Goal: Transaction & Acquisition: Purchase product/service

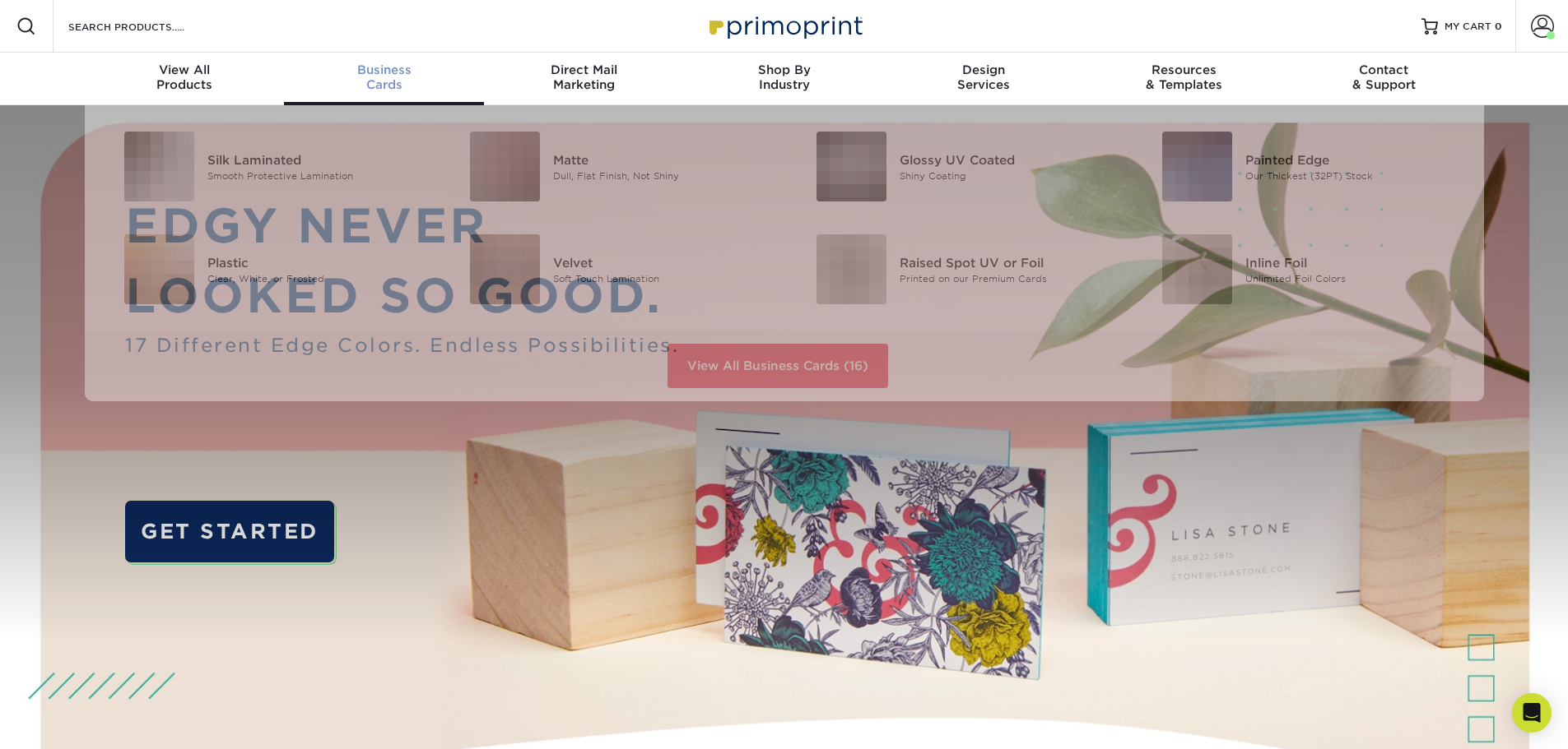
click at [363, 83] on div "Business Cards" at bounding box center [384, 77] width 200 height 29
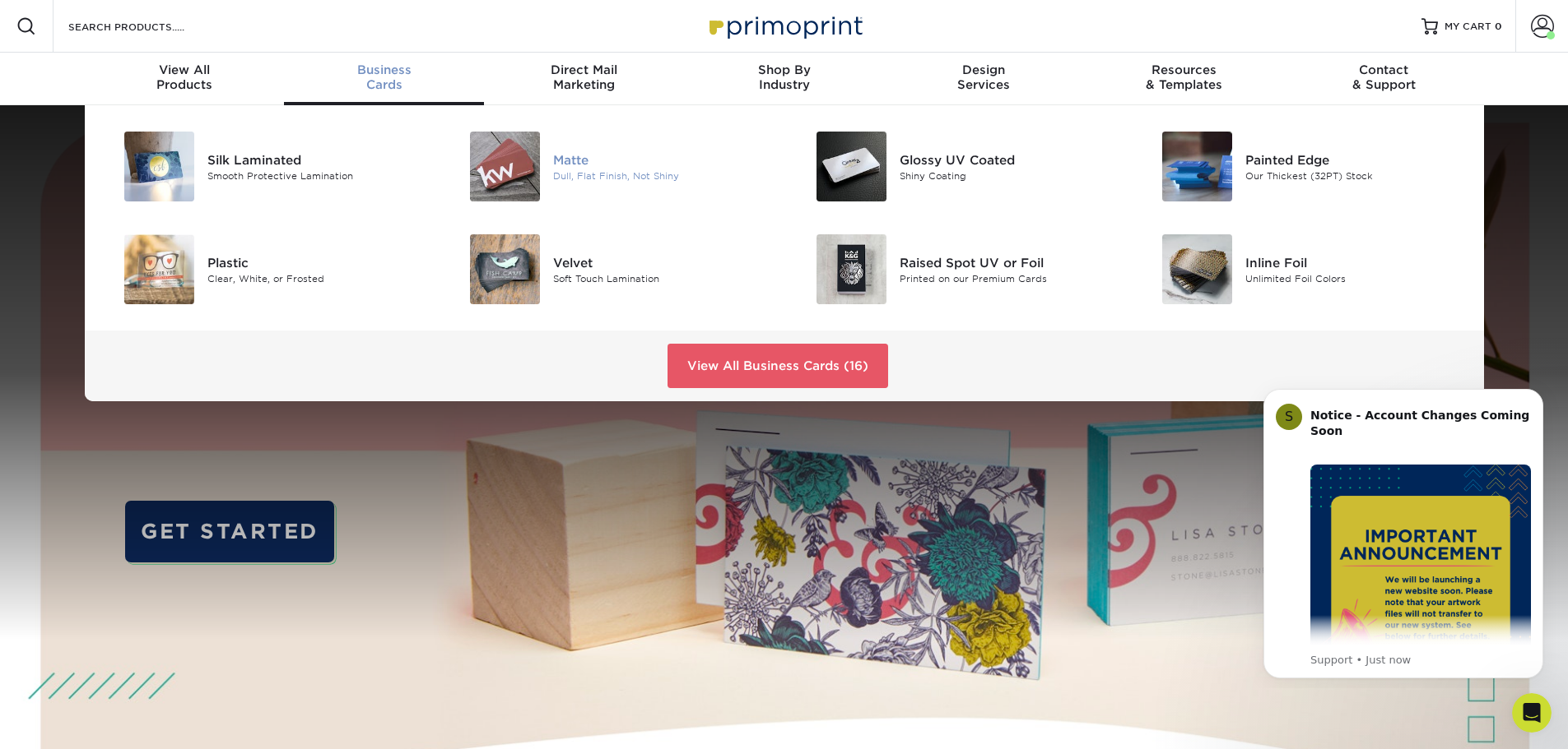
click at [592, 150] on div "[PERSON_NAME], Flat Finish, Not Shiny" at bounding box center [668, 166] width 230 height 70
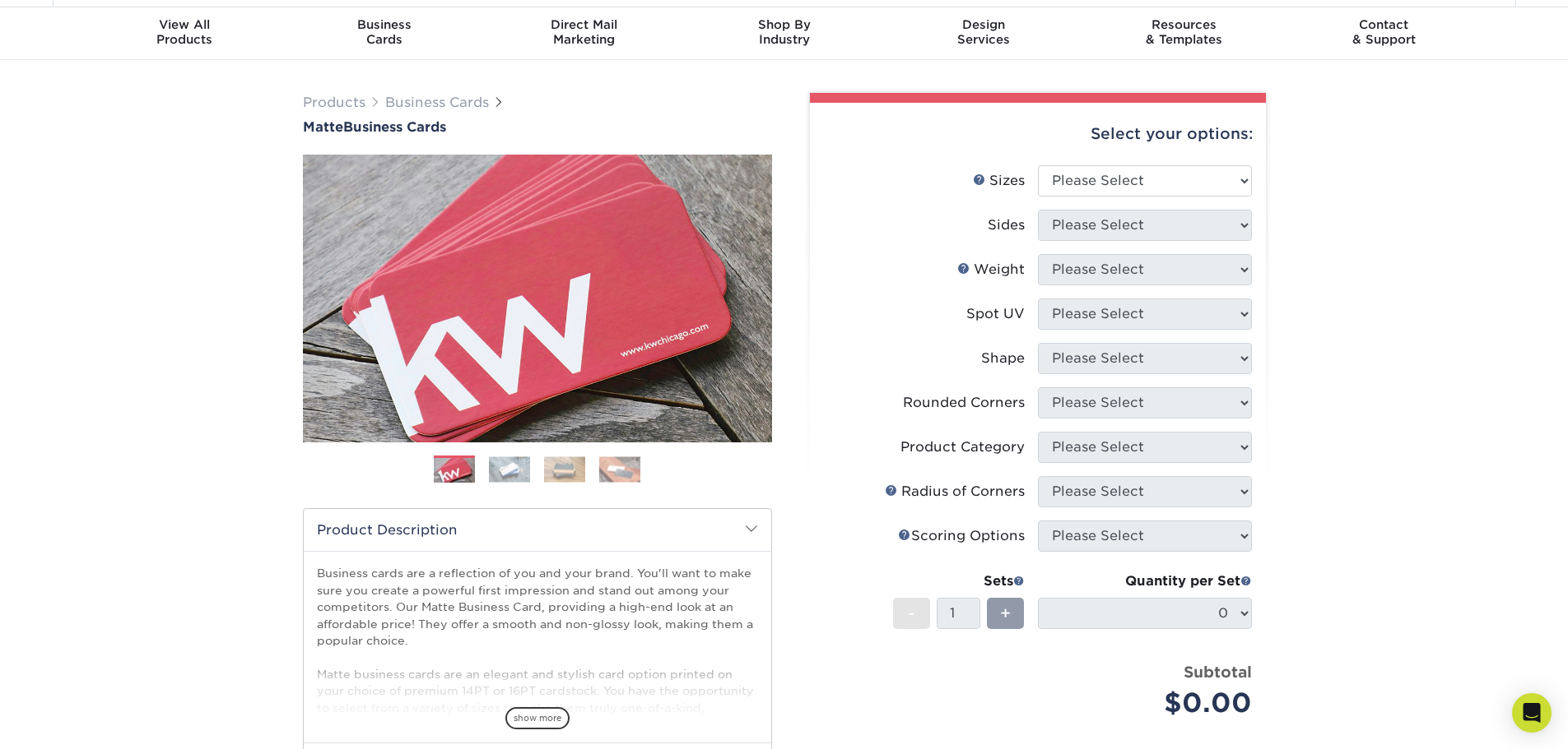
scroll to position [83, 0]
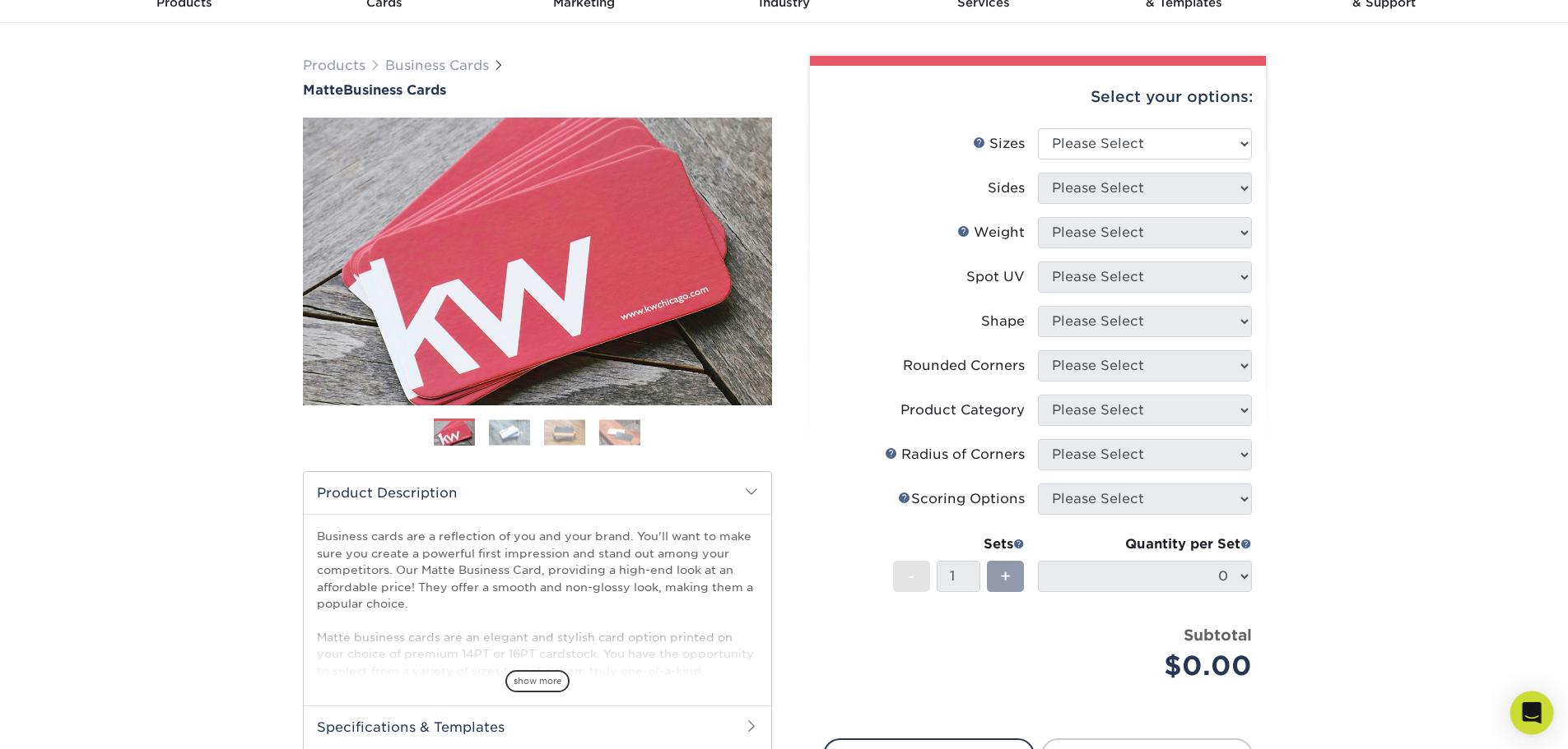
click at [1525, 699] on div "Open Intercom Messenger" at bounding box center [1531, 713] width 44 height 44
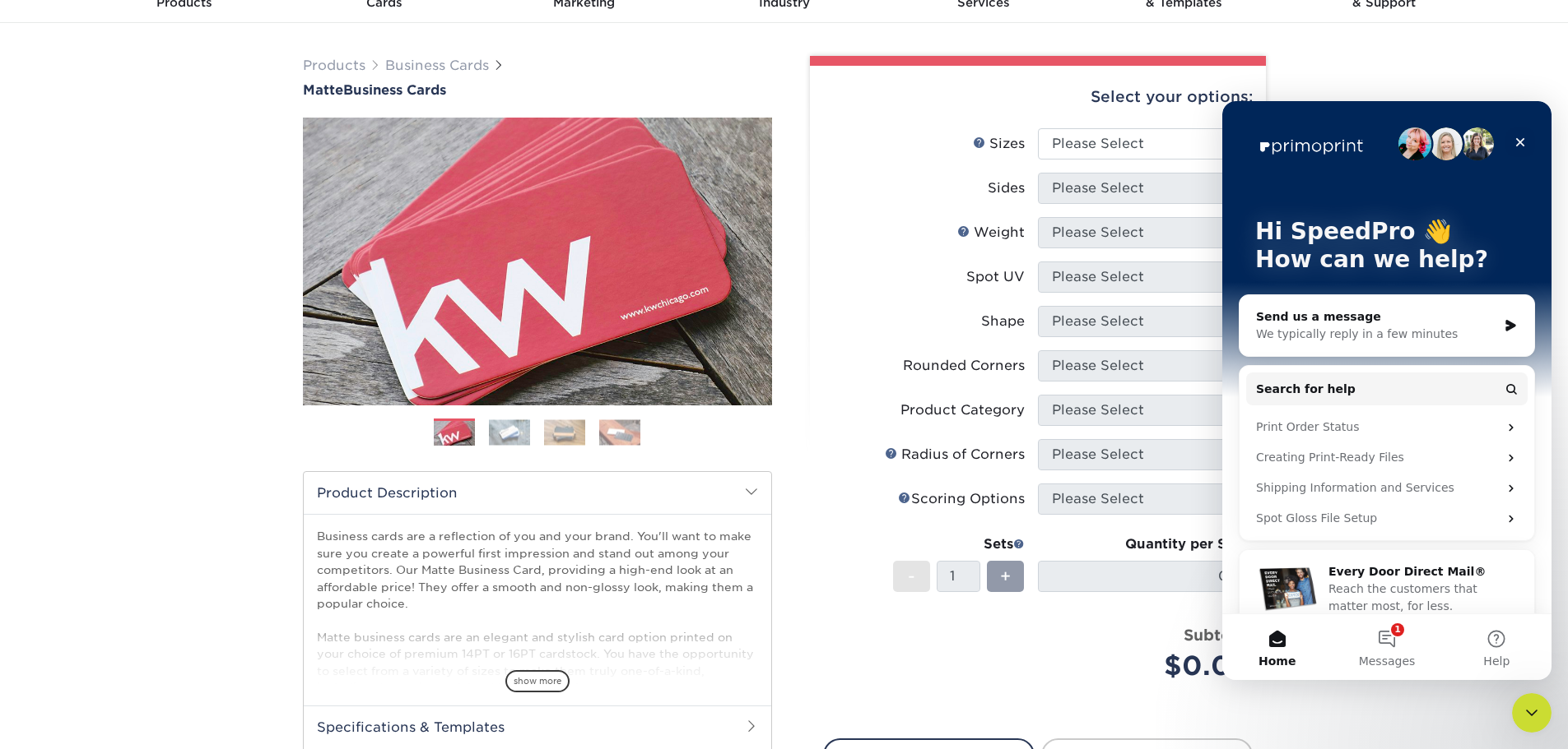
scroll to position [22, 0]
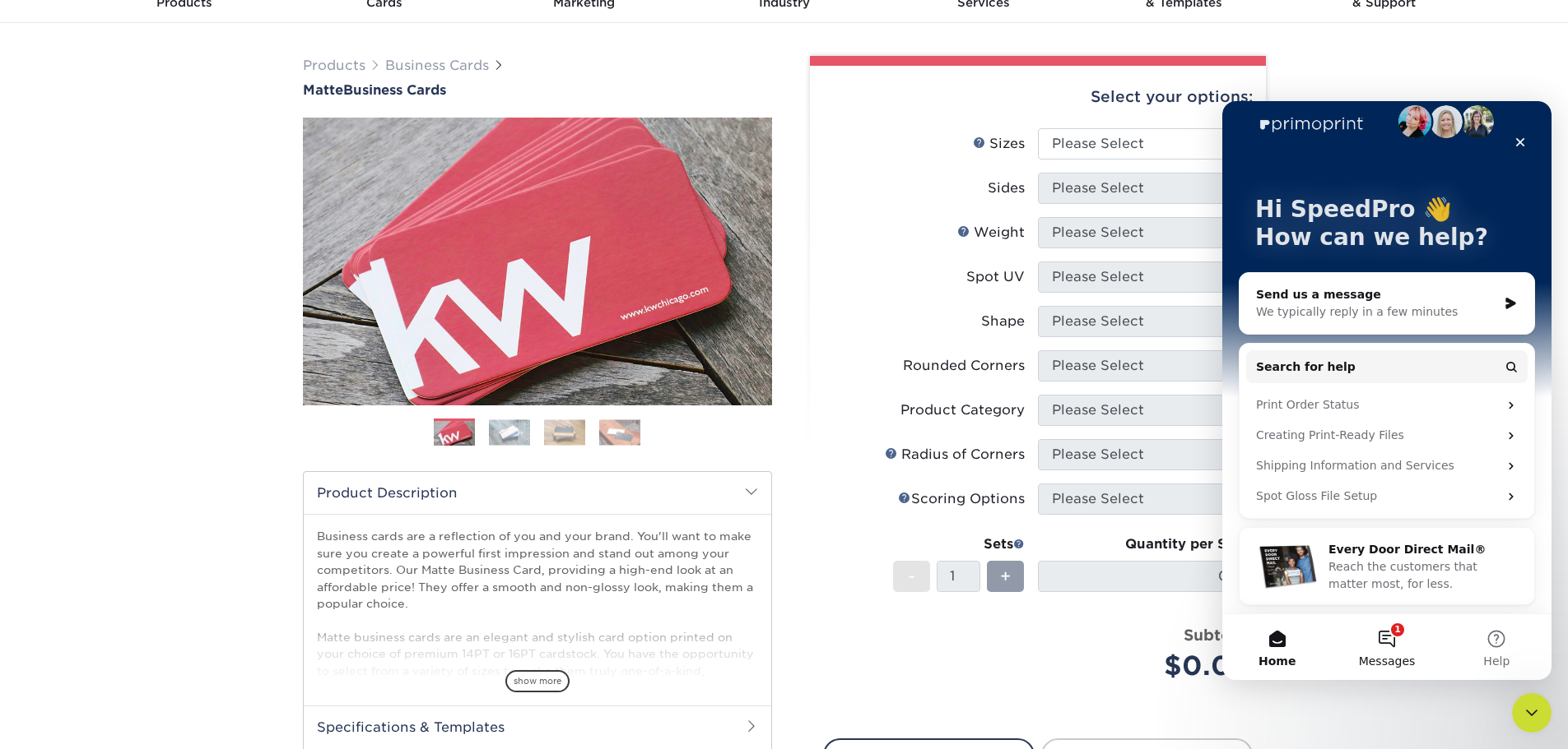
click at [1380, 647] on button "1 Messages" at bounding box center [1386, 647] width 110 height 66
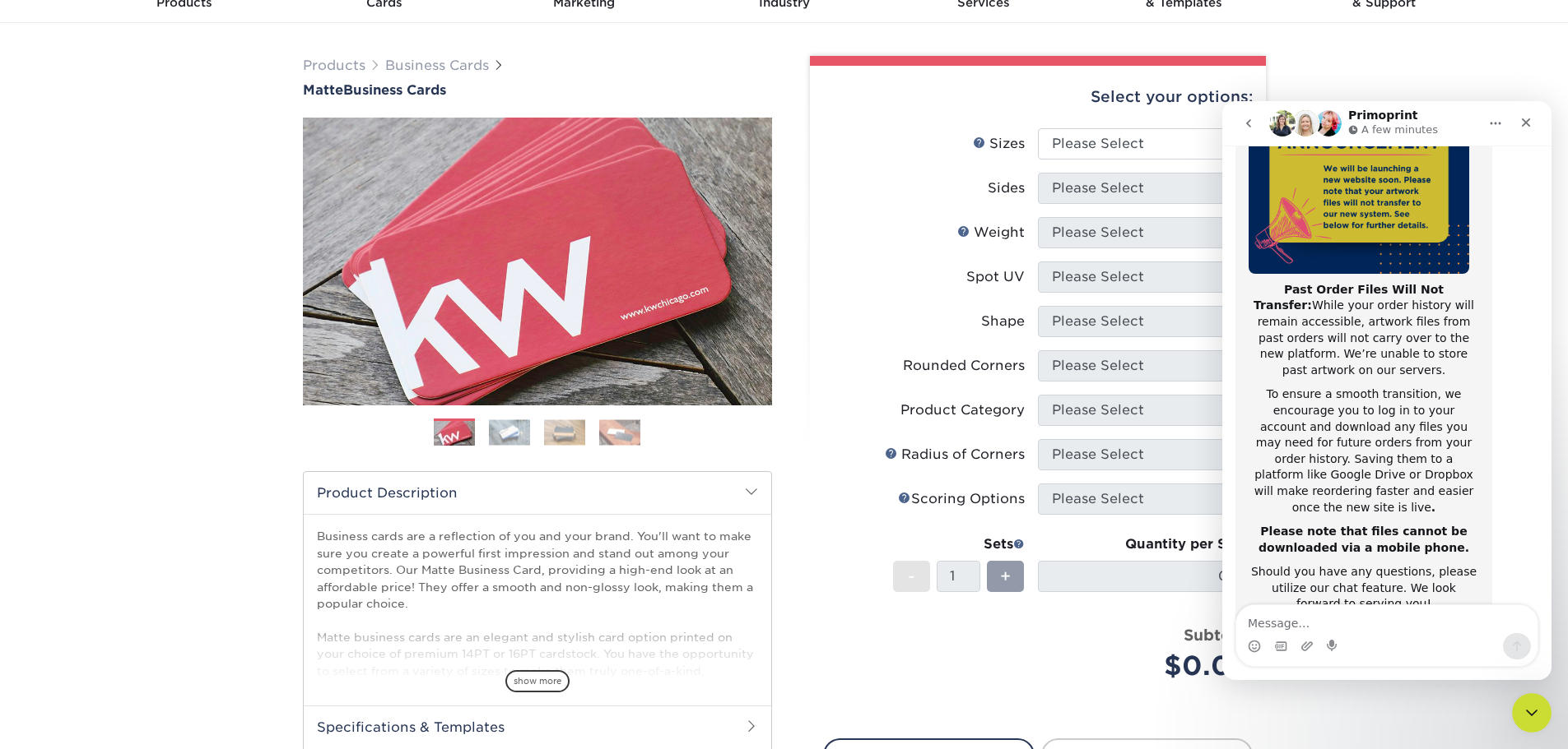
scroll to position [260, 0]
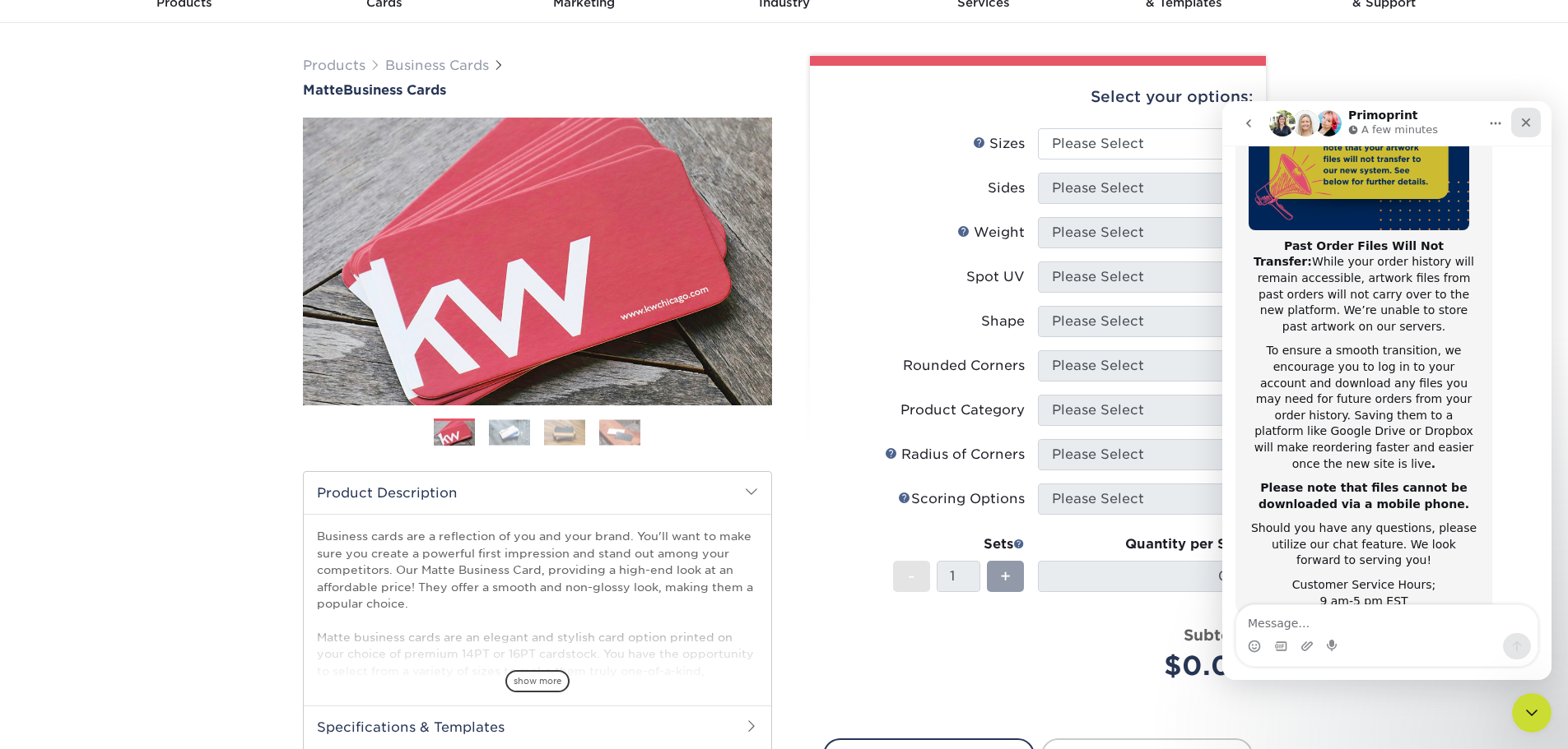
click at [1522, 128] on icon "Close" at bounding box center [1526, 122] width 14 height 14
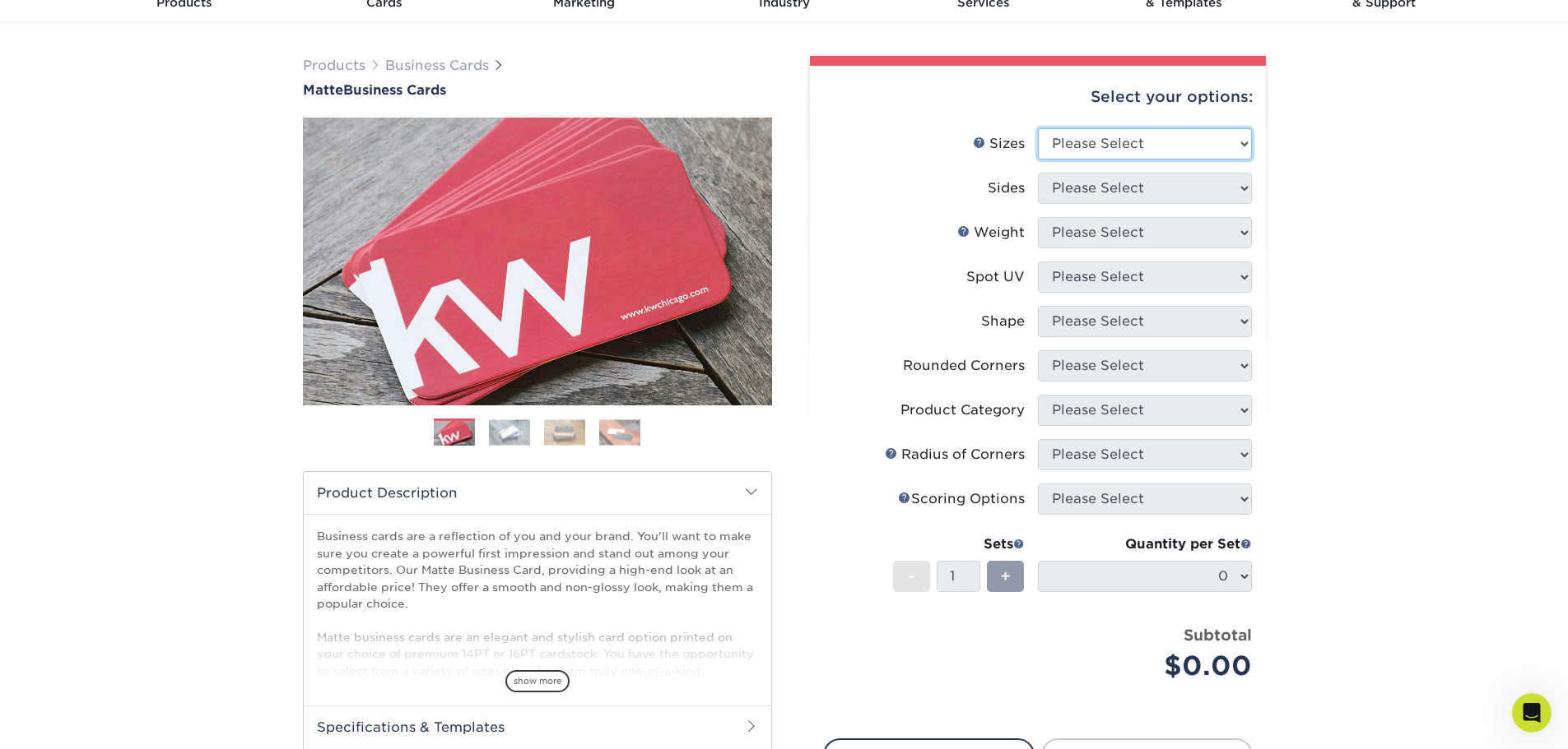
click at [1155, 137] on select "Please Select 1.5" x 3.5" - Mini 1.75" x 3.5" - Mini 2" x 2" - Square 2" x 3" -…" at bounding box center [1144, 144] width 214 height 31
select select "2.00x3.50"
click at [1037, 128] on select "Please Select 1.5" x 3.5" - Mini 1.75" x 3.5" - Mini 2" x 2" - Square 2" x 3" -…" at bounding box center [1144, 144] width 214 height 31
click at [1144, 199] on select "Please Select Print Both Sides Print Front Only" at bounding box center [1144, 188] width 214 height 31
select select "13abbda7-1d64-4f25-8bb2-c179b224825d"
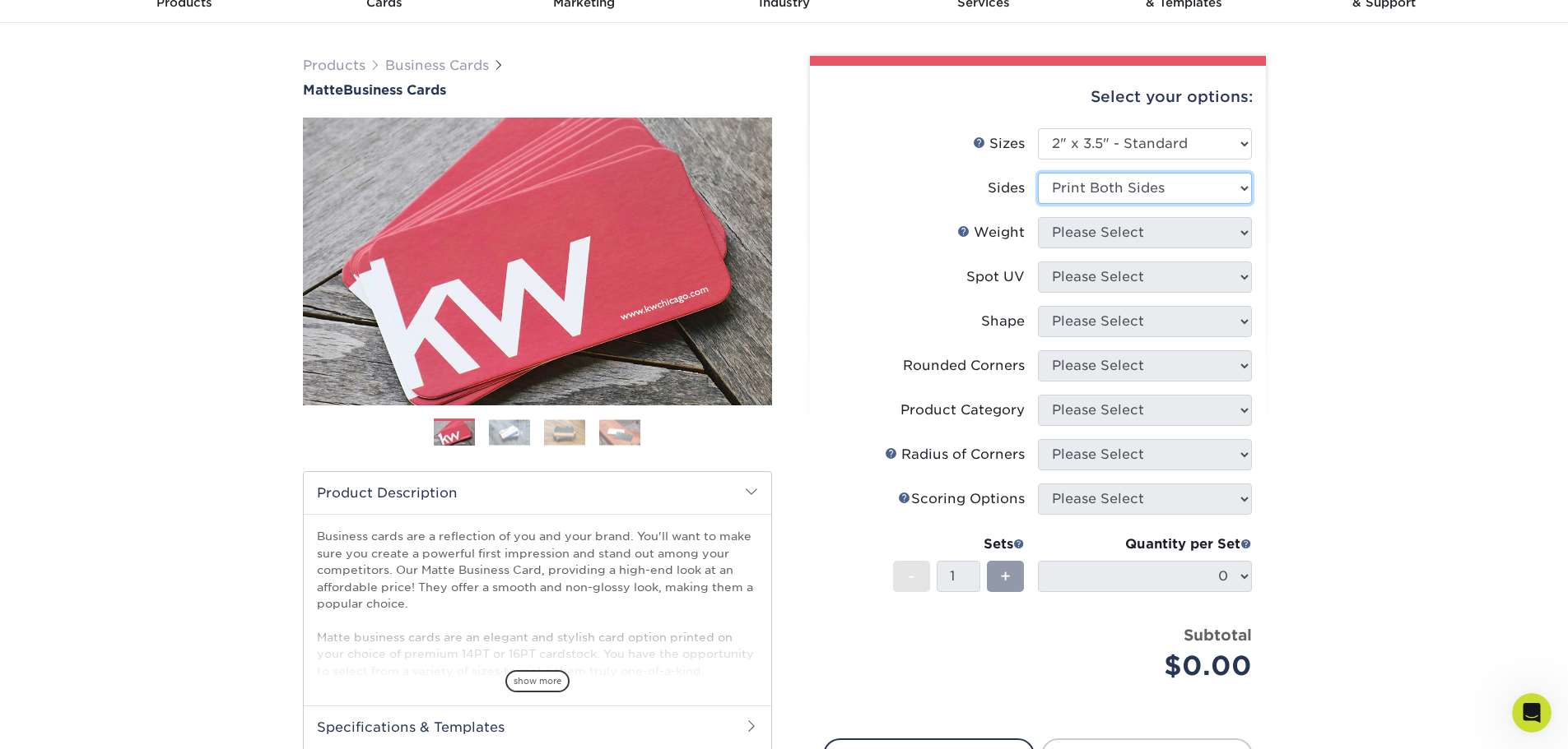
click at [1037, 173] on select "Please Select Print Both Sides Print Front Only" at bounding box center [1144, 188] width 214 height 31
click at [1166, 224] on select "Please Select 16PT 14PT" at bounding box center [1144, 232] width 214 height 31
select select "16PT"
click at [1037, 217] on select "Please Select 16PT 14PT" at bounding box center [1144, 232] width 214 height 31
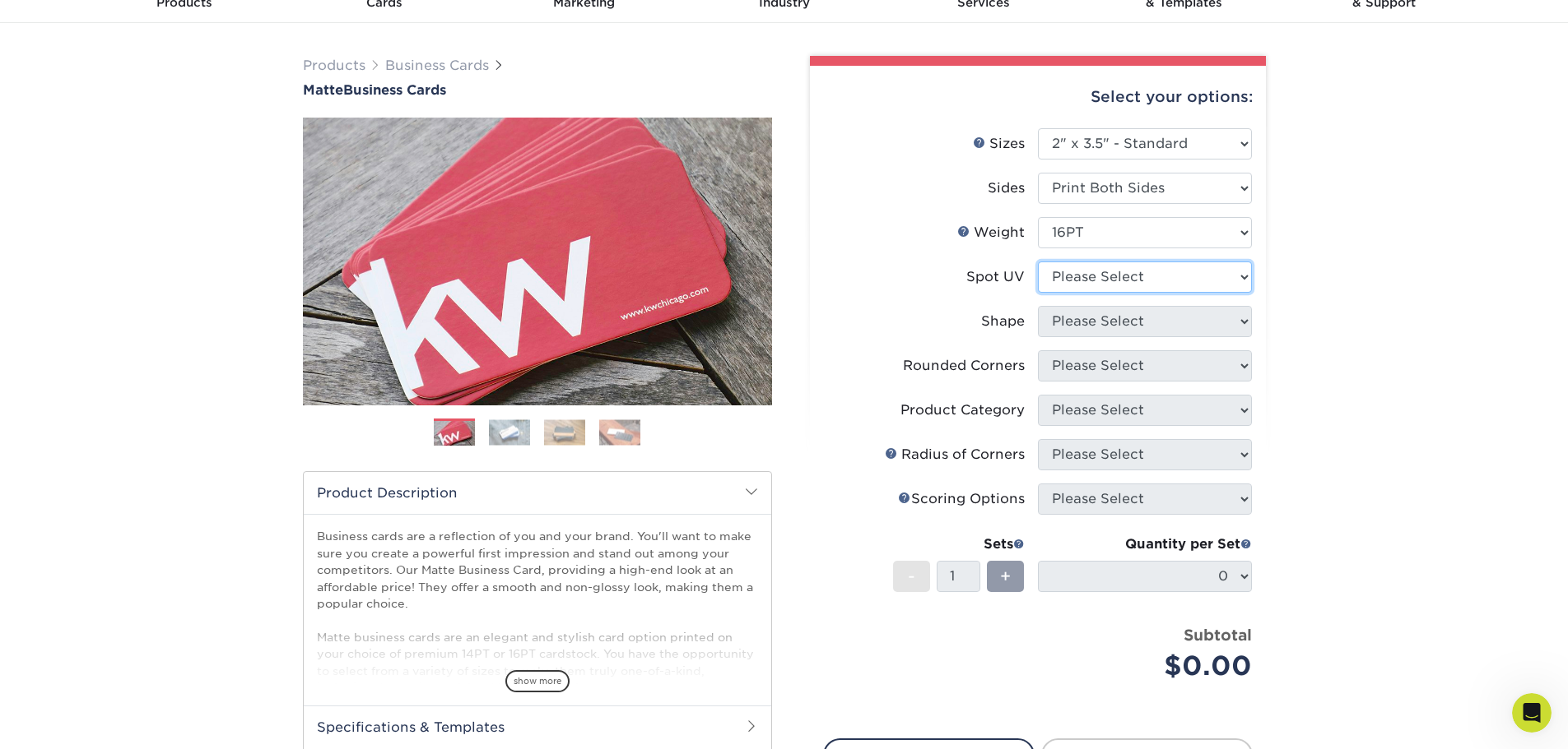
click at [1142, 275] on select "Please Select No Spot UV Front and Back (Both Sides) Front Only Back Only" at bounding box center [1144, 277] width 214 height 31
select select "3"
click at [1037, 261] on select "Please Select No Spot UV Front and Back (Both Sides) Front Only Back Only" at bounding box center [1144, 277] width 214 height 31
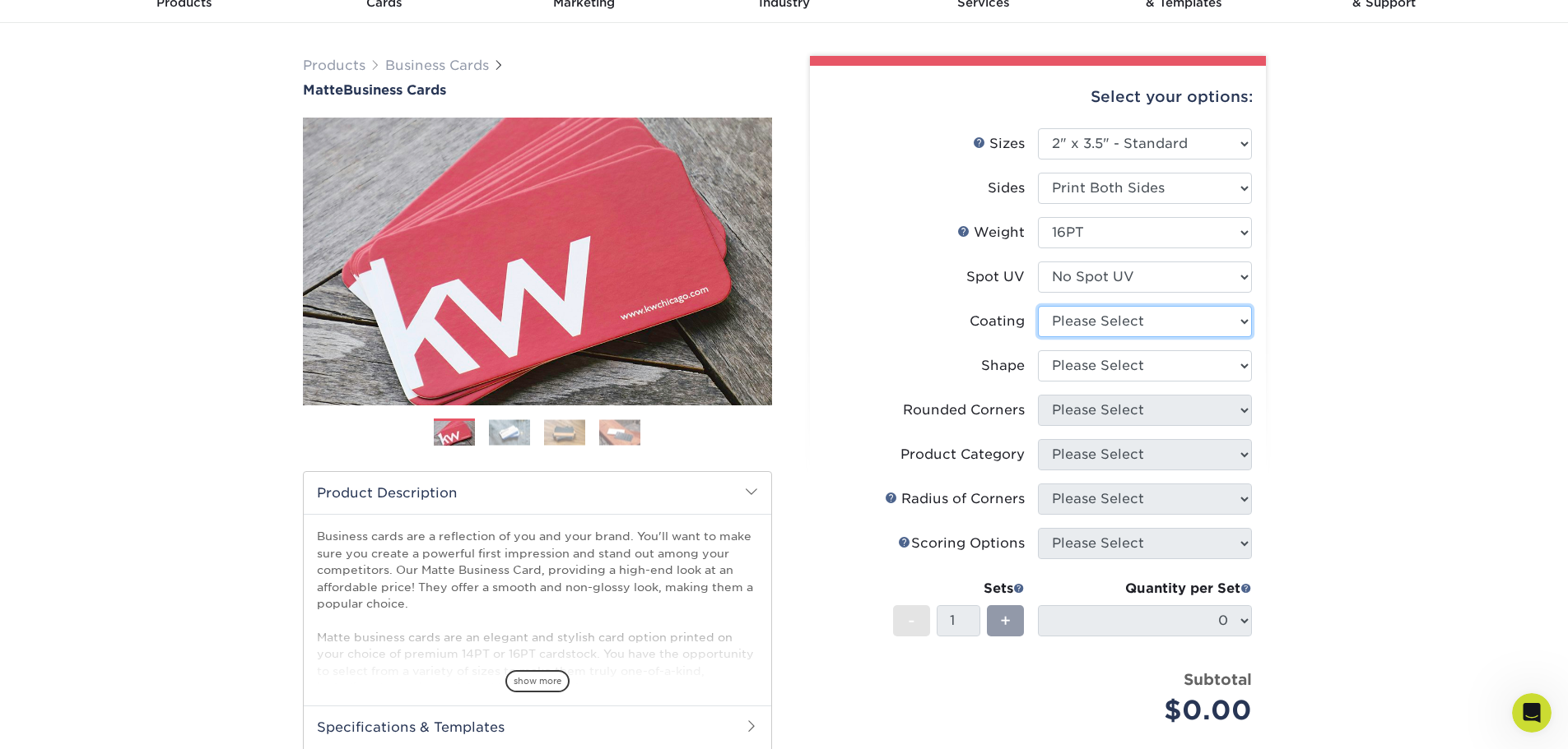
click at [1144, 329] on select at bounding box center [1144, 322] width 214 height 31
select select "121bb7b5-3b4d-429f-bd8d-bbf80e953313"
click at [1037, 306] on select at bounding box center [1144, 322] width 214 height 31
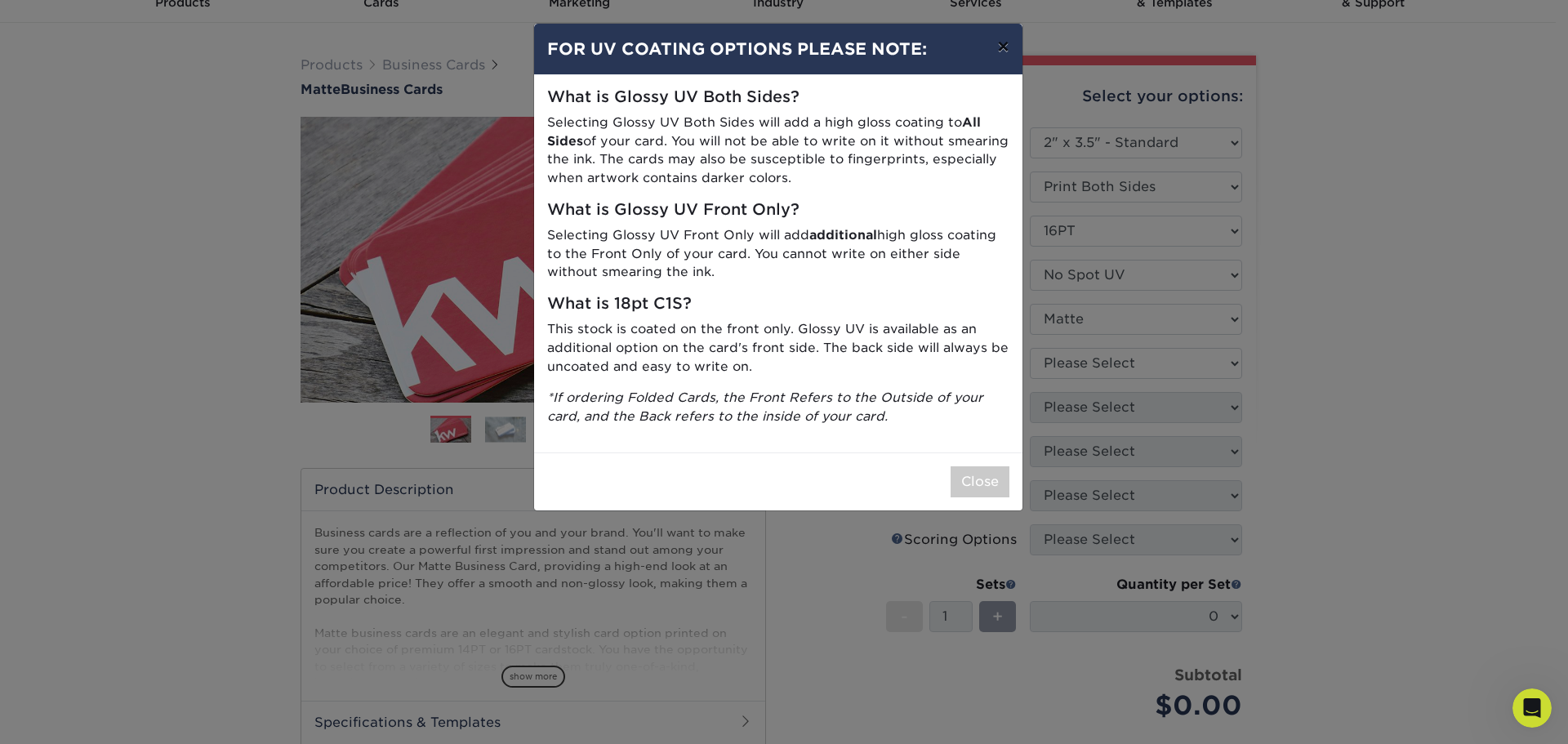
click at [1013, 53] on button "×" at bounding box center [1003, 46] width 38 height 45
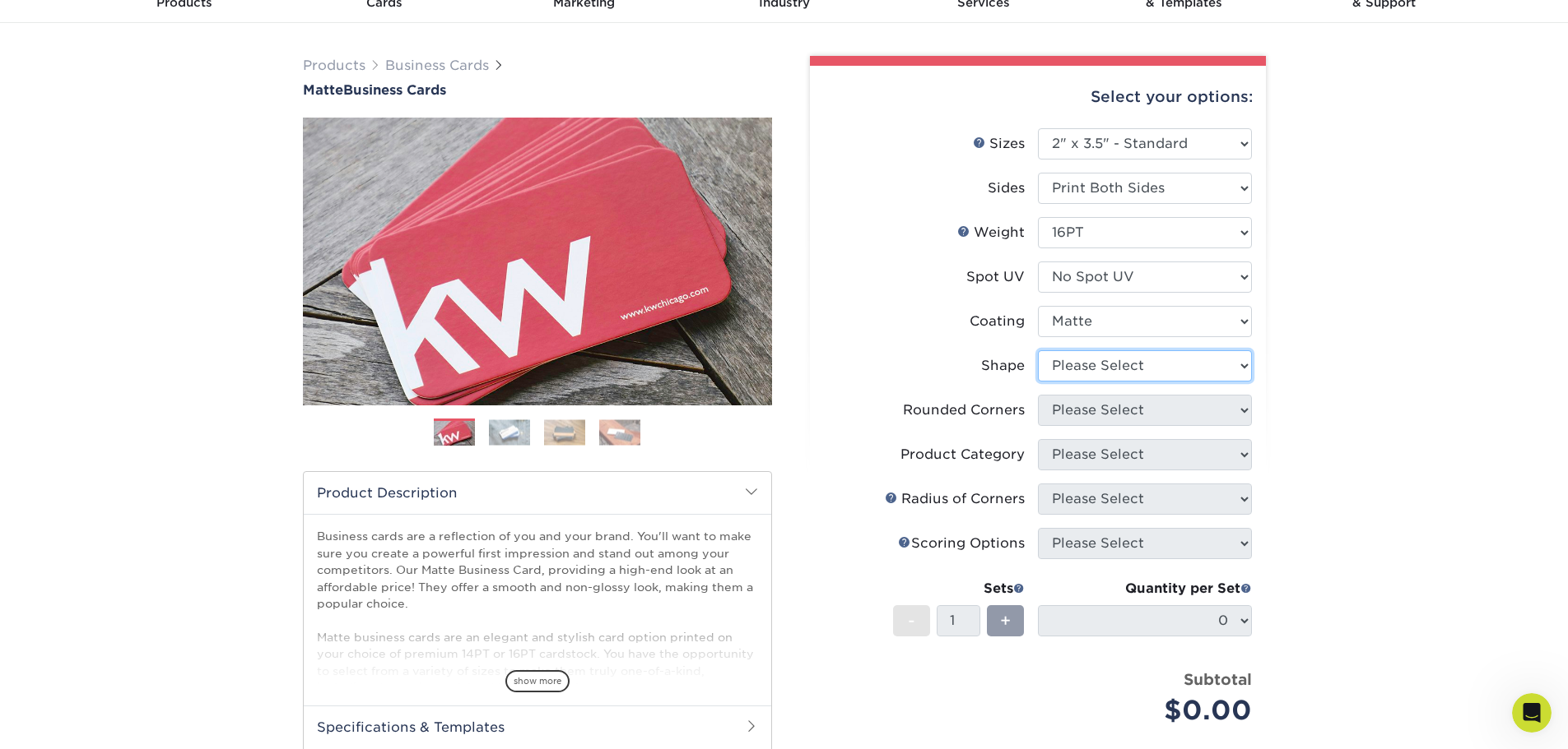
click at [1097, 358] on select "Please Select Standard Oval" at bounding box center [1144, 366] width 214 height 31
select select "standard"
click at [1037, 351] on select "Please Select Standard Oval" at bounding box center [1144, 366] width 214 height 31
click at [1097, 410] on select "Please Select Yes - Round 2 Corners Yes - Round 4 Corners No" at bounding box center [1144, 410] width 214 height 31
select select "0"
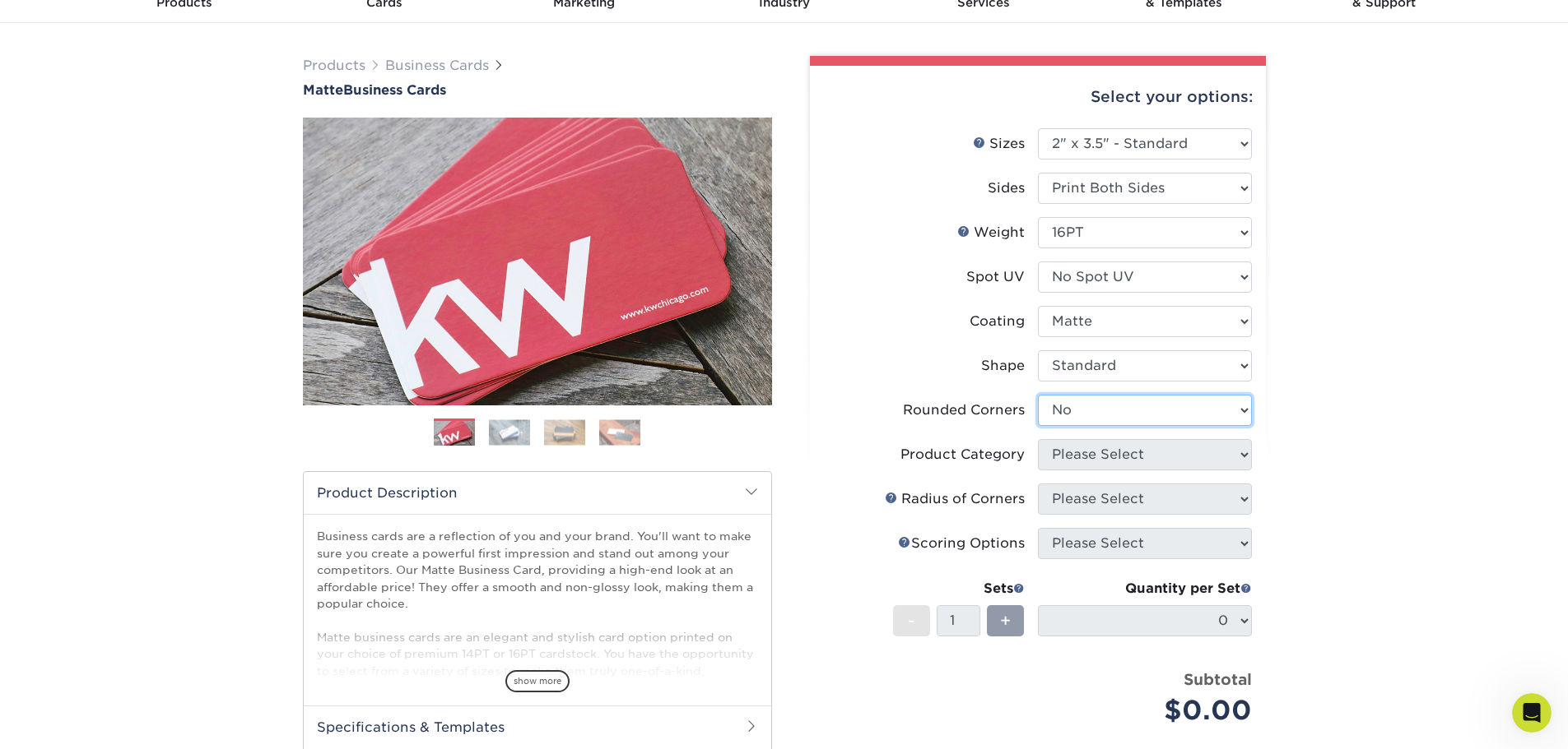
click at [1037, 394] on select "Please Select Yes - Round 2 Corners Yes - Round 4 Corners No" at bounding box center [1144, 410] width 214 height 31
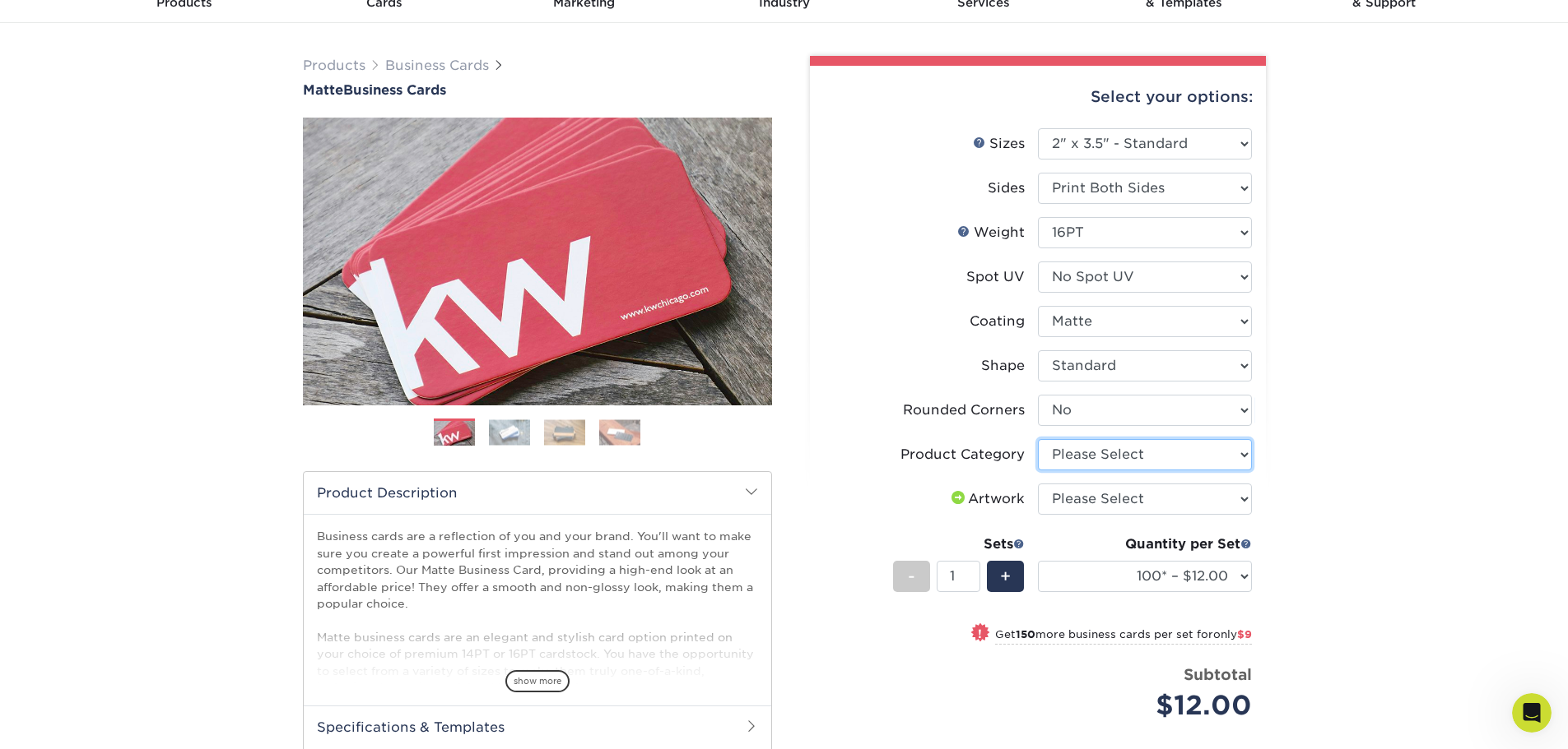
click at [1076, 455] on select "Please Select Business Cards" at bounding box center [1144, 455] width 214 height 31
select select "3b5148f1-0588-4f88-a218-97bcfdce65c1"
click at [1037, 439] on select "Please Select Business Cards" at bounding box center [1144, 455] width 214 height 31
click at [1118, 582] on select "100* – $12.00 250* – $21.00 500 – $42.00 1000 – $53.00 2500 – $95.00 5000 – $18…" at bounding box center [1144, 576] width 214 height 31
select select "250* – $21.00"
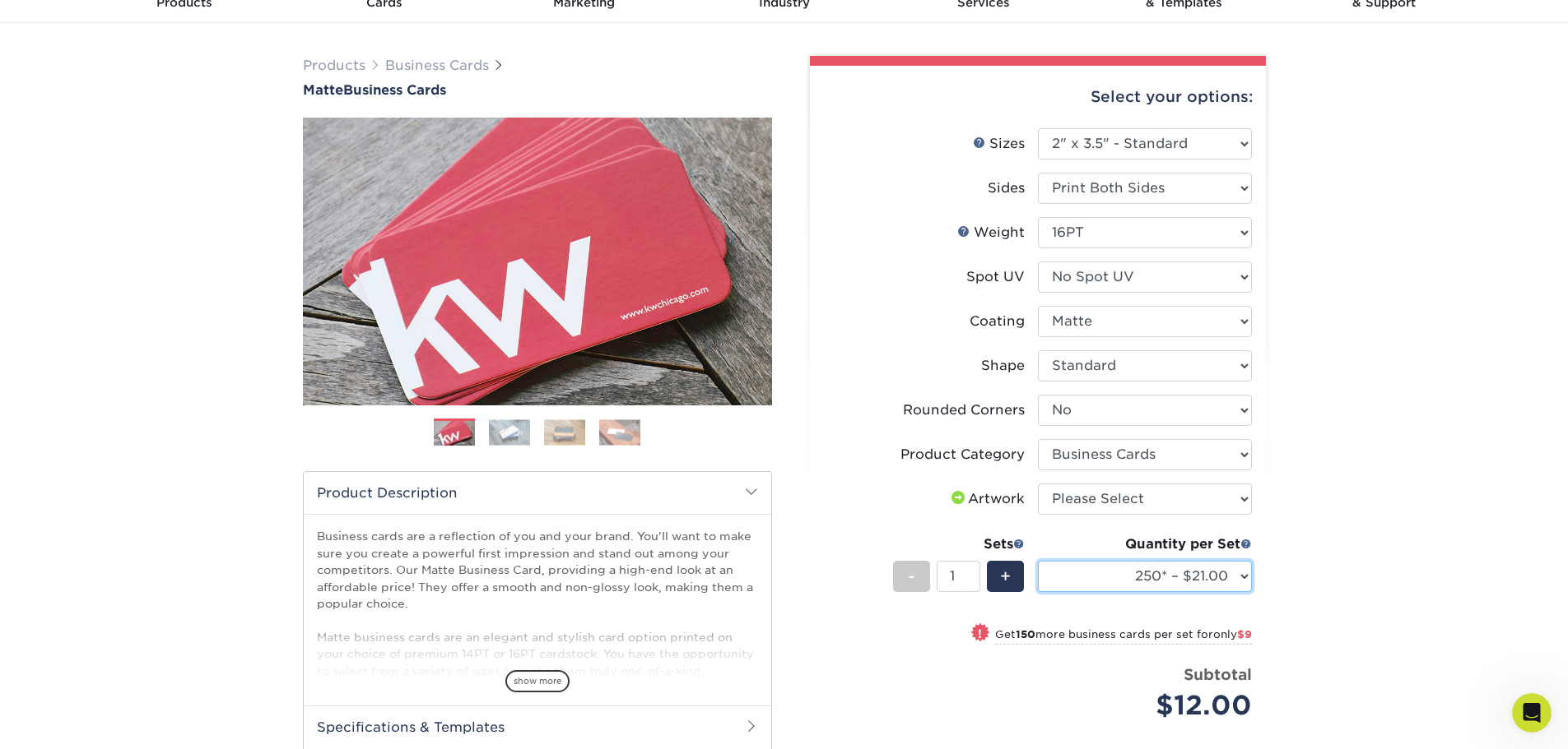
click at [1037, 561] on select "100* – $12.00 250* – $21.00 500 – $42.00 1000 – $53.00 2500 – $95.00 5000 – $18…" at bounding box center [1144, 576] width 214 height 31
click at [1009, 580] on span "+" at bounding box center [1004, 576] width 11 height 24
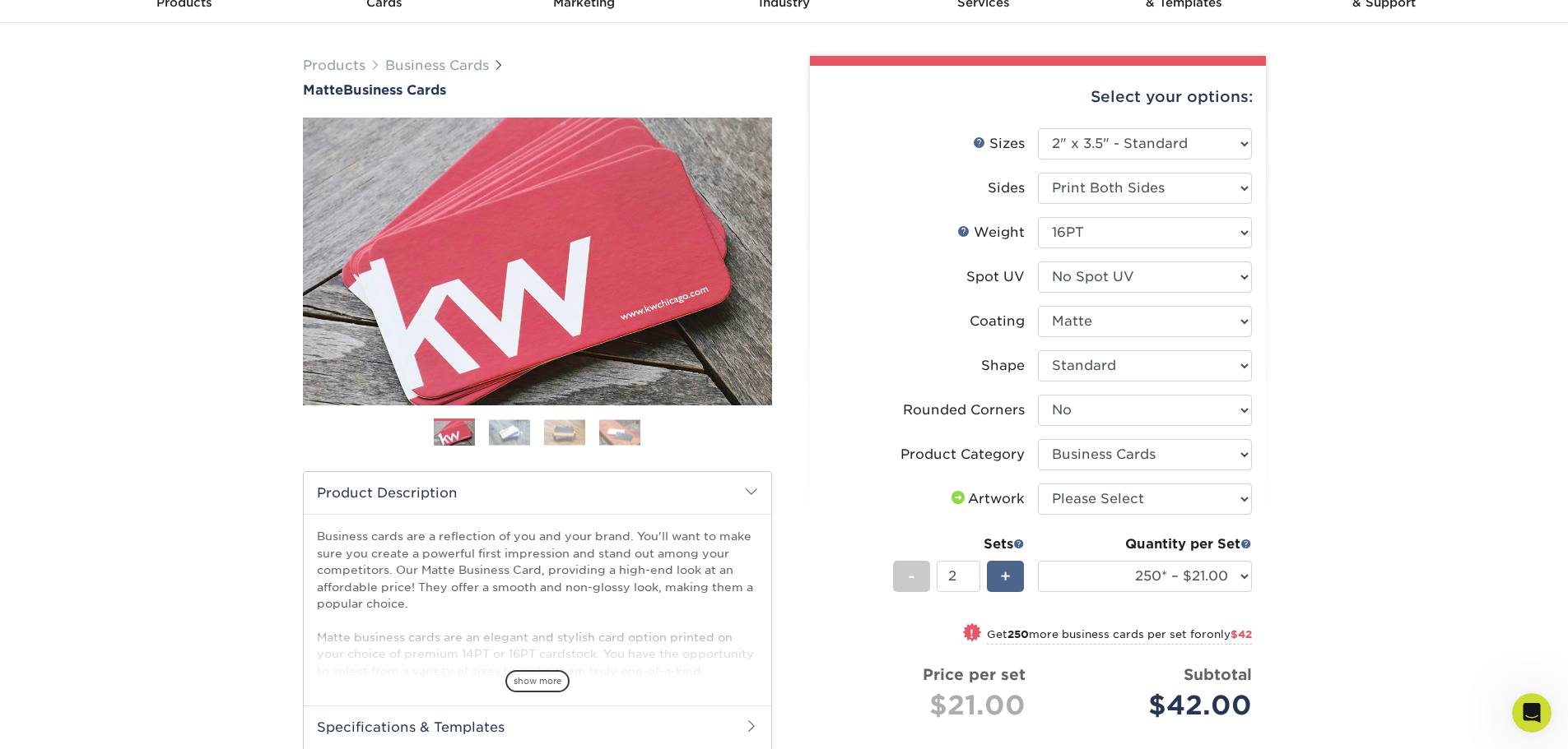
click at [1009, 580] on span "+" at bounding box center [1004, 576] width 11 height 24
type input "3"
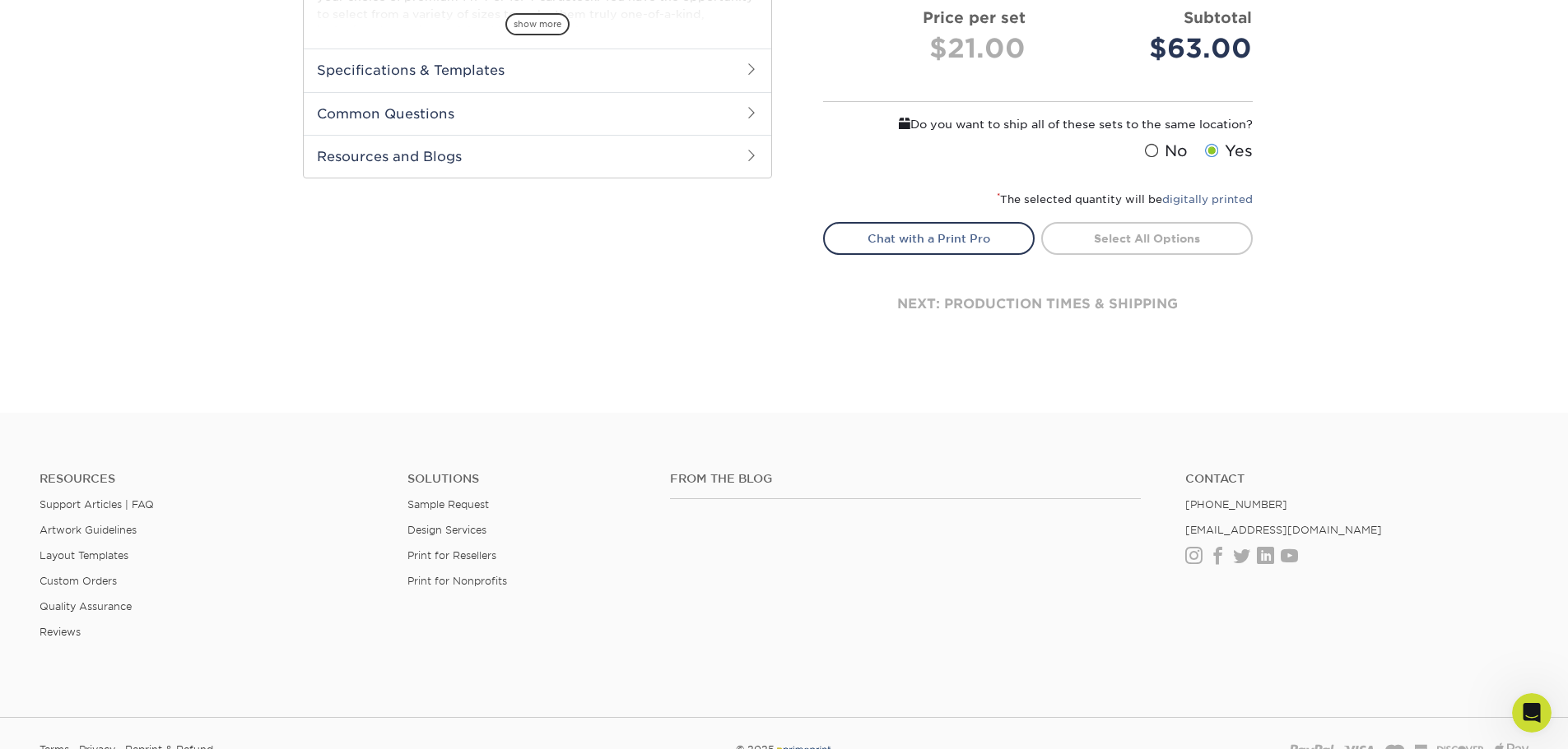
scroll to position [740, 0]
click at [1155, 146] on span at bounding box center [1151, 150] width 14 height 16
click at [0, 0] on input "No" at bounding box center [0, 0] width 0 height 0
drag, startPoint x: 1214, startPoint y: 153, endPoint x: 1172, endPoint y: 225, distance: 83.4
click at [1214, 153] on span at bounding box center [1210, 150] width 14 height 16
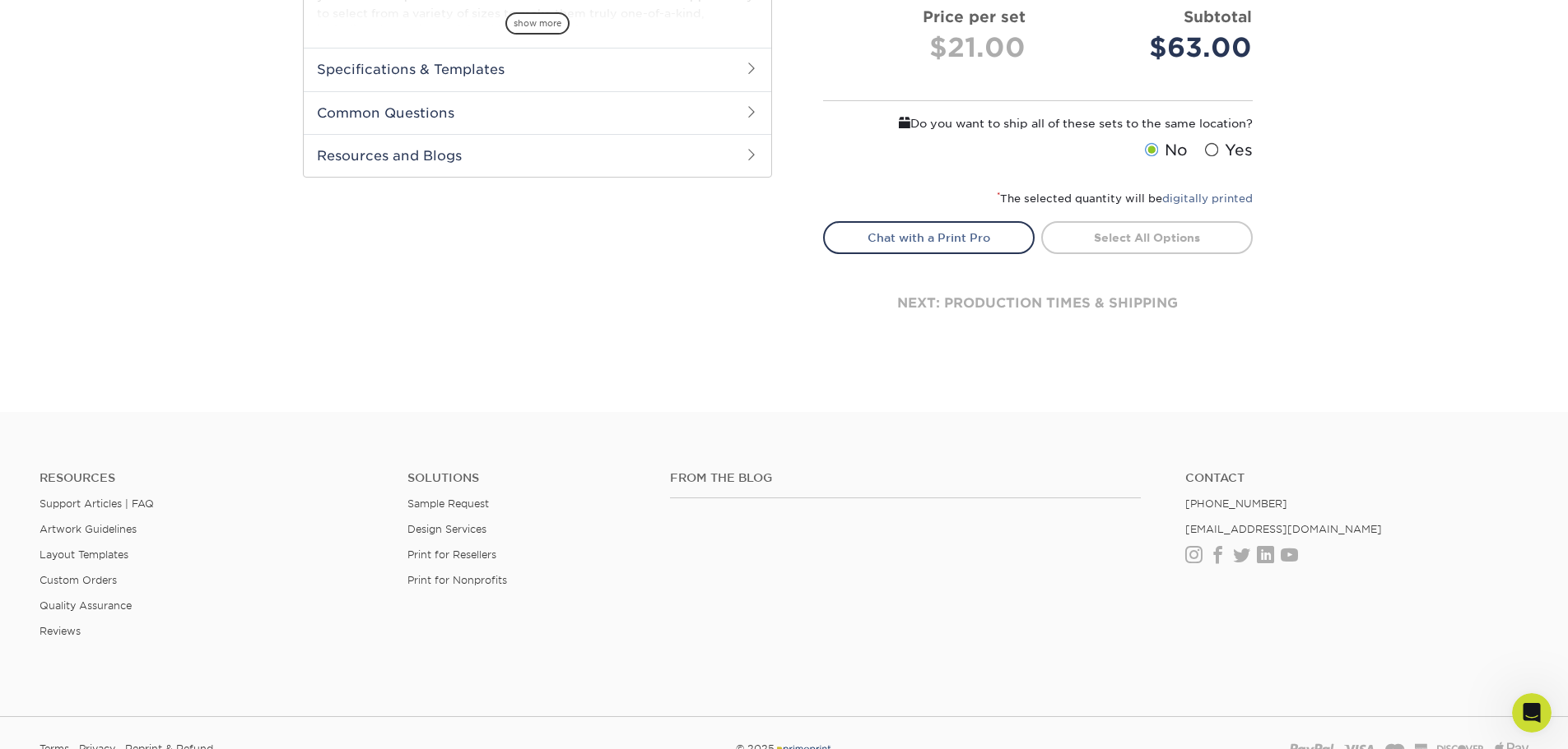
click at [0, 0] on input "Yes" at bounding box center [0, 0] width 0 height 0
click at [1166, 238] on link "Select All Options" at bounding box center [1147, 238] width 212 height 33
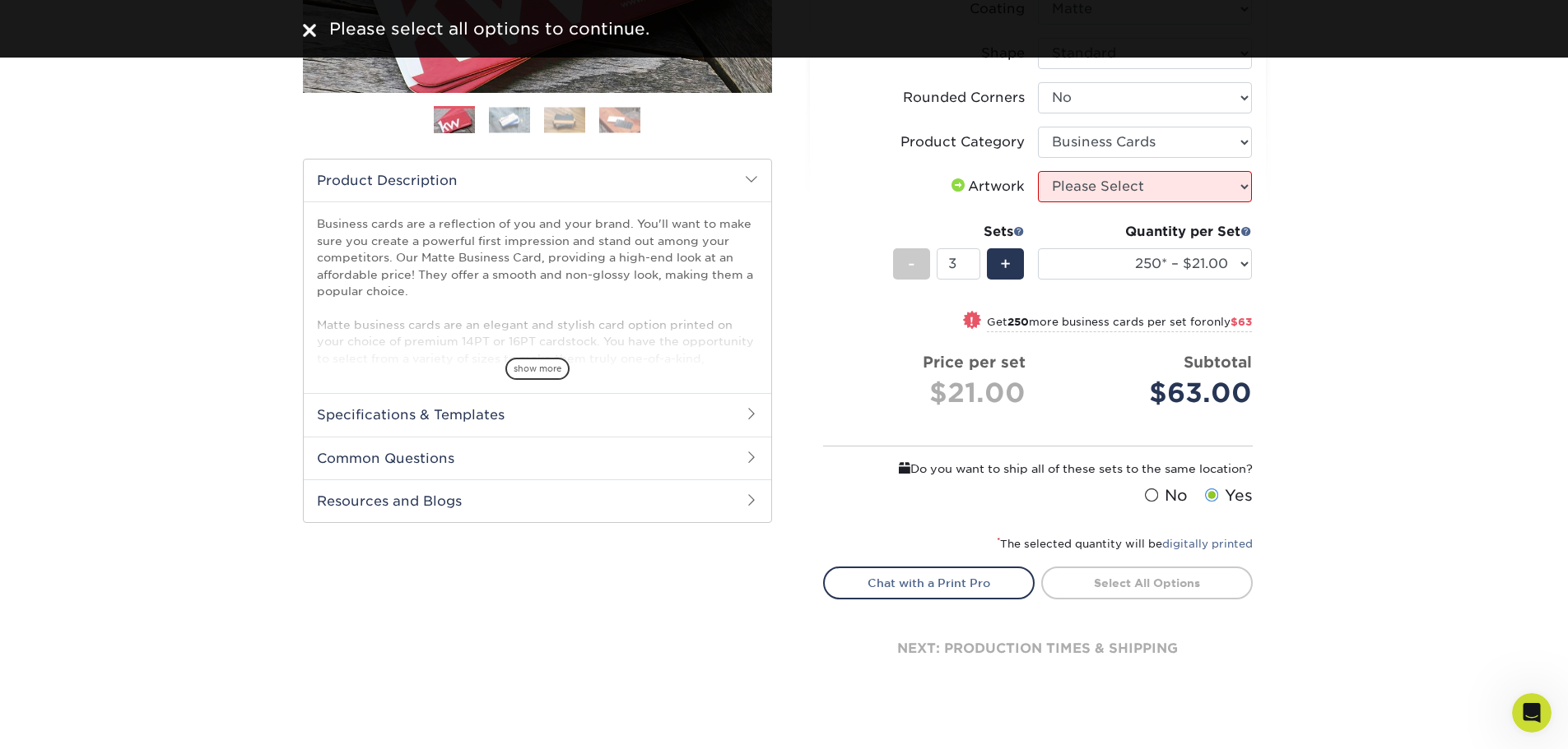
scroll to position [329, 0]
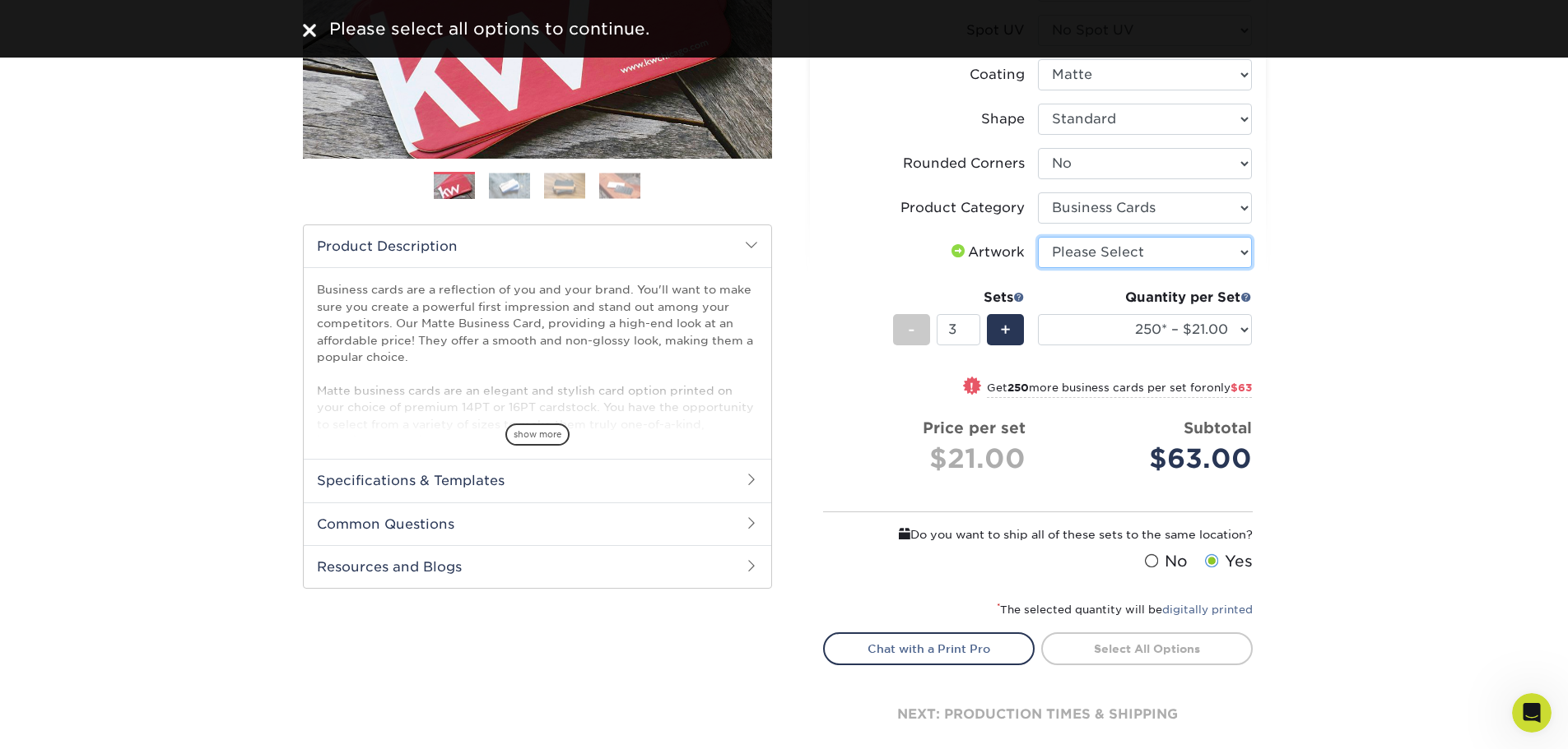
click at [1123, 246] on select "Please Select I will upload files I need a design - $100" at bounding box center [1144, 253] width 214 height 31
select select "upload"
click at [1037, 237] on select "Please Select I will upload files I need a design - $100" at bounding box center [1144, 253] width 214 height 31
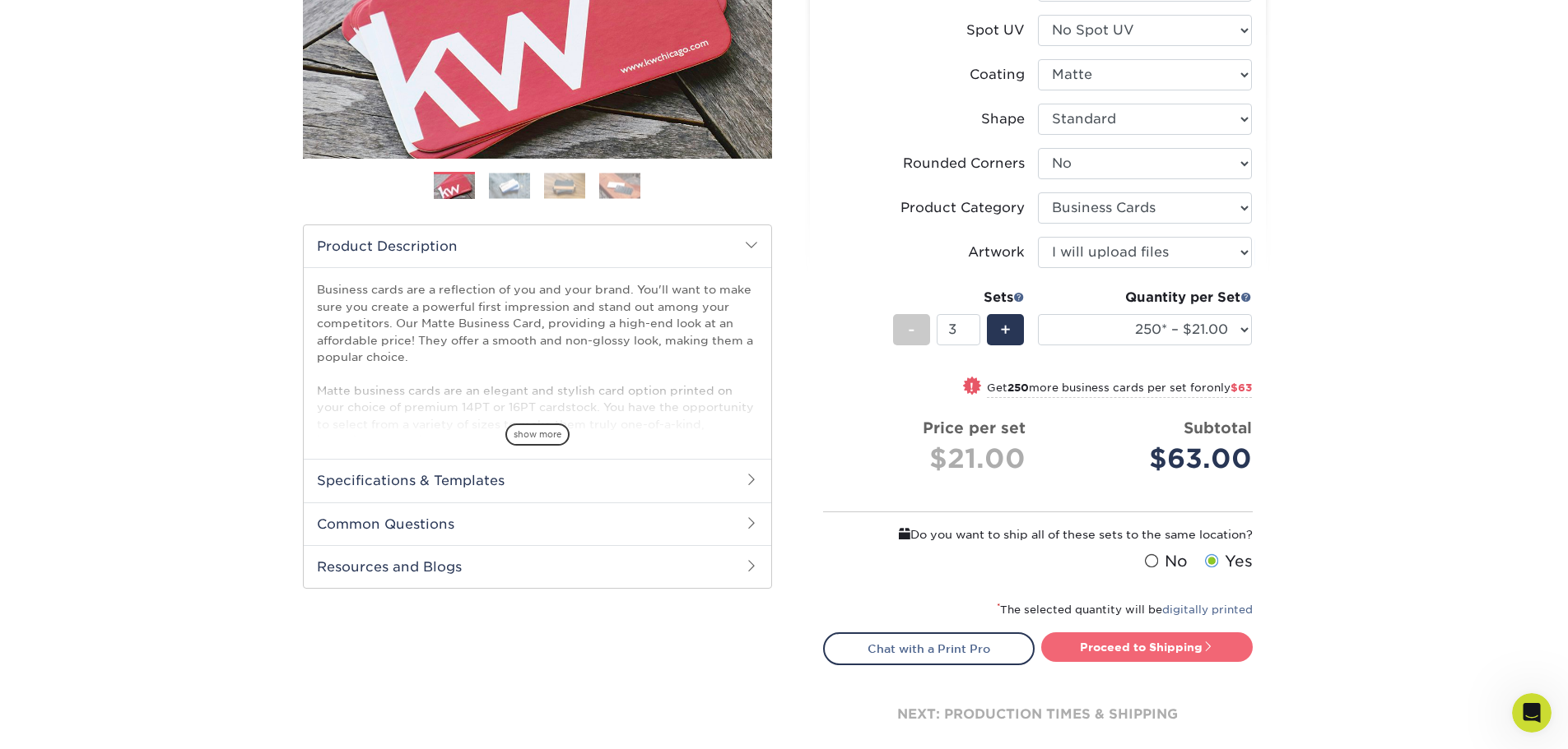
click at [1072, 645] on link "Proceed to Shipping" at bounding box center [1147, 647] width 212 height 29
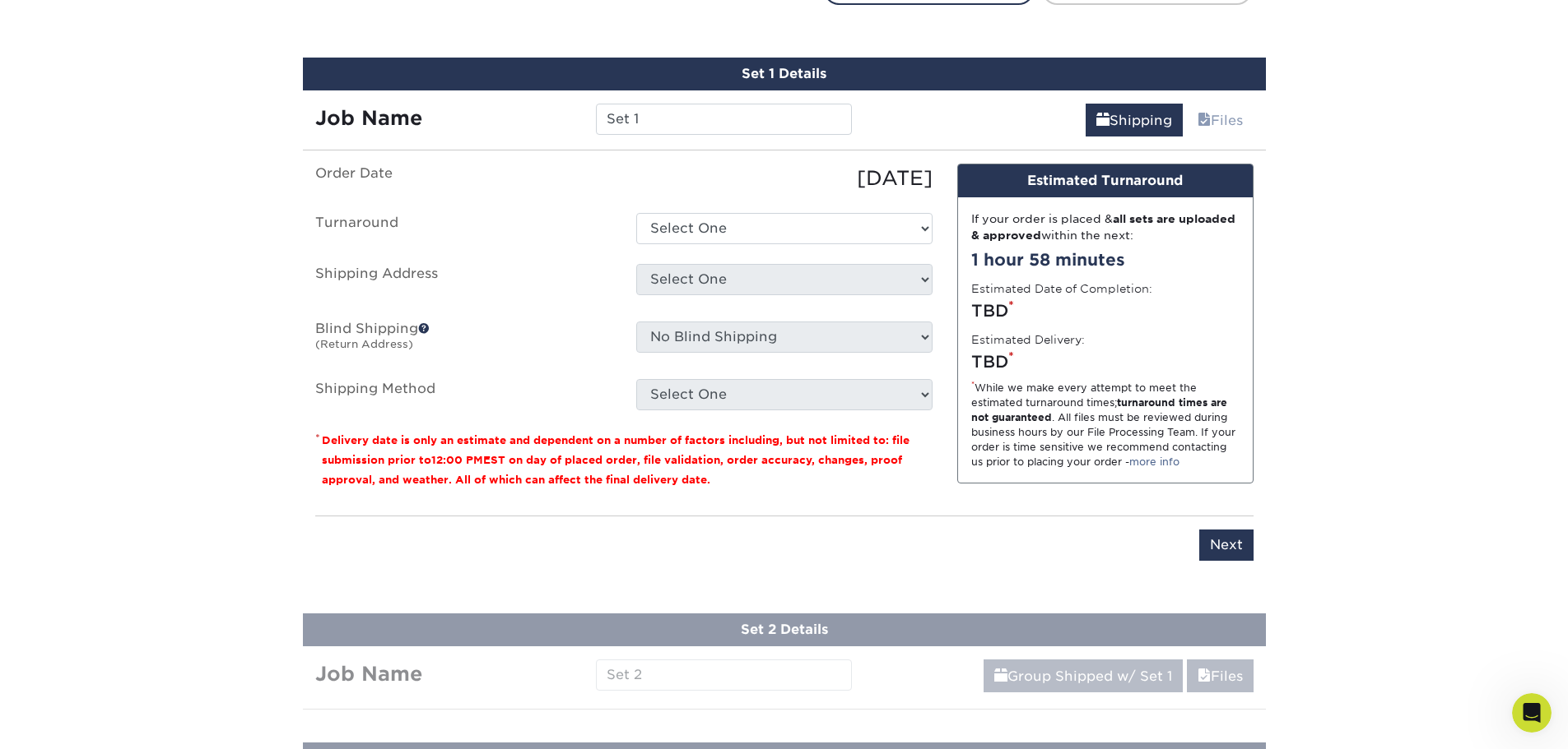
scroll to position [1005, 0]
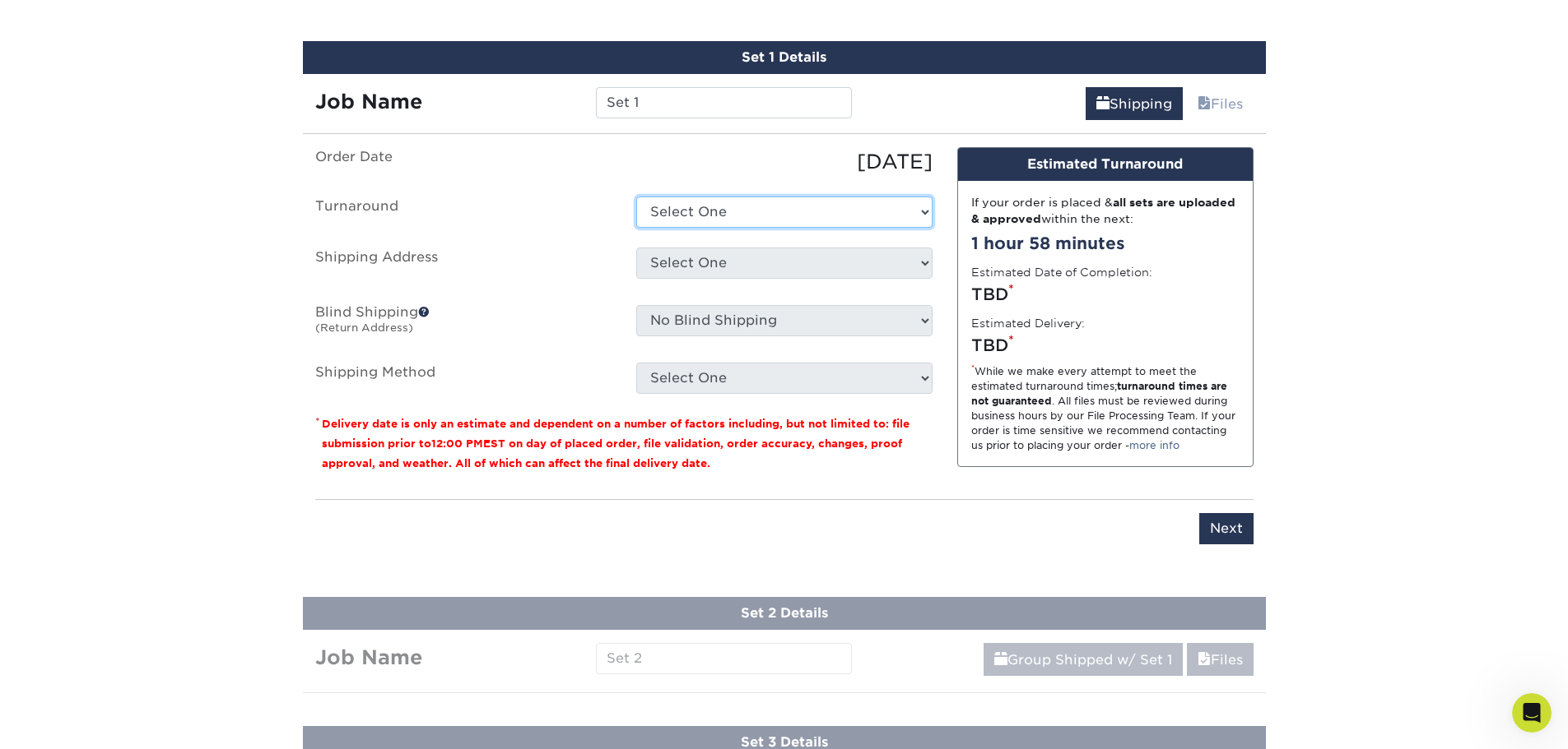
click at [830, 217] on select "Select One 2-4 Business Days 2 Day Next Business Day" at bounding box center [784, 212] width 296 height 31
select select "9fe09f74-13a8-4433-b0c6-7e0e9829344b"
click at [636, 196] on select "Select One 2-4 Business Days 2 Day Next Business Day" at bounding box center [784, 212] width 296 height 31
click at [779, 260] on select "Select One Raised UV + Add New Address" at bounding box center [784, 263] width 296 height 31
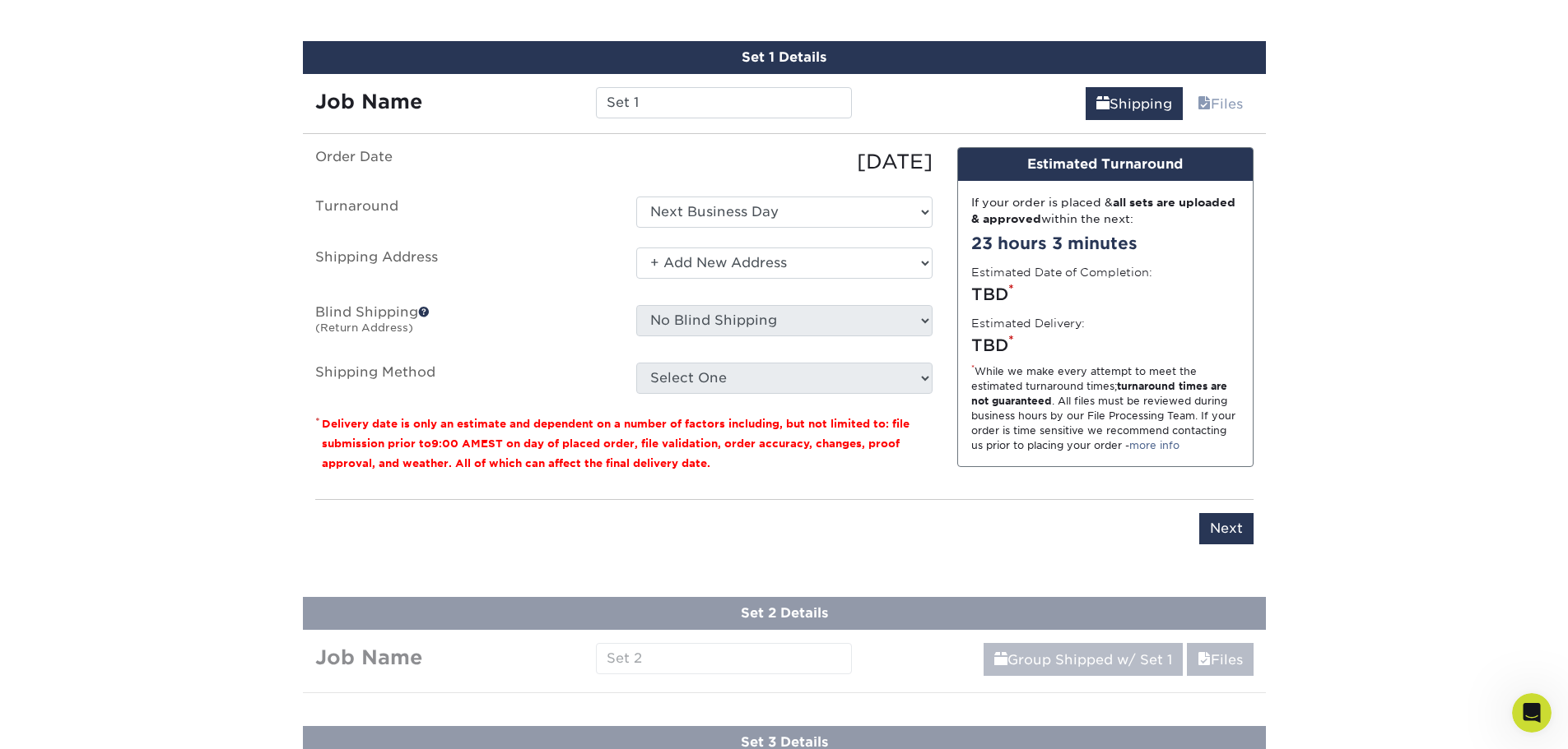
click at [636, 248] on select "Select One Raised UV + Add New Address" at bounding box center [784, 263] width 296 height 31
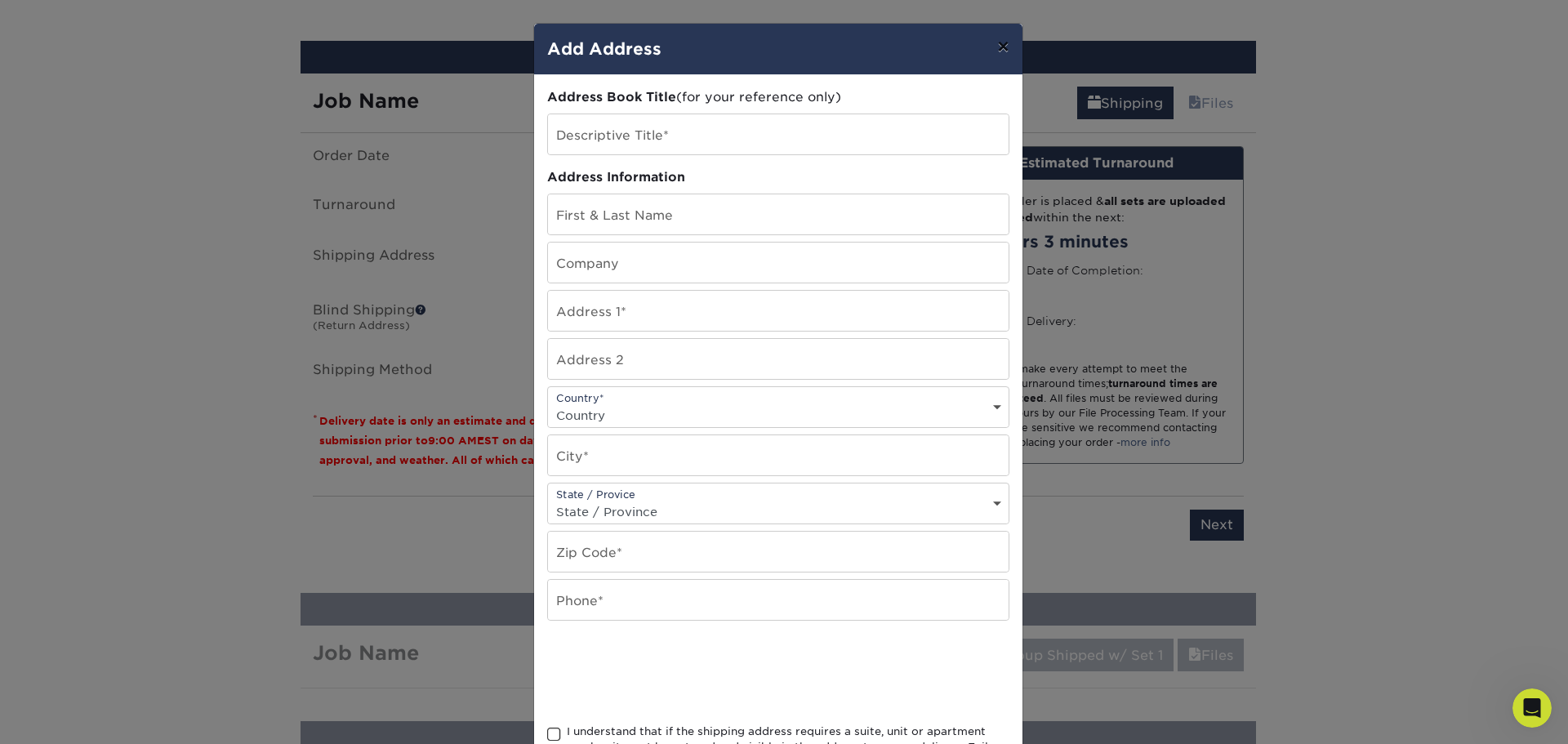
click at [984, 54] on button "×" at bounding box center [1003, 46] width 38 height 45
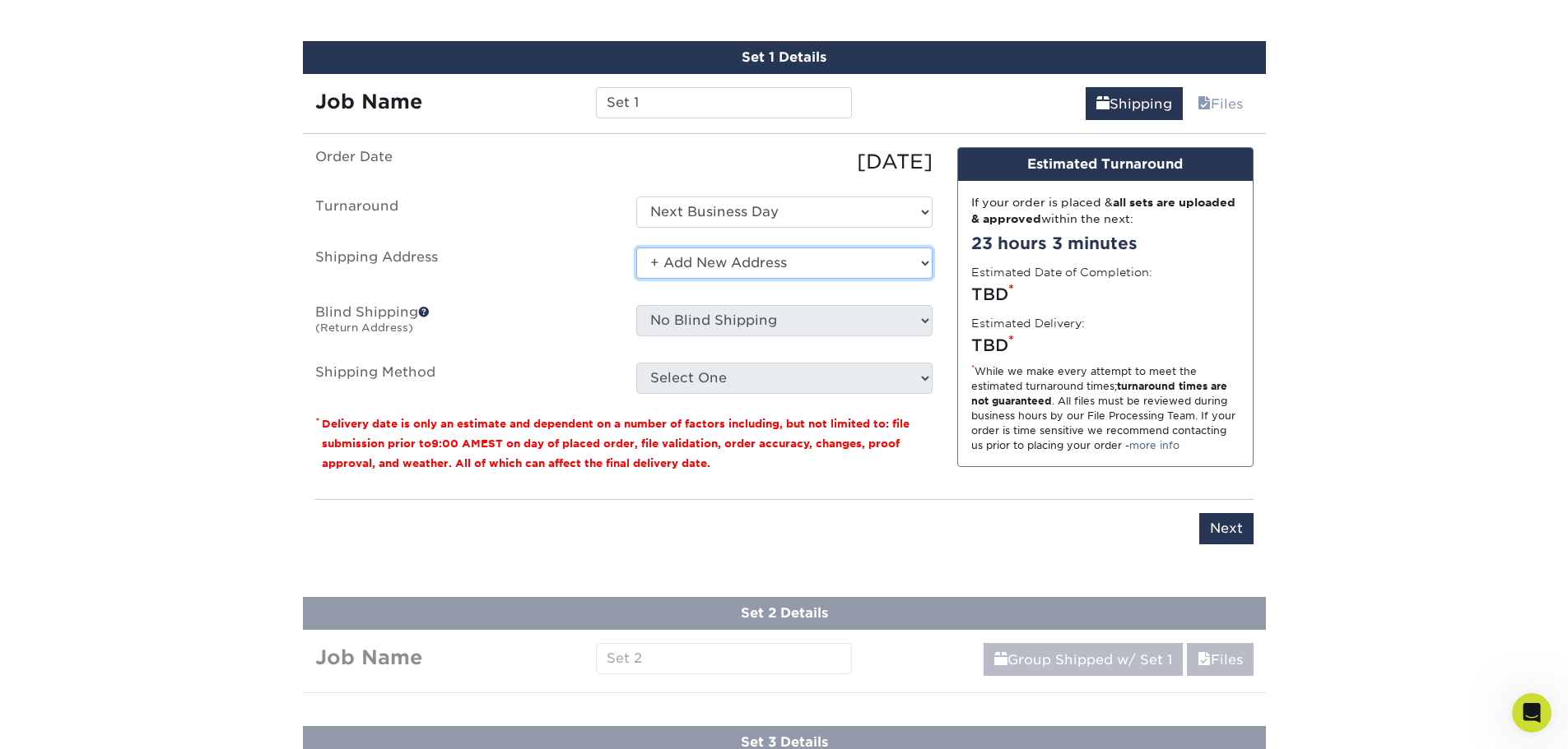
click at [756, 255] on select "Select One Raised UV + Add New Address" at bounding box center [784, 263] width 296 height 31
click at [636, 248] on select "Select One Raised UV + Add New Address" at bounding box center [784, 263] width 296 height 31
click at [749, 249] on select "Select One Raised UV + Add New Address" at bounding box center [784, 263] width 296 height 31
click at [701, 135] on div "Set 1 Details Job Name Set 1 Shipping Files You've choosen mailing services! If…" at bounding box center [784, 302] width 962 height 523
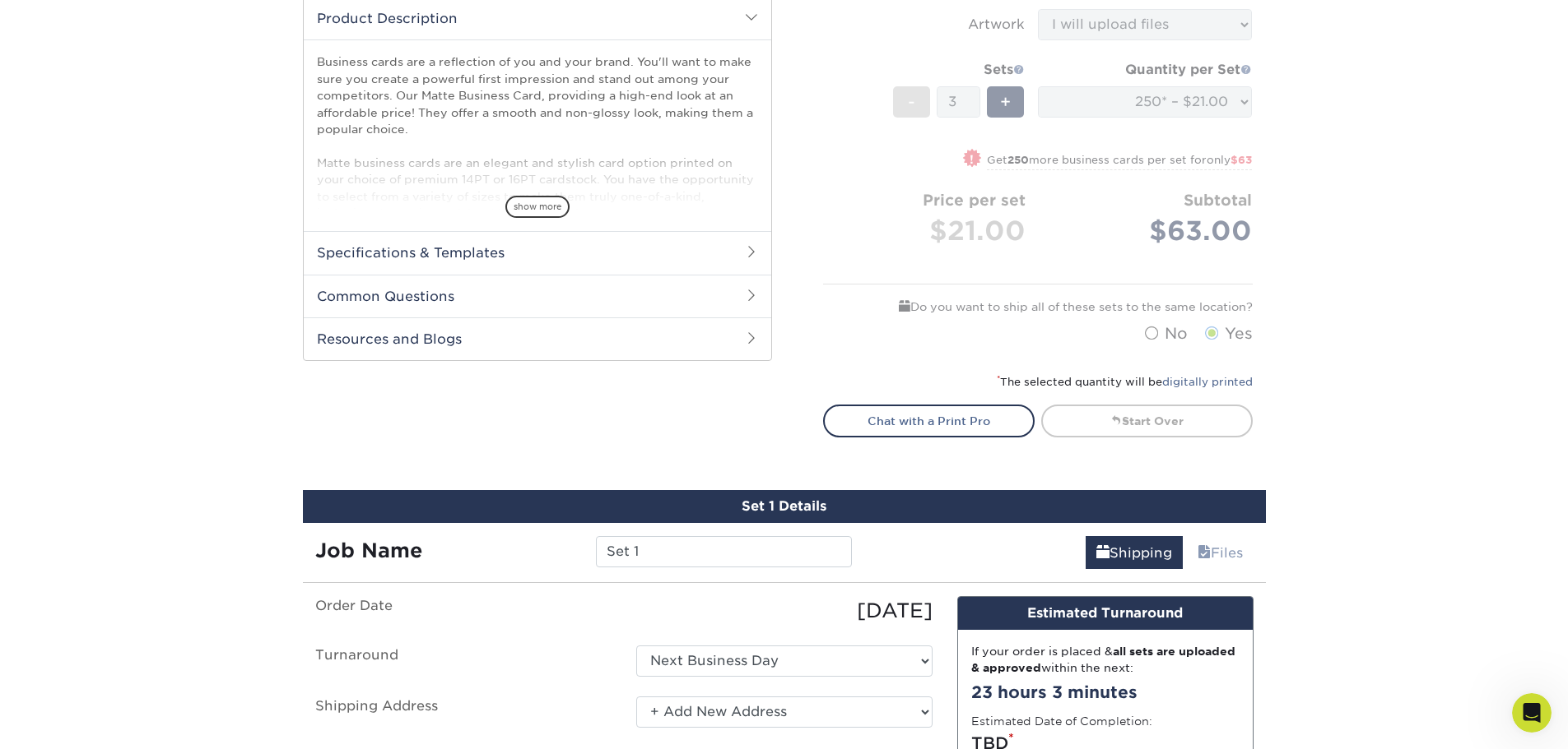
scroll to position [595, 0]
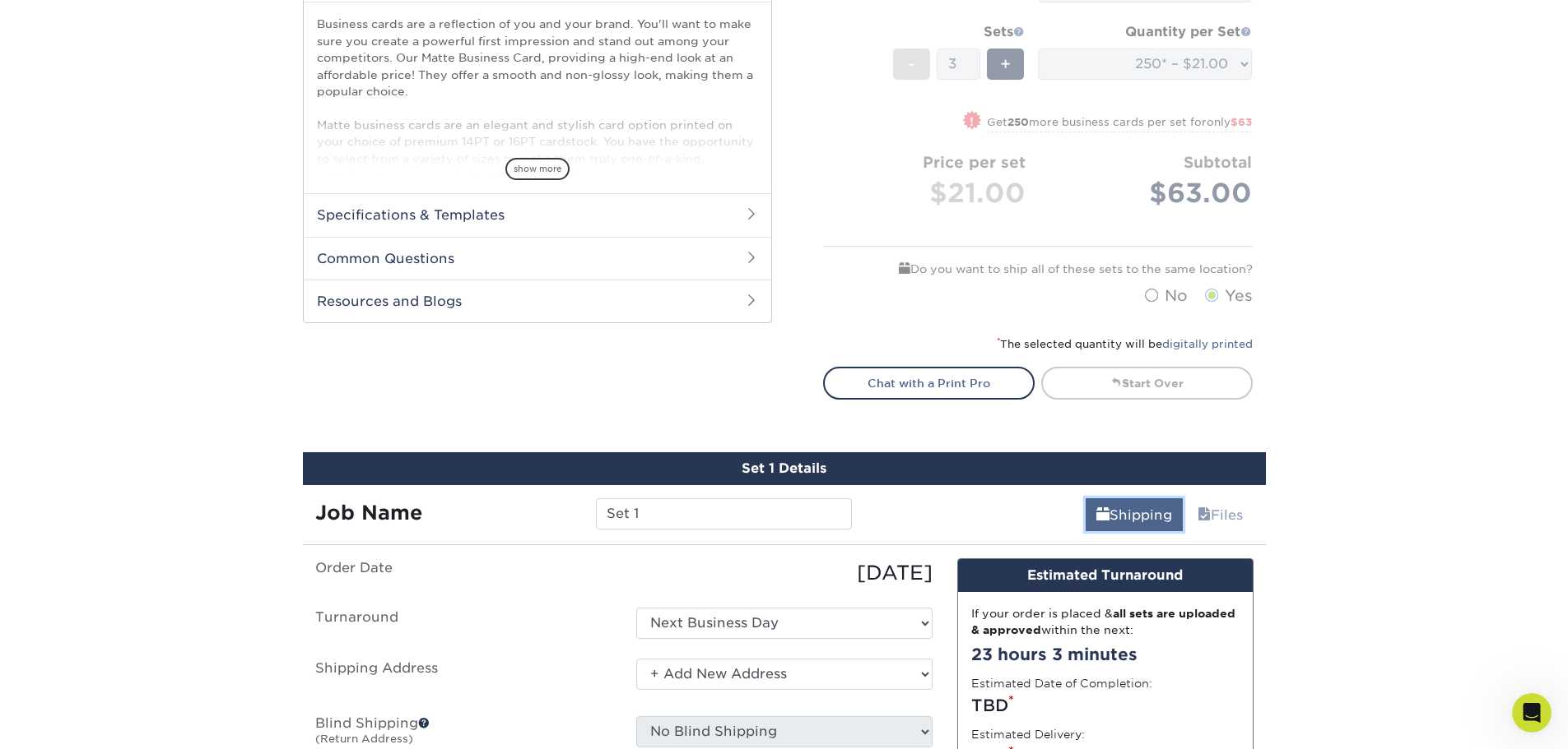
click at [1097, 517] on span at bounding box center [1103, 515] width 14 height 16
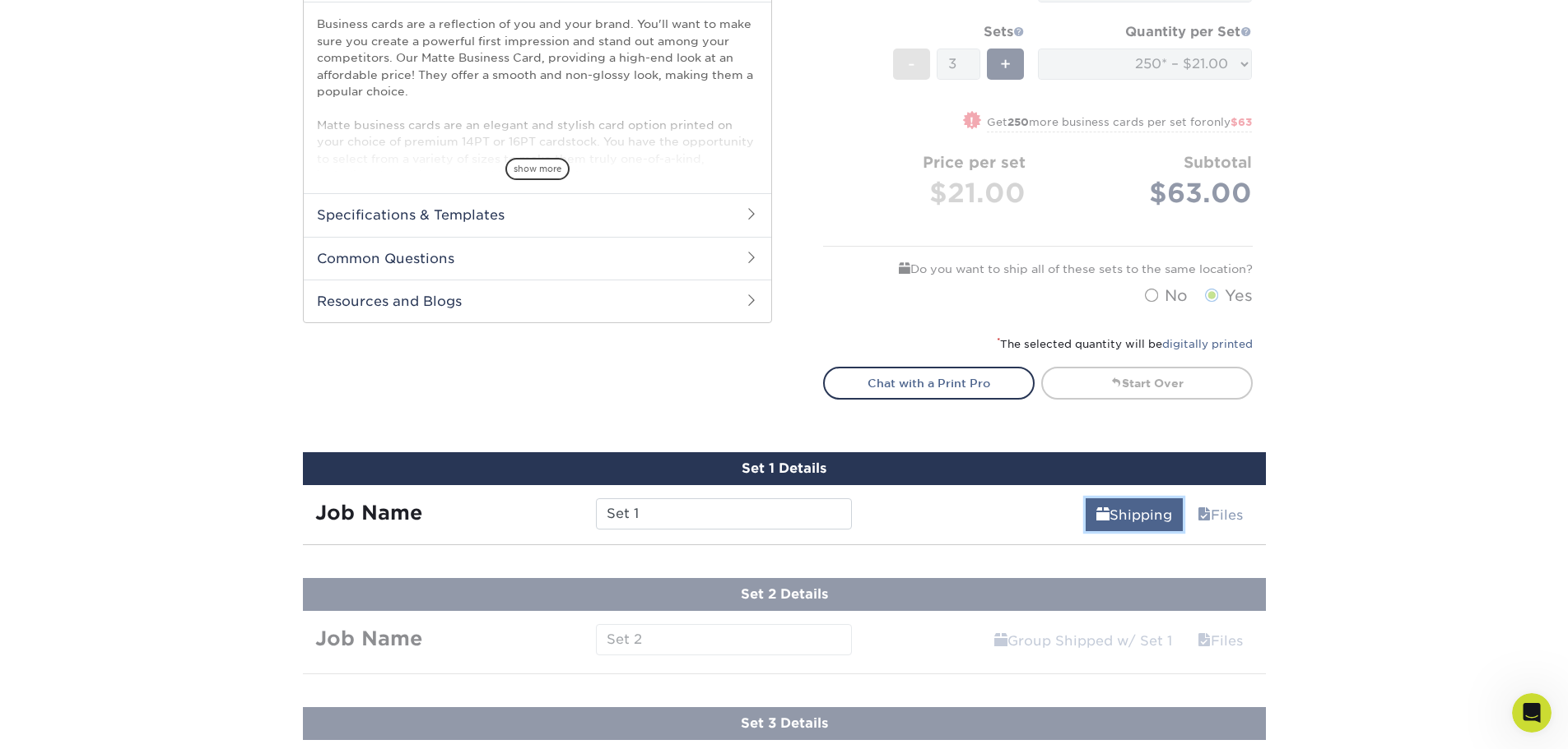
click at [1097, 517] on span at bounding box center [1103, 515] width 14 height 16
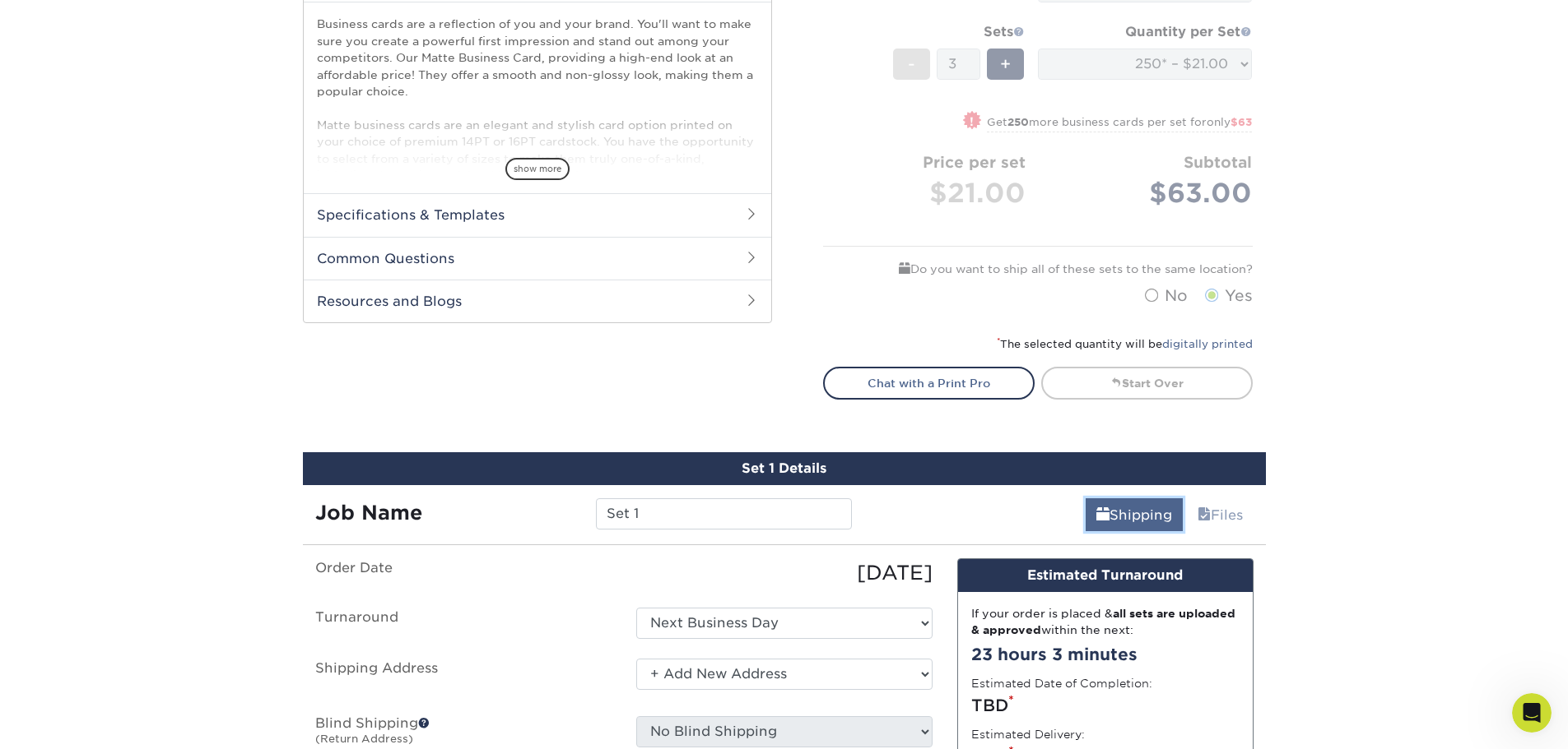
click at [1097, 517] on span at bounding box center [1103, 515] width 14 height 16
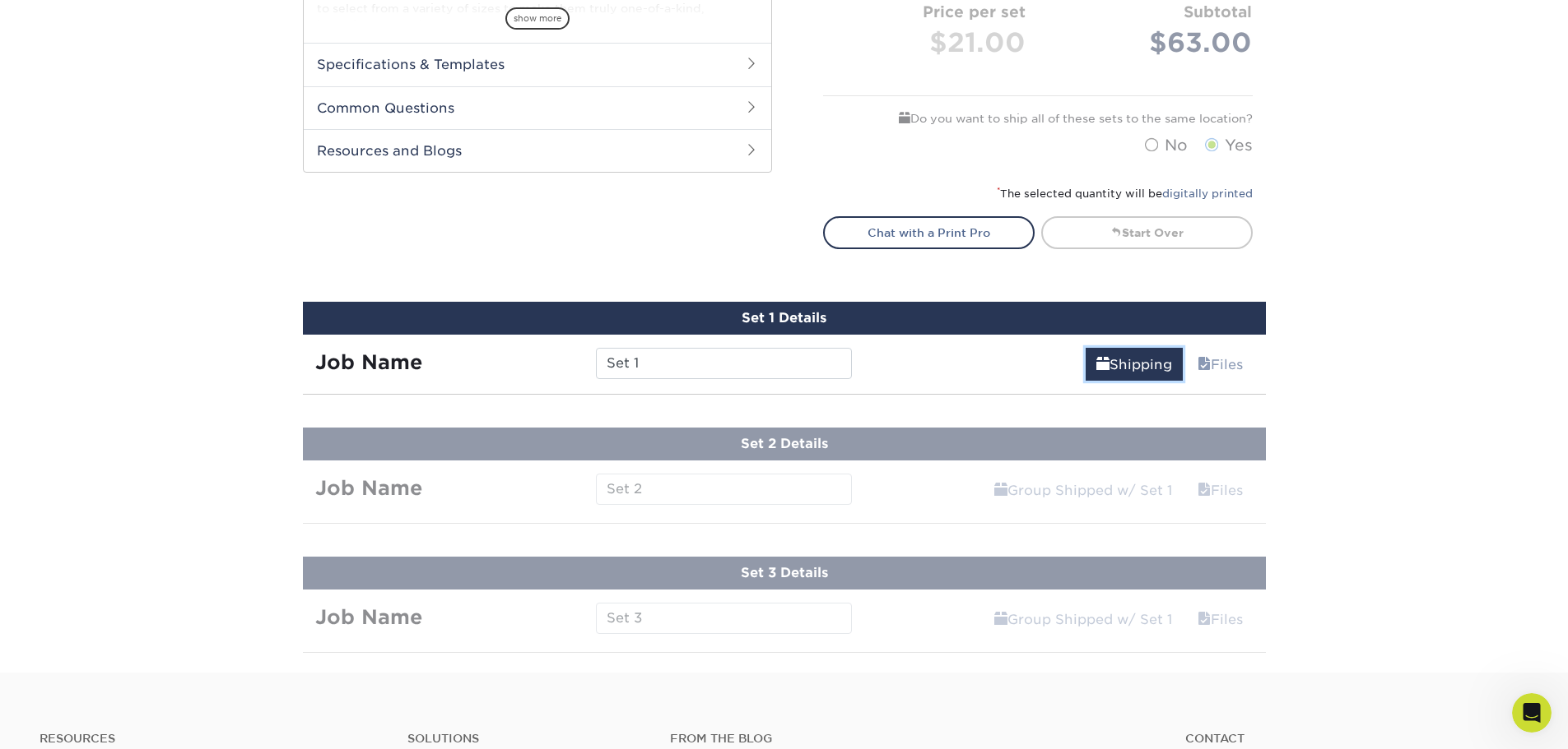
scroll to position [759, 0]
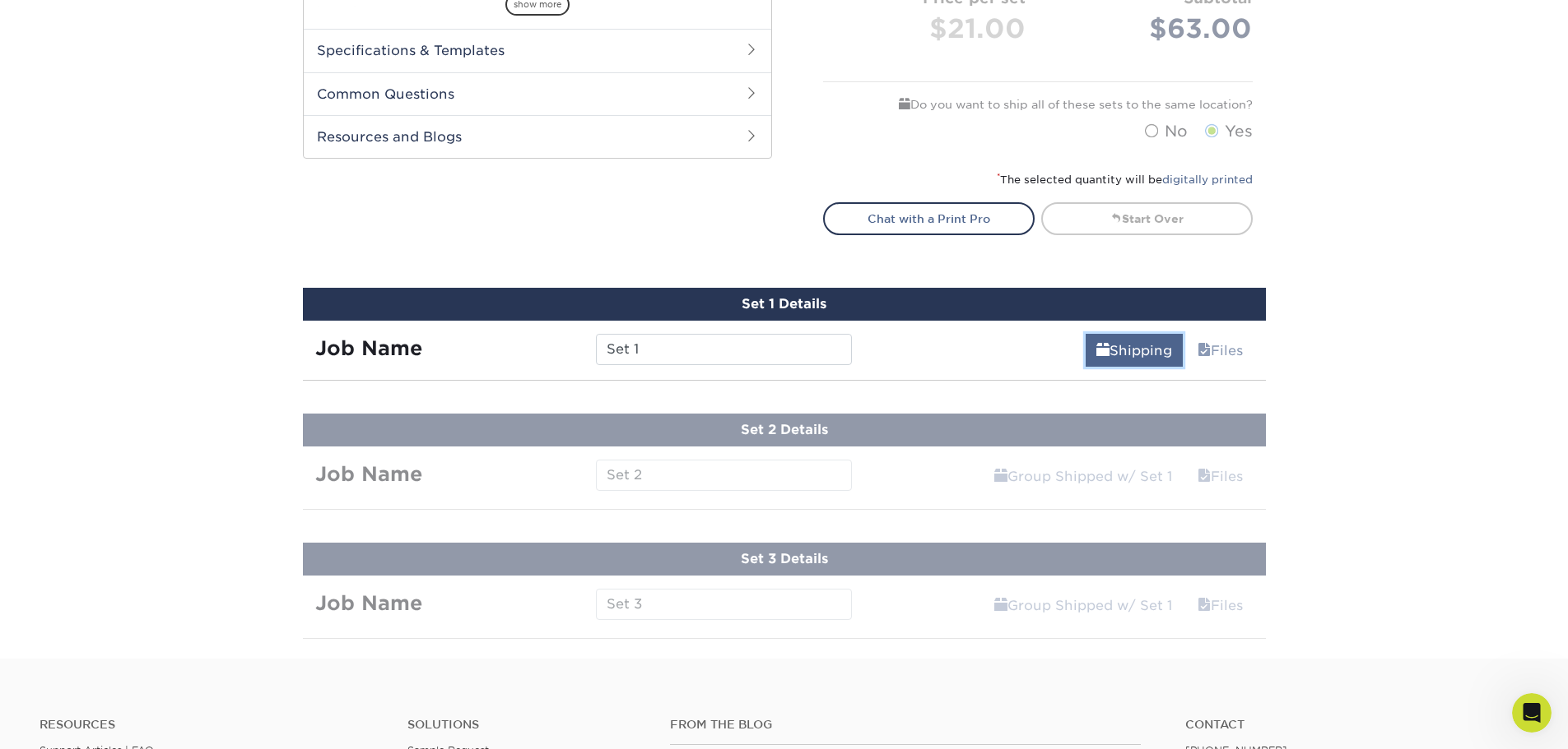
click at [1113, 356] on link "Shipping" at bounding box center [1134, 351] width 97 height 33
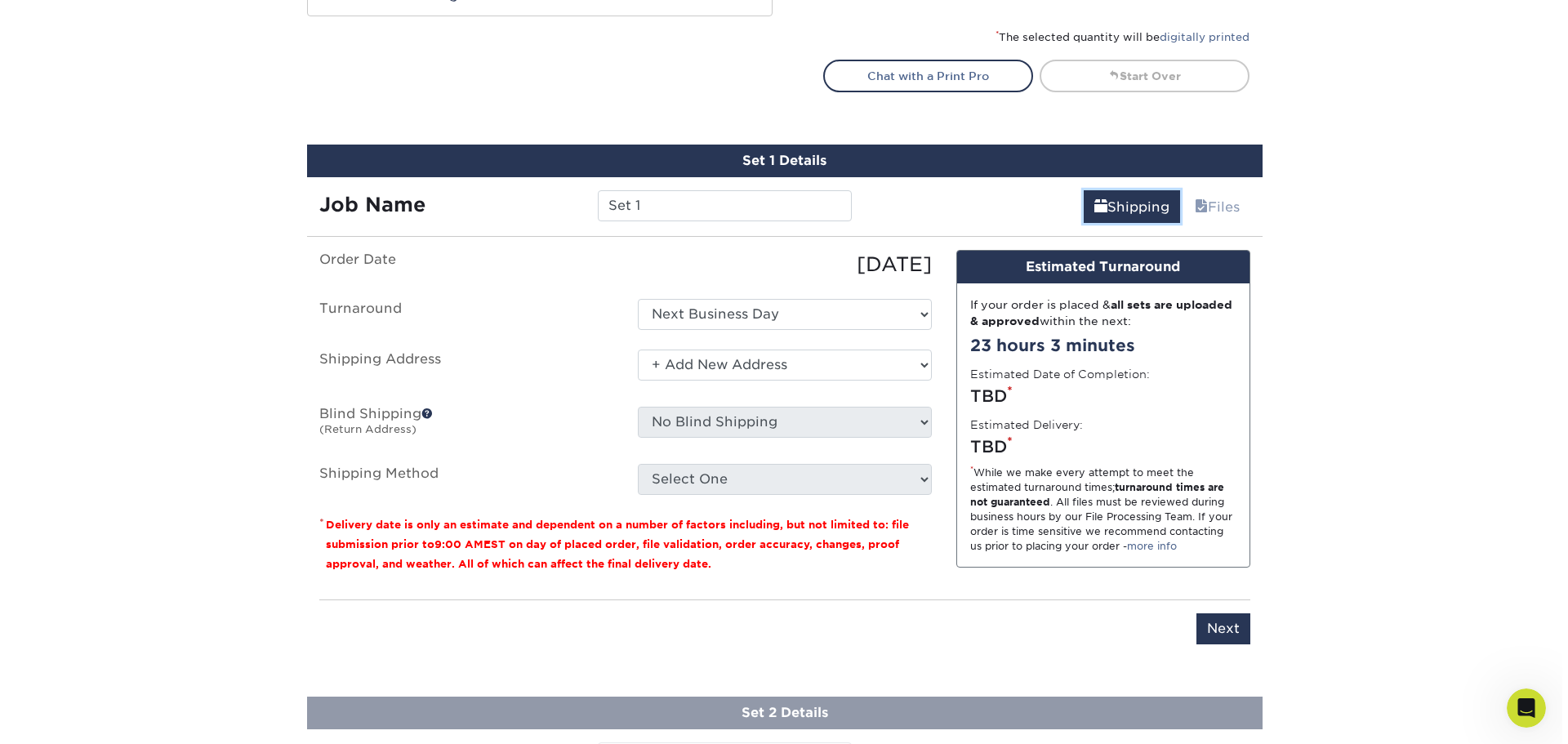
scroll to position [918, 0]
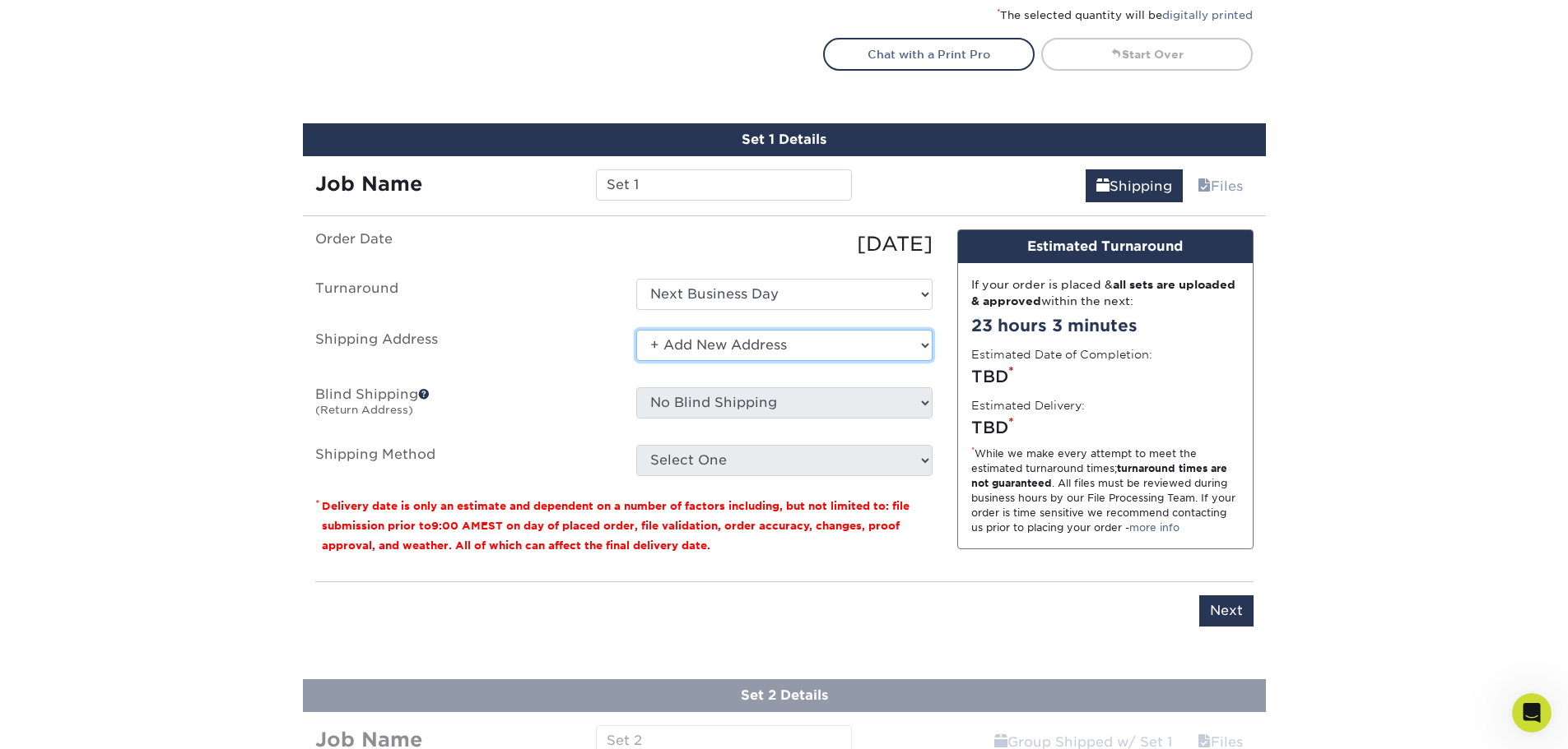
click at [711, 354] on select "Select One Raised UV + Add New Address" at bounding box center [784, 345] width 296 height 31
click at [636, 329] on select "Select One Raised UV + Add New Address" at bounding box center [784, 345] width 296 height 31
click at [743, 346] on select "Select One Raised UV + Add New Address" at bounding box center [784, 345] width 296 height 31
click at [636, 329] on select "Select One Raised UV + Add New Address" at bounding box center [784, 345] width 296 height 31
click at [751, 339] on select "Select One Raised UV + Add New Address" at bounding box center [784, 345] width 296 height 31
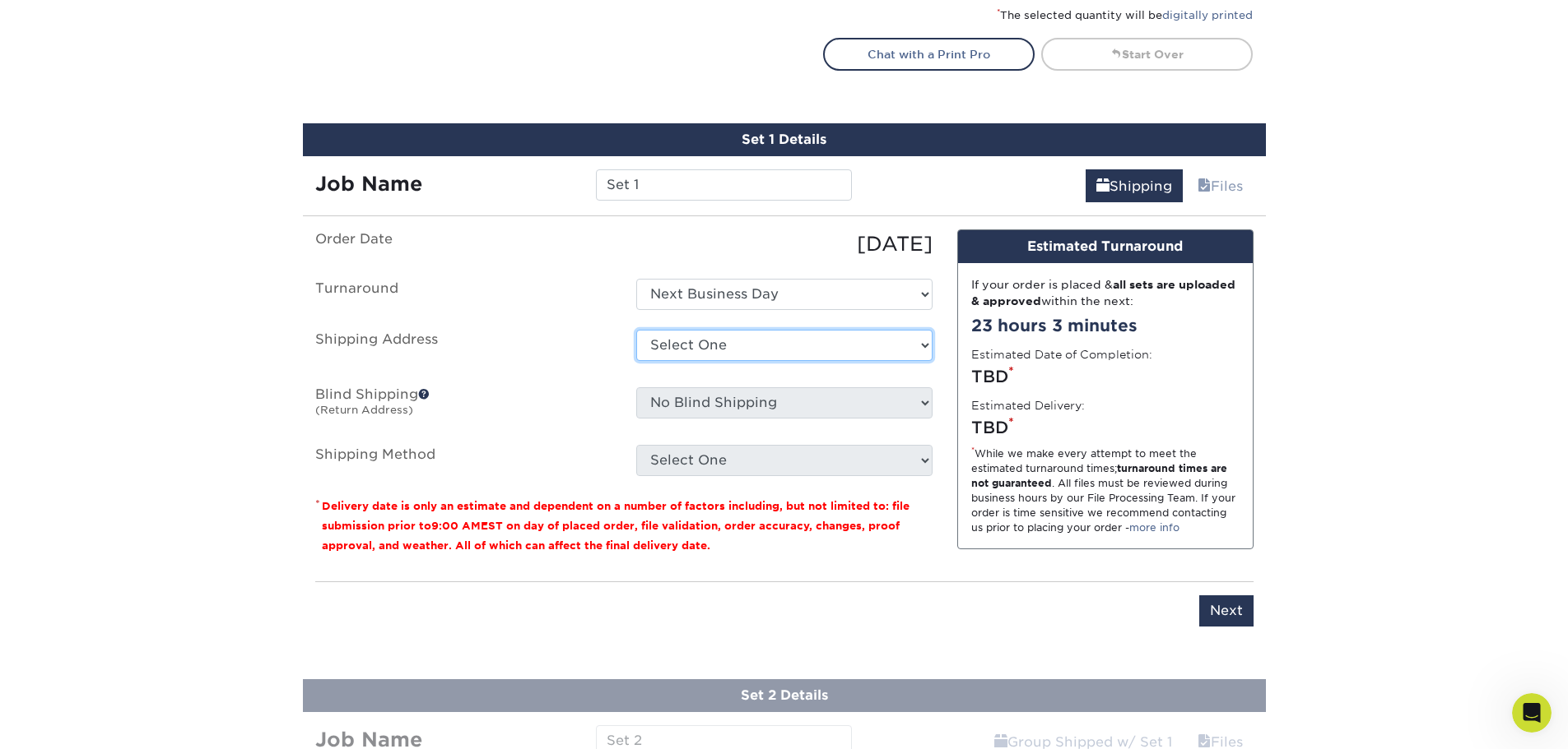
select select "newaddress"
click at [636, 329] on select "Select One Raised UV + Add New Address" at bounding box center [784, 345] width 296 height 31
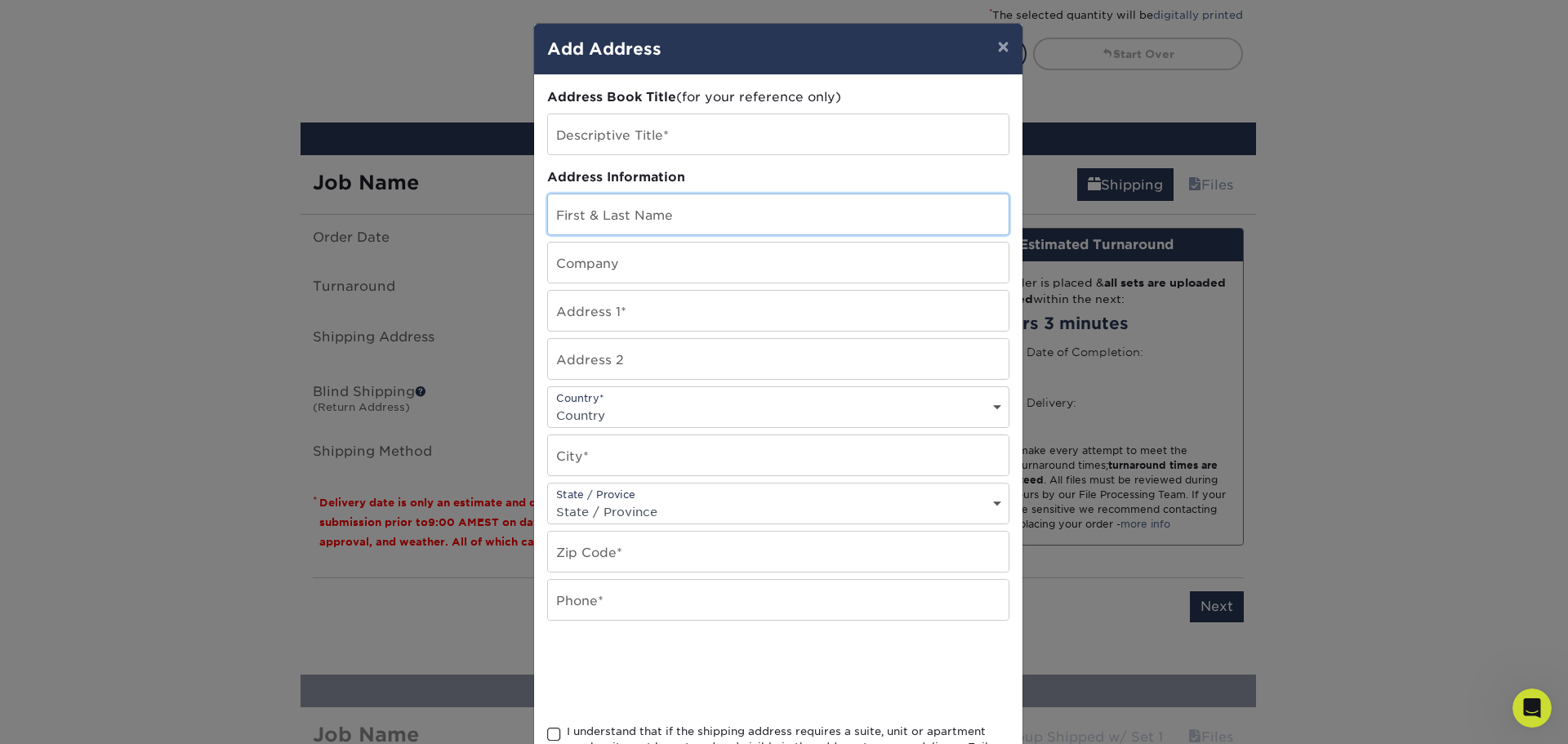
click at [682, 218] on input "text" at bounding box center [778, 213] width 460 height 40
type input "SpeedPro Silver Spring"
type input "2251 Distribution Circle"
select select "US"
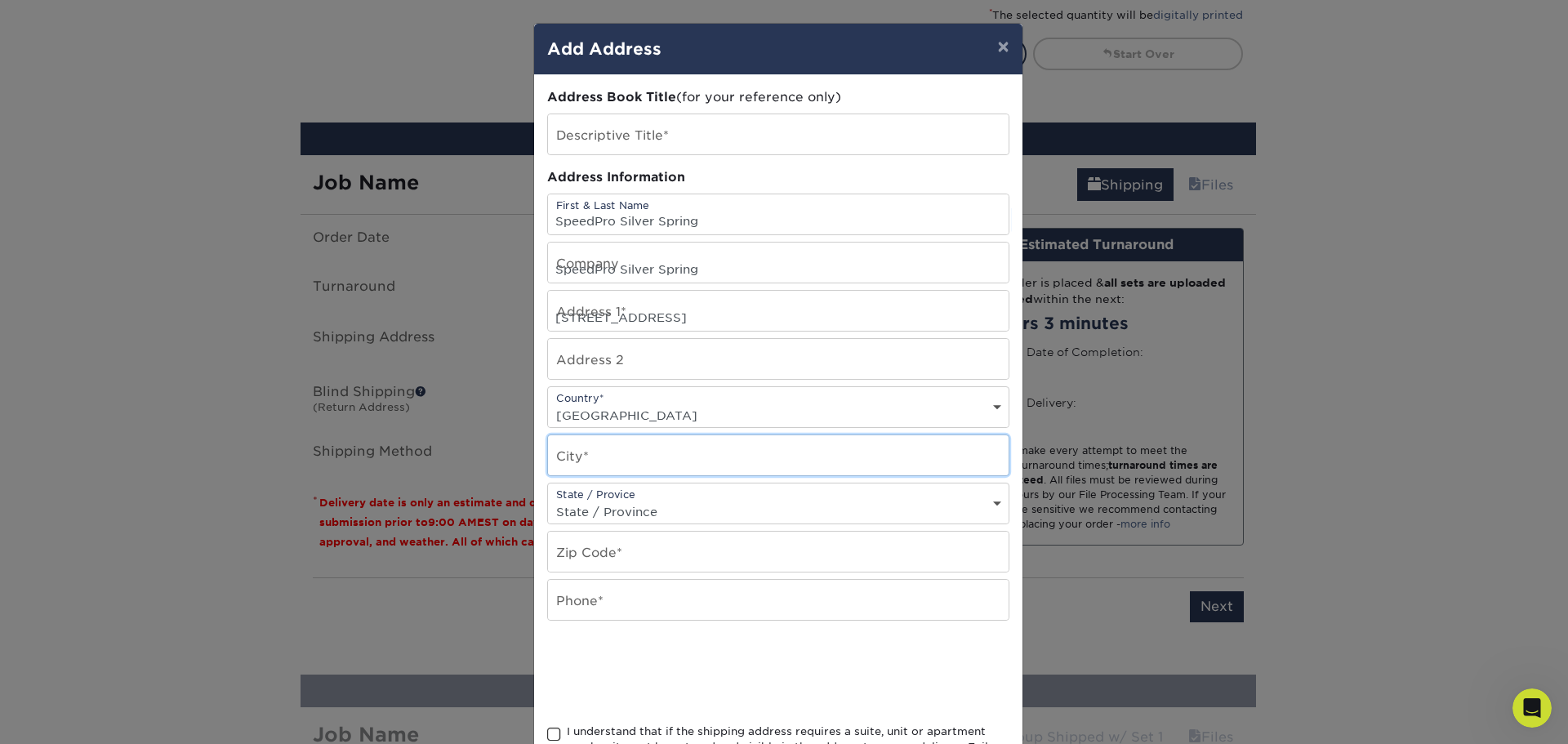
type input "Silver Spring"
select select "MD"
type input "20910"
type input "3015887733"
click at [709, 154] on div "Address Book Title (for your reference only) Descriptive Title* Address Informa…" at bounding box center [778, 440] width 462 height 705
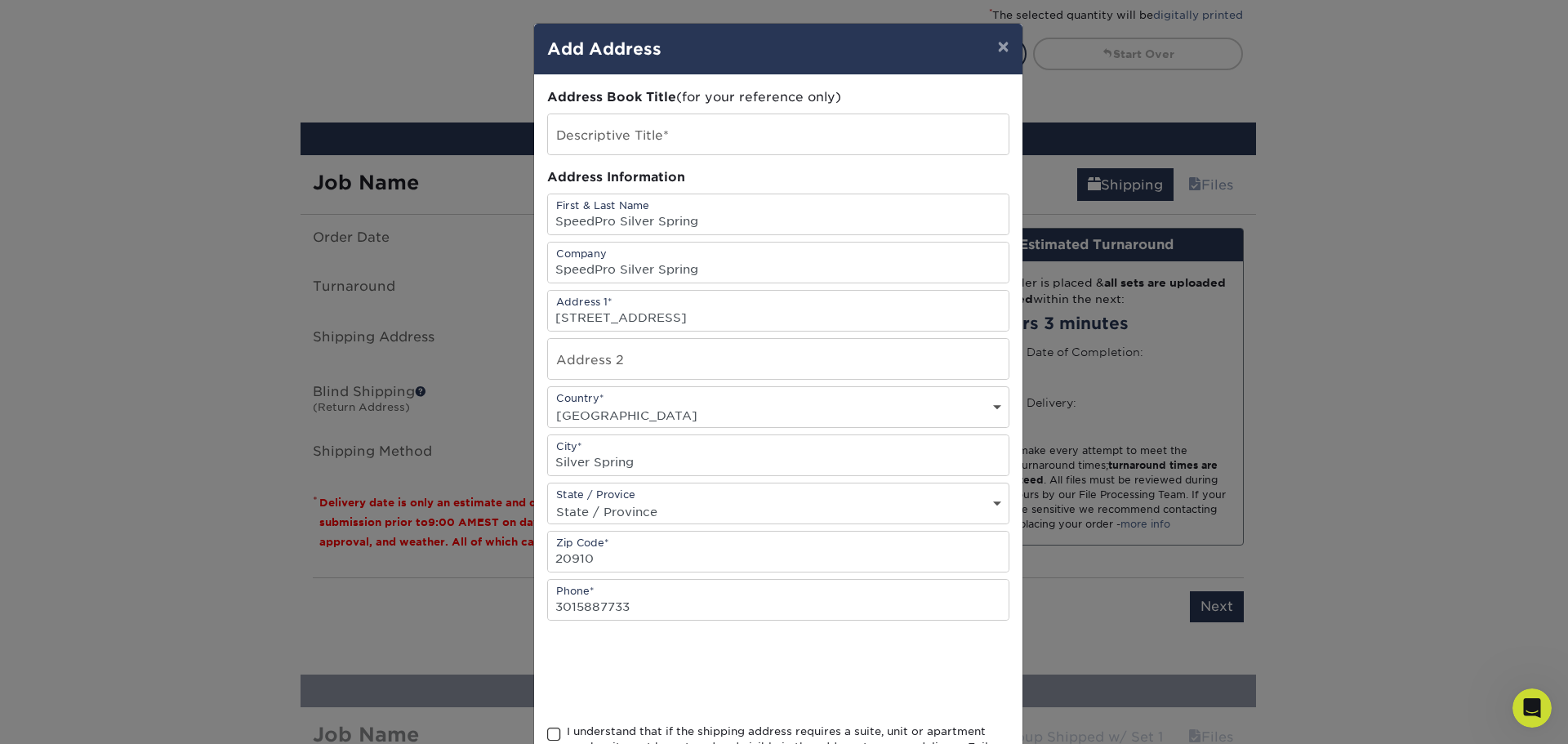
click at [712, 144] on input "text" at bounding box center [778, 134] width 460 height 40
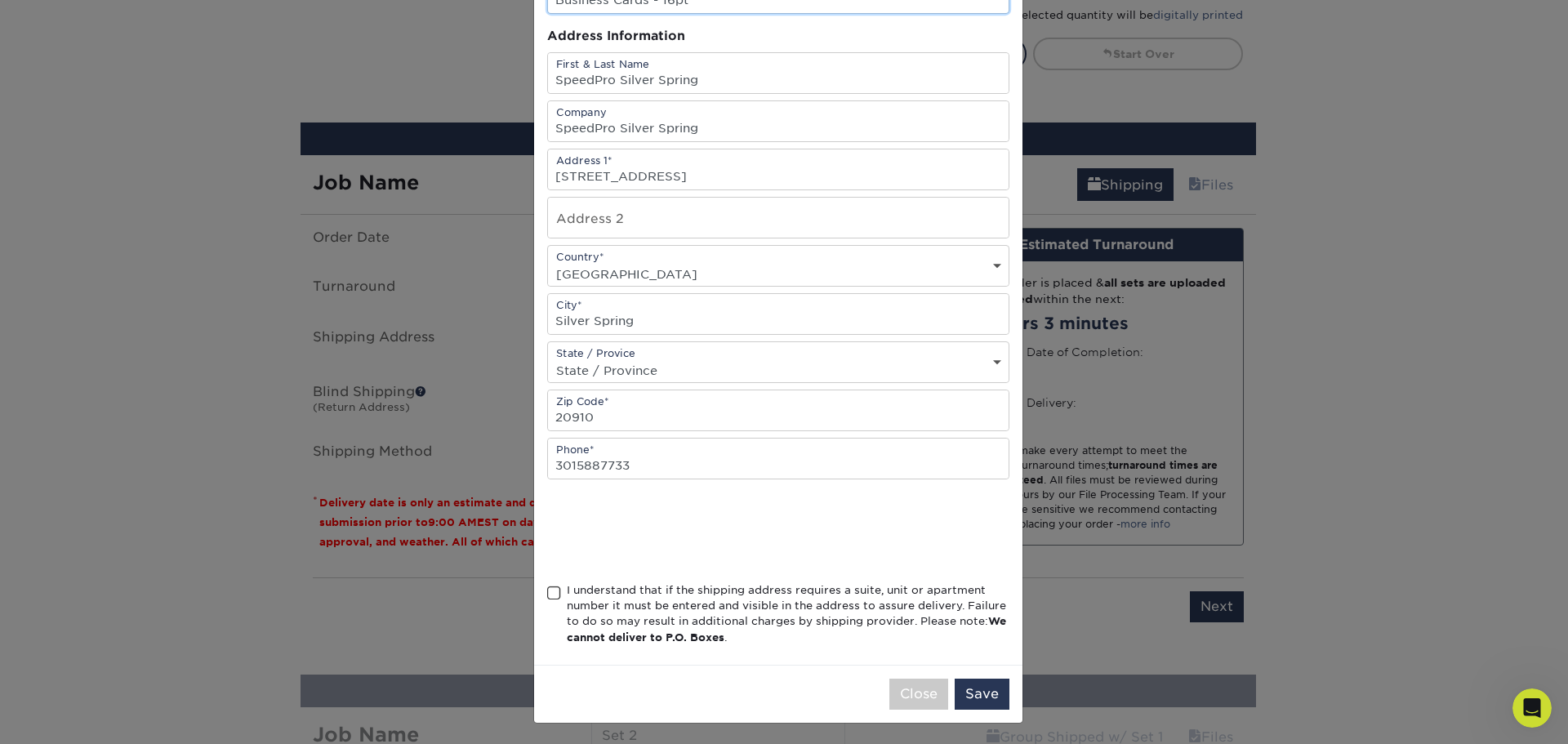
scroll to position [144, 0]
type input "Business Cards - 16pt"
click at [585, 596] on div "I understand that if the shipping address requires a suite, unit or apartment n…" at bounding box center [787, 612] width 443 height 64
click at [0, 0] on input "I understand that if the shipping address requires a suite, unit or apartment n…" at bounding box center [0, 0] width 0 height 0
click at [992, 695] on button "Save" at bounding box center [982, 692] width 55 height 31
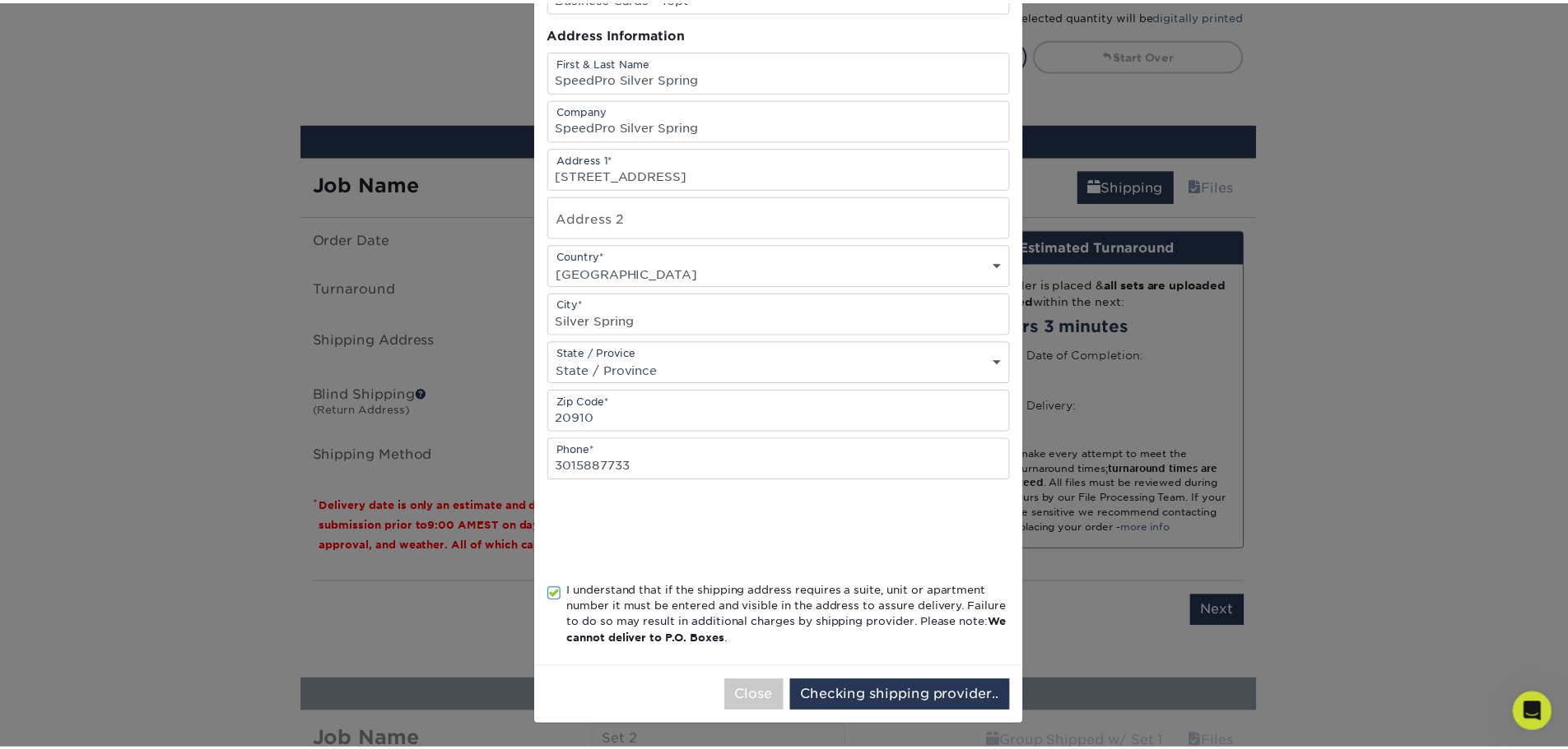
scroll to position [0, 0]
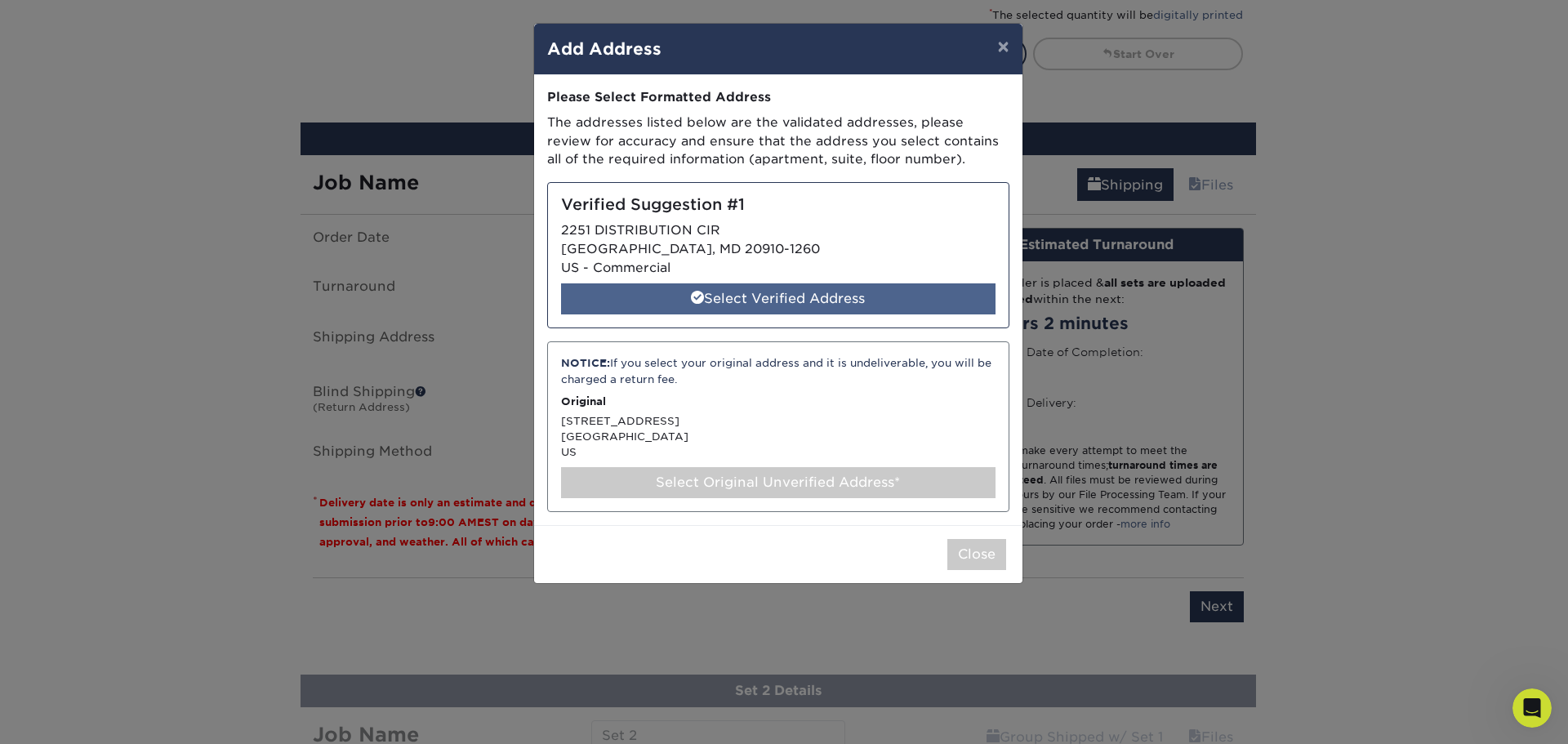
click at [876, 311] on div "Select Verified Address" at bounding box center [779, 299] width 434 height 31
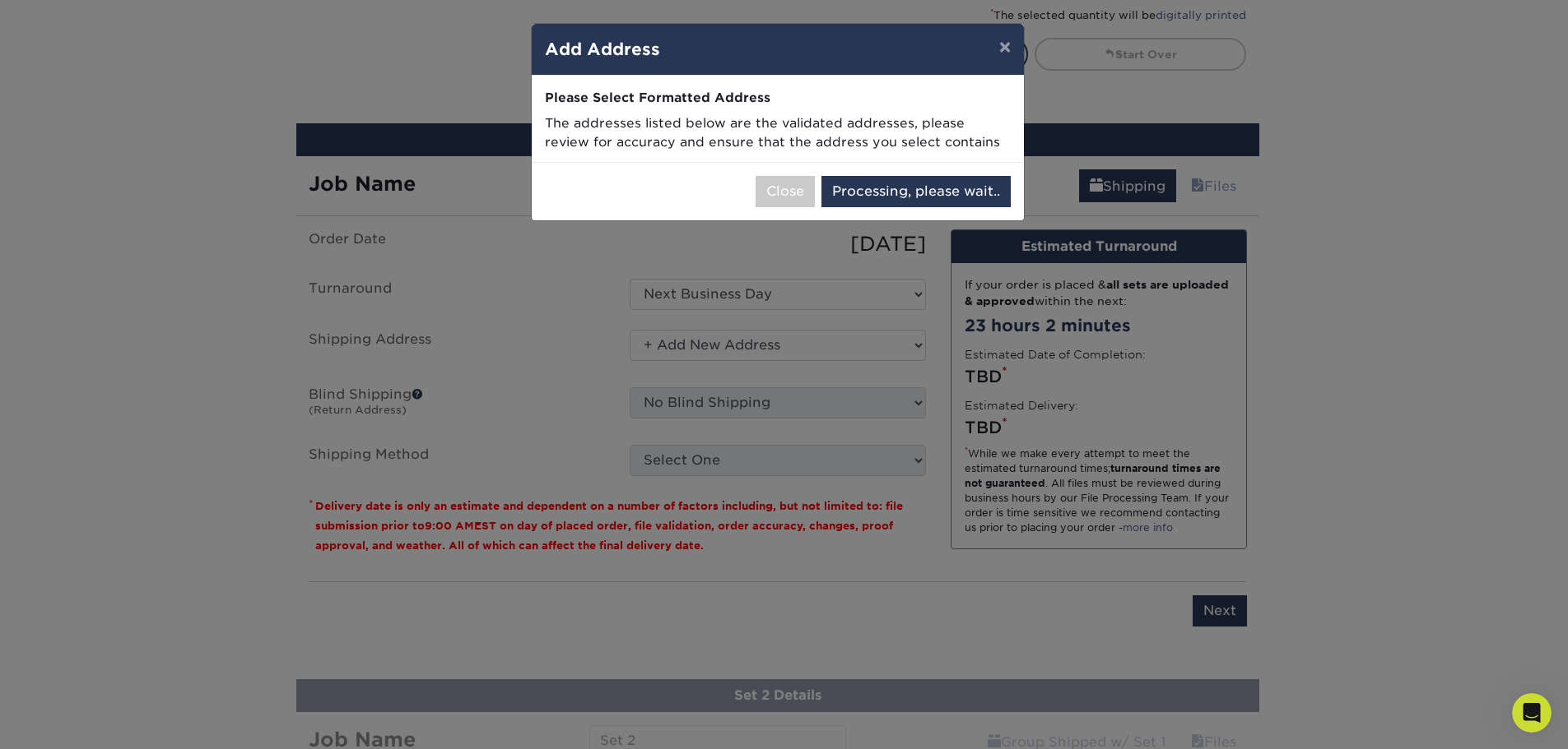
select select "285614"
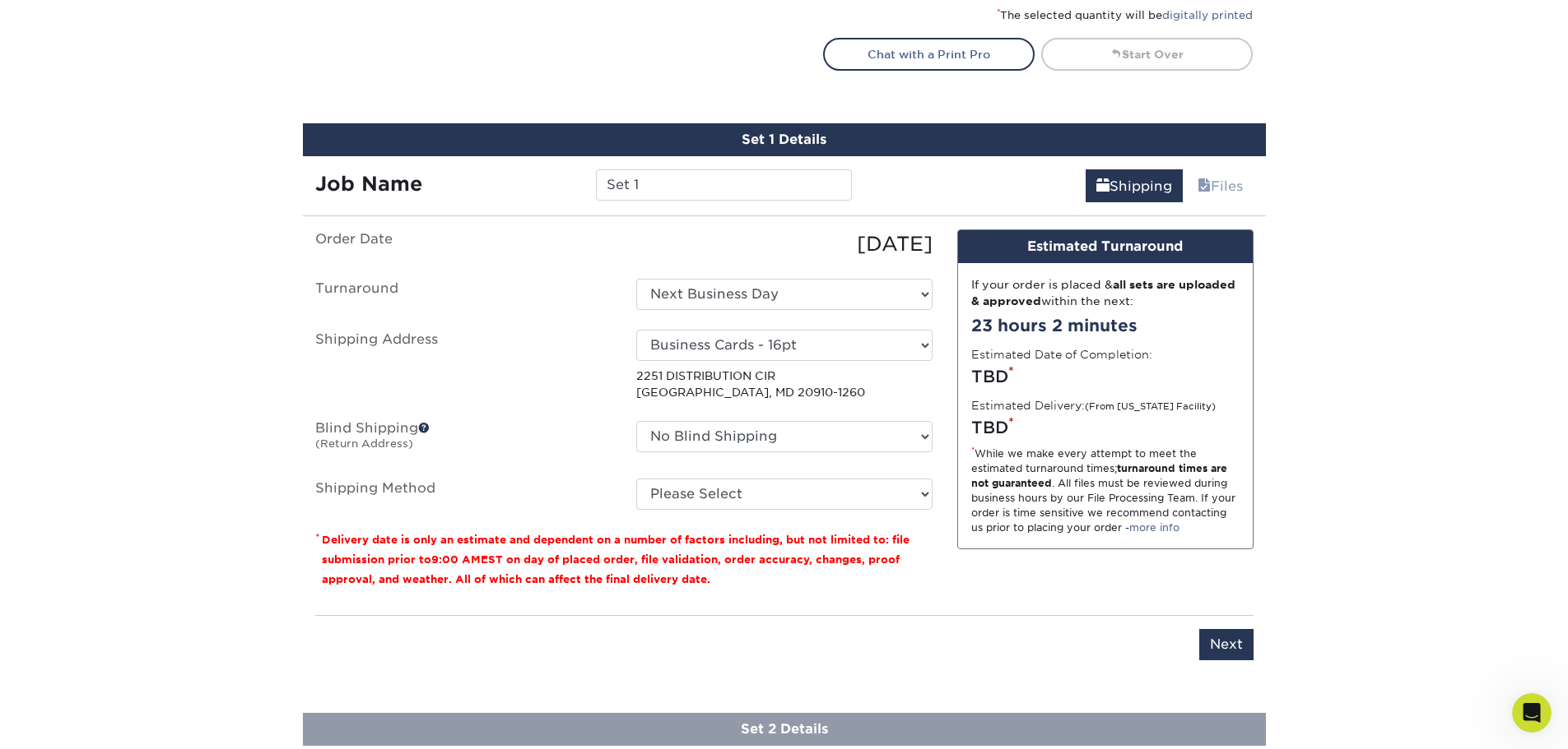
drag, startPoint x: 859, startPoint y: 512, endPoint x: 853, endPoint y: 495, distance: 18.0
click at [856, 508] on fieldset "Order Date 09/02/2025 Turnaround Select One 2-4 Business Days 2 Day Next Busine…" at bounding box center [623, 379] width 617 height 300
click at [850, 489] on select "Please Select Ground Shipping (+$14.95) 3 Day Shipping Service (+$15.33) 2 Day …" at bounding box center [784, 494] width 296 height 31
click at [636, 479] on select "Please Select Ground Shipping (+$14.95) 3 Day Shipping Service (+$15.33) 2 Day …" at bounding box center [784, 494] width 296 height 31
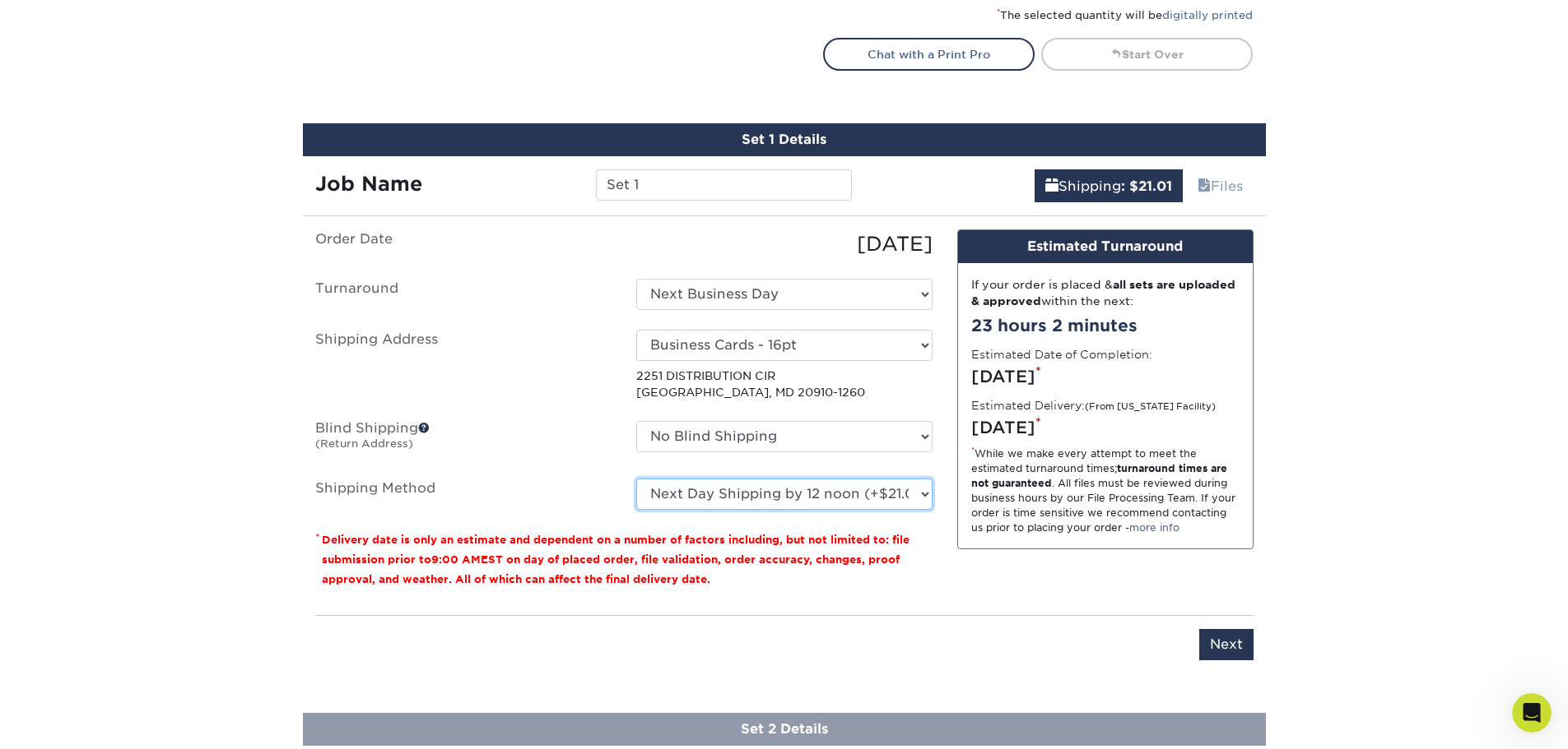
click at [834, 498] on select "Please Select Ground Shipping (+$14.95) 3 Day Shipping Service (+$15.33) 2 Day …" at bounding box center [784, 494] width 296 height 31
select select "03"
click at [636, 479] on select "Please Select Ground Shipping (+$14.95) 3 Day Shipping Service (+$15.33) 2 Day …" at bounding box center [784, 494] width 296 height 31
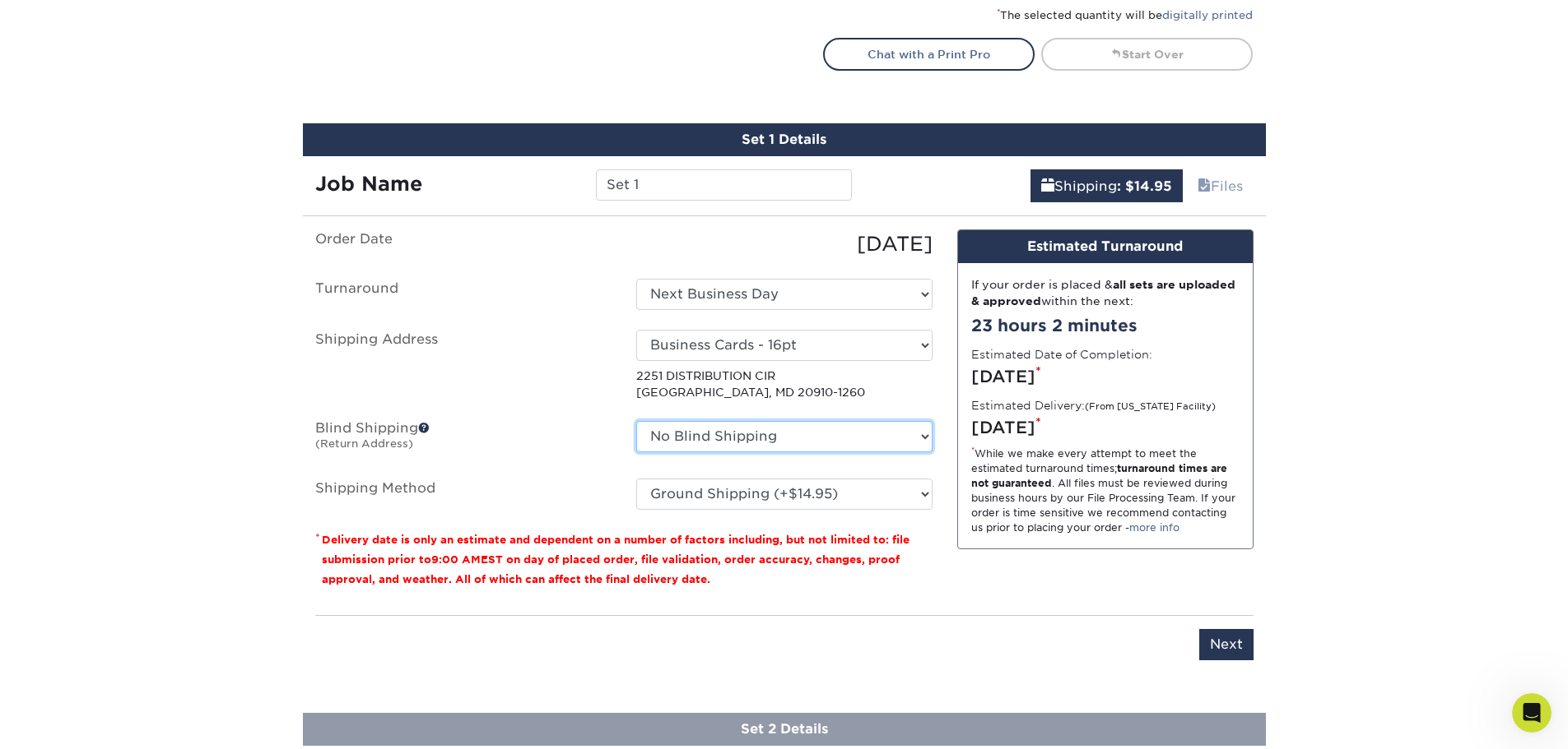
click at [806, 434] on select "No Blind Shipping Raised UV + Add New Address" at bounding box center [784, 436] width 296 height 31
click at [636, 421] on select "No Blind Shipping Raised UV + Add New Address" at bounding box center [784, 436] width 296 height 31
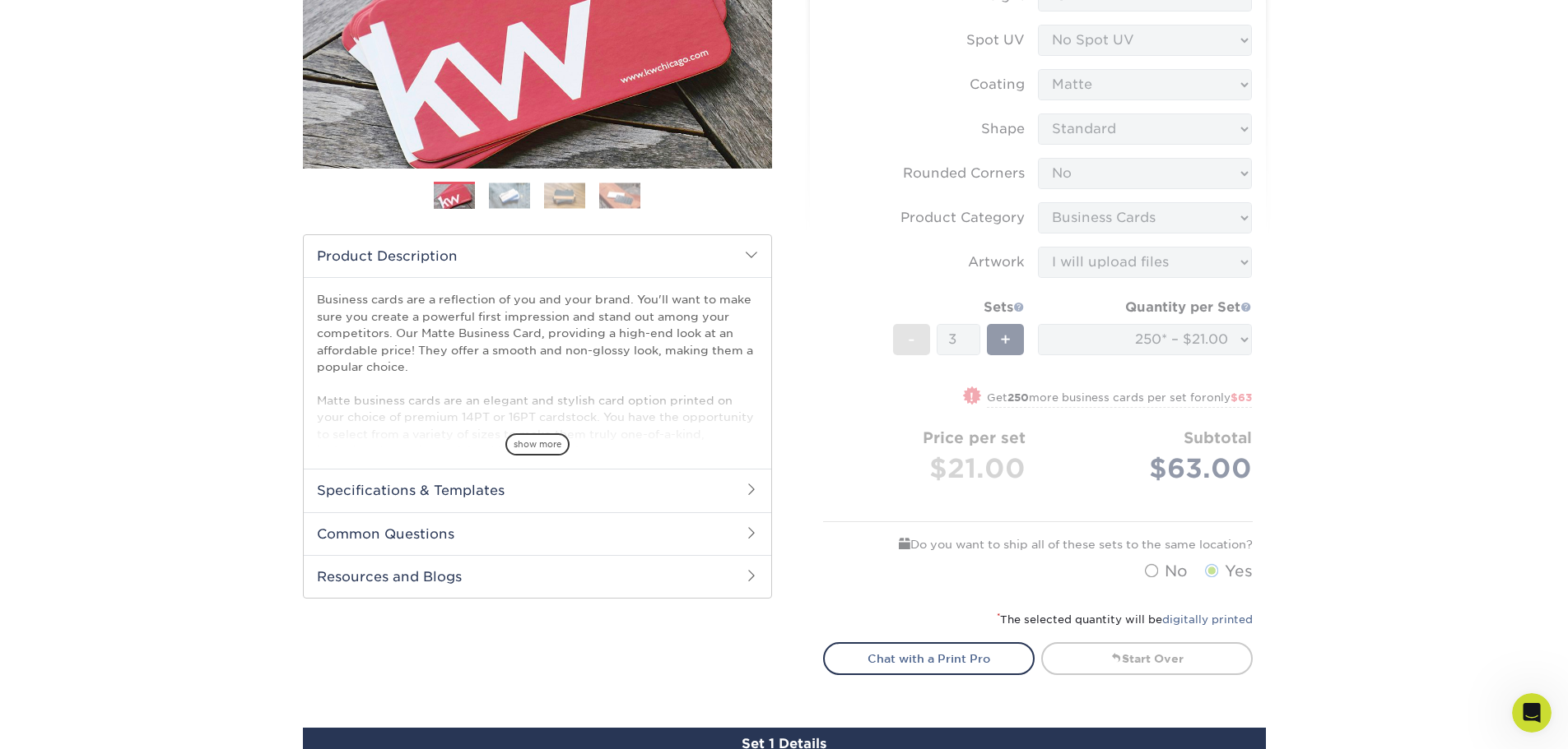
scroll to position [348, 0]
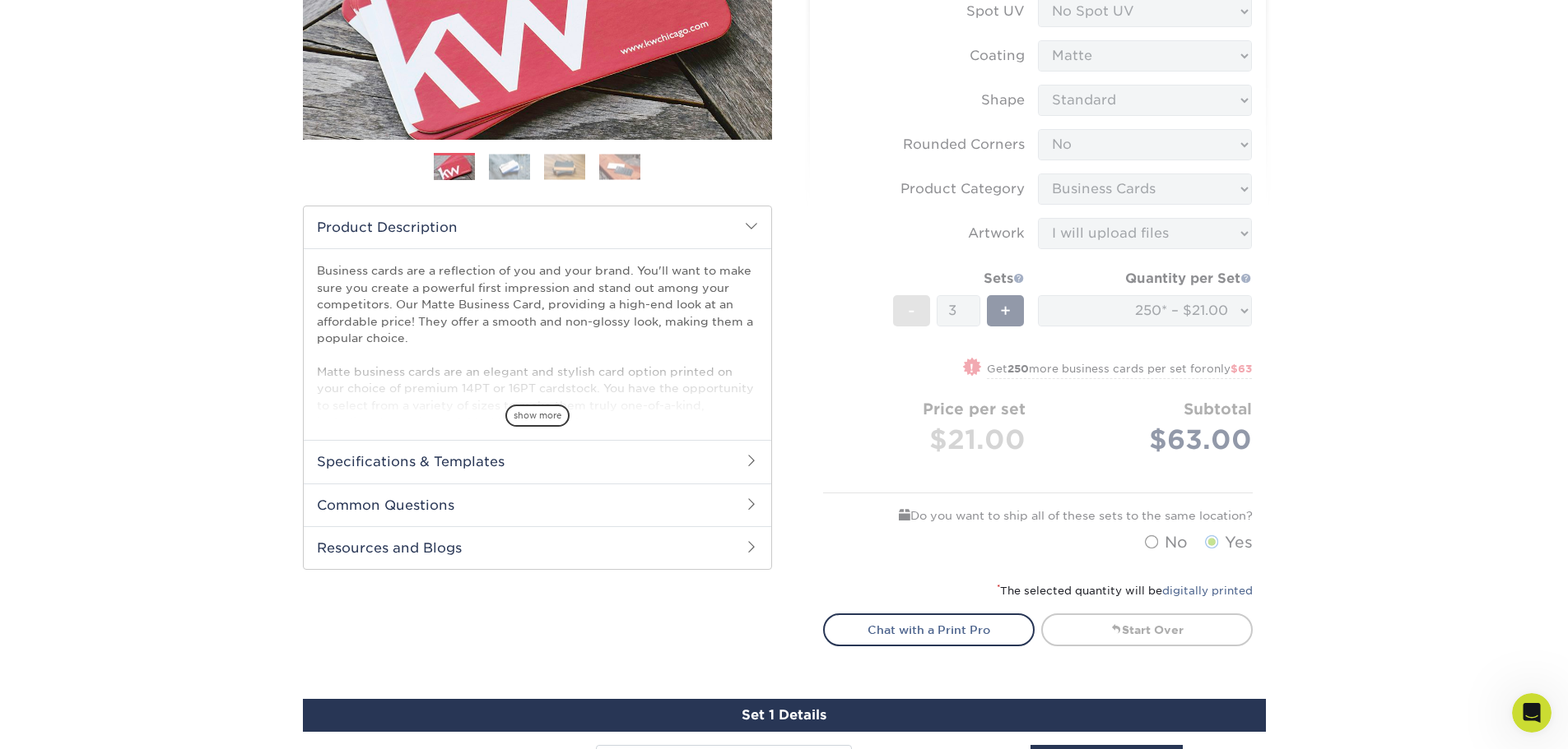
click at [1287, 529] on div "Products Business Cards Matte Business Cards Previous Next 100 $ 9" at bounding box center [784, 645] width 1568 height 1776
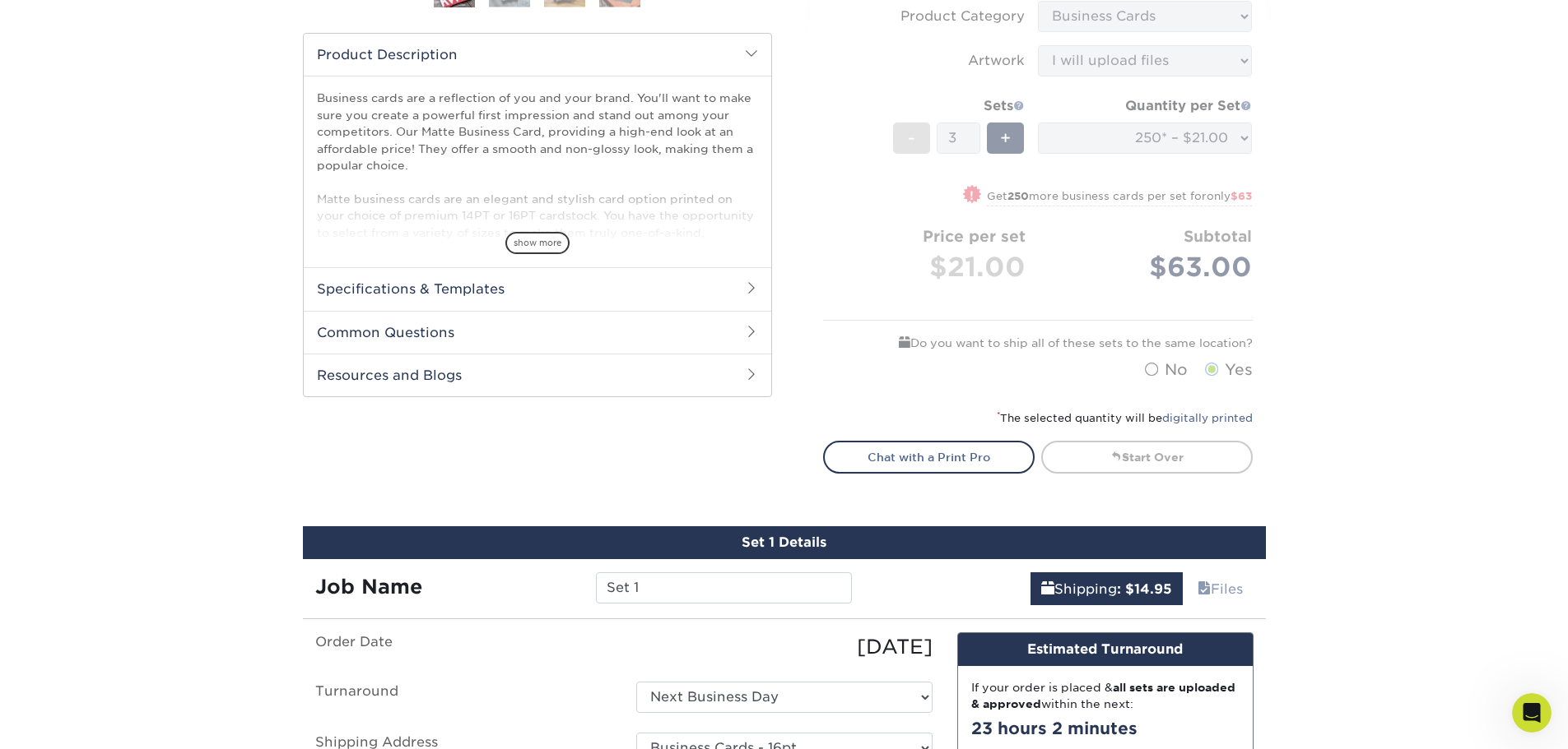
scroll to position [658, 0]
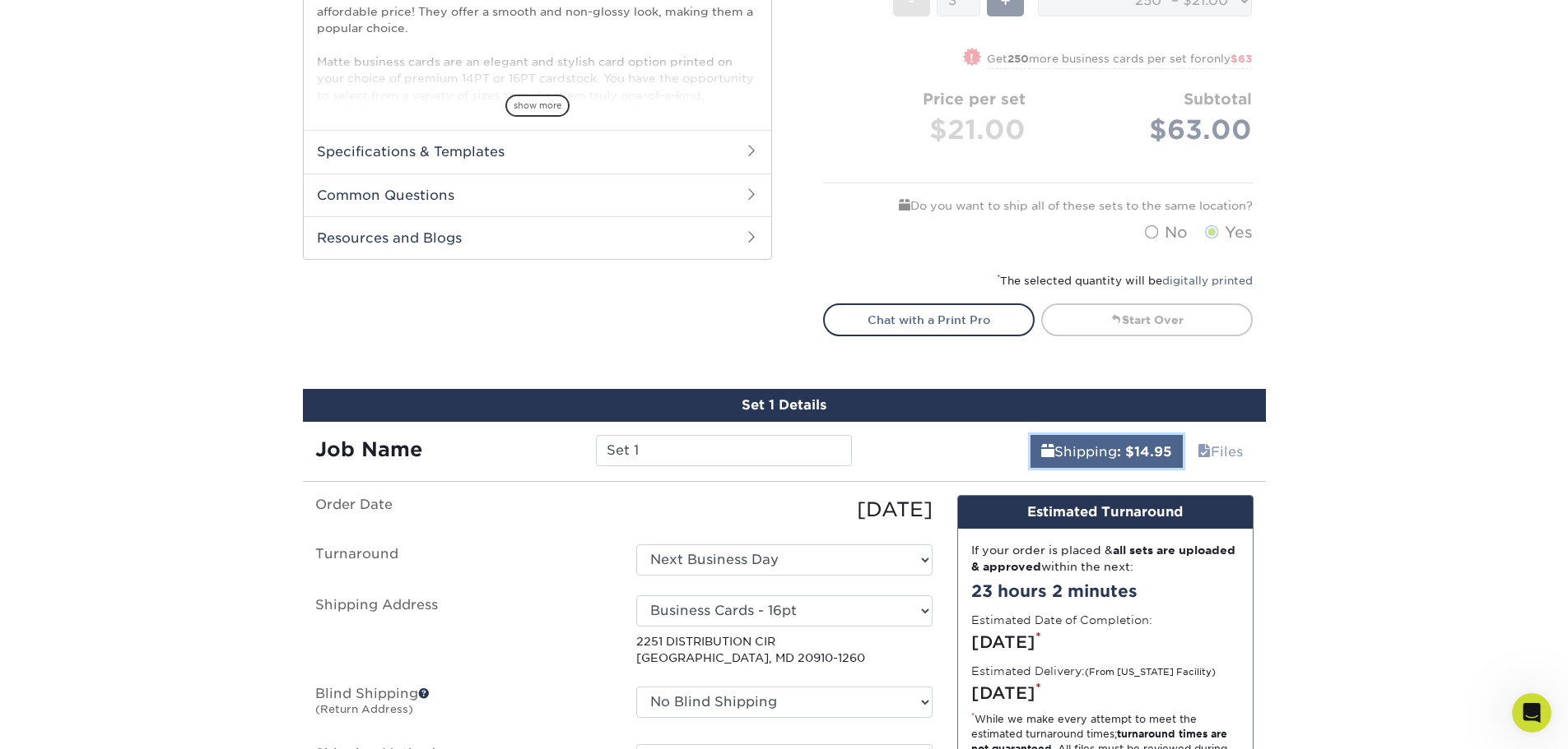
click at [1167, 447] on b ": $14.95" at bounding box center [1144, 452] width 55 height 16
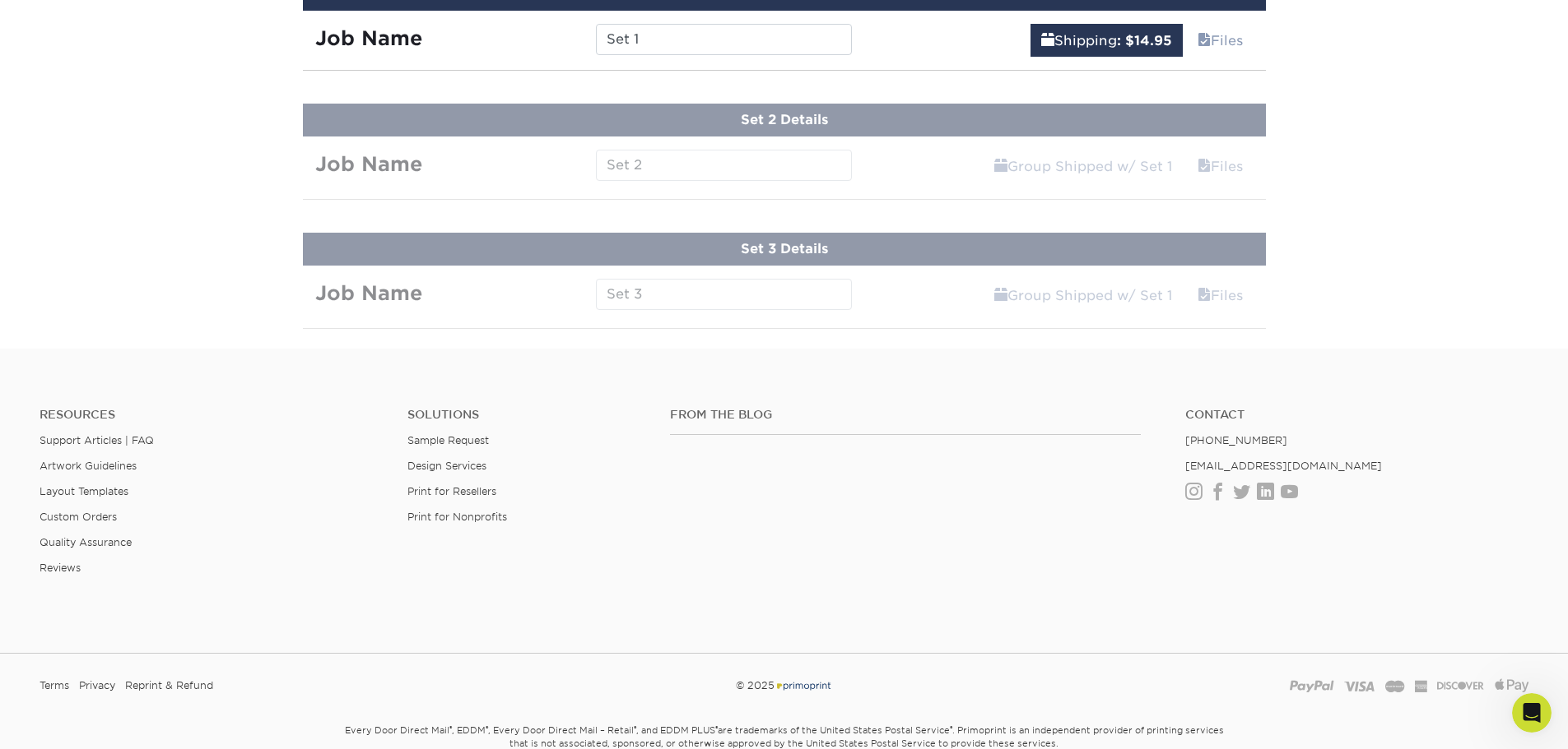
scroll to position [822, 0]
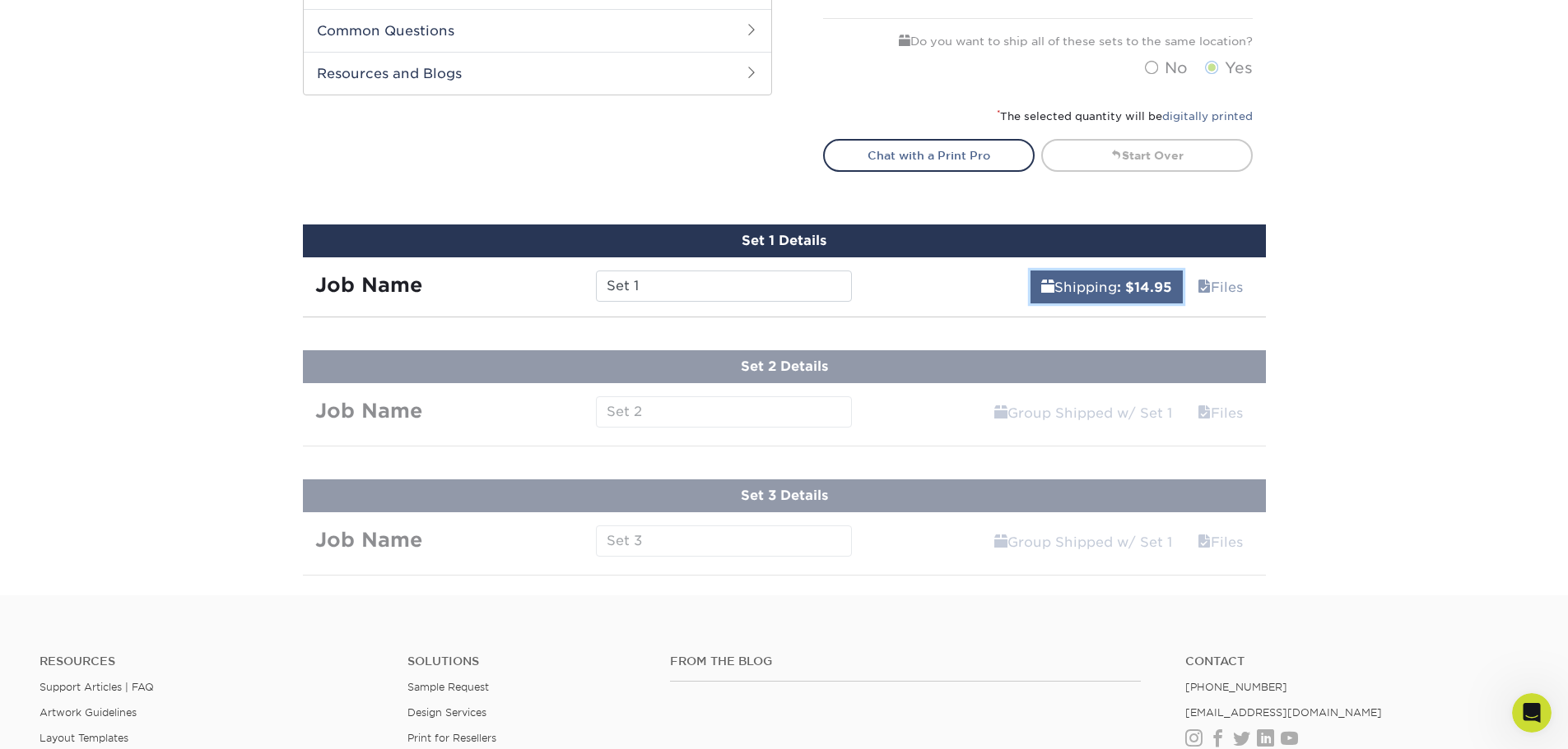
click at [1099, 272] on link "Shipping : $14.95" at bounding box center [1106, 287] width 153 height 33
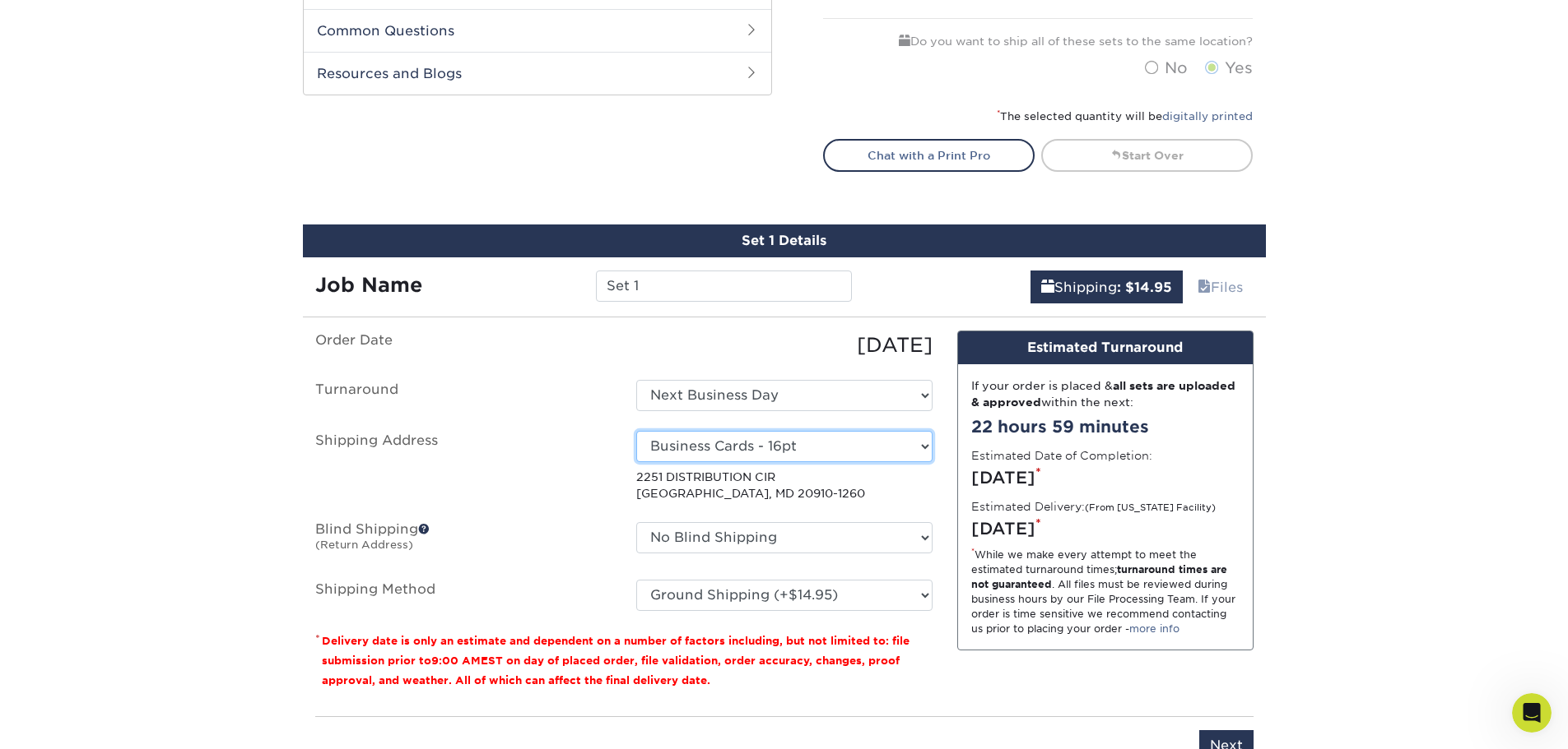
click at [850, 431] on select "Select One Raised UV Business Cards - 16pt + Add New Address" at bounding box center [784, 447] width 296 height 31
click at [850, 434] on select "Select One Raised UV Business Cards - 16pt + Add New Address" at bounding box center [784, 447] width 296 height 31
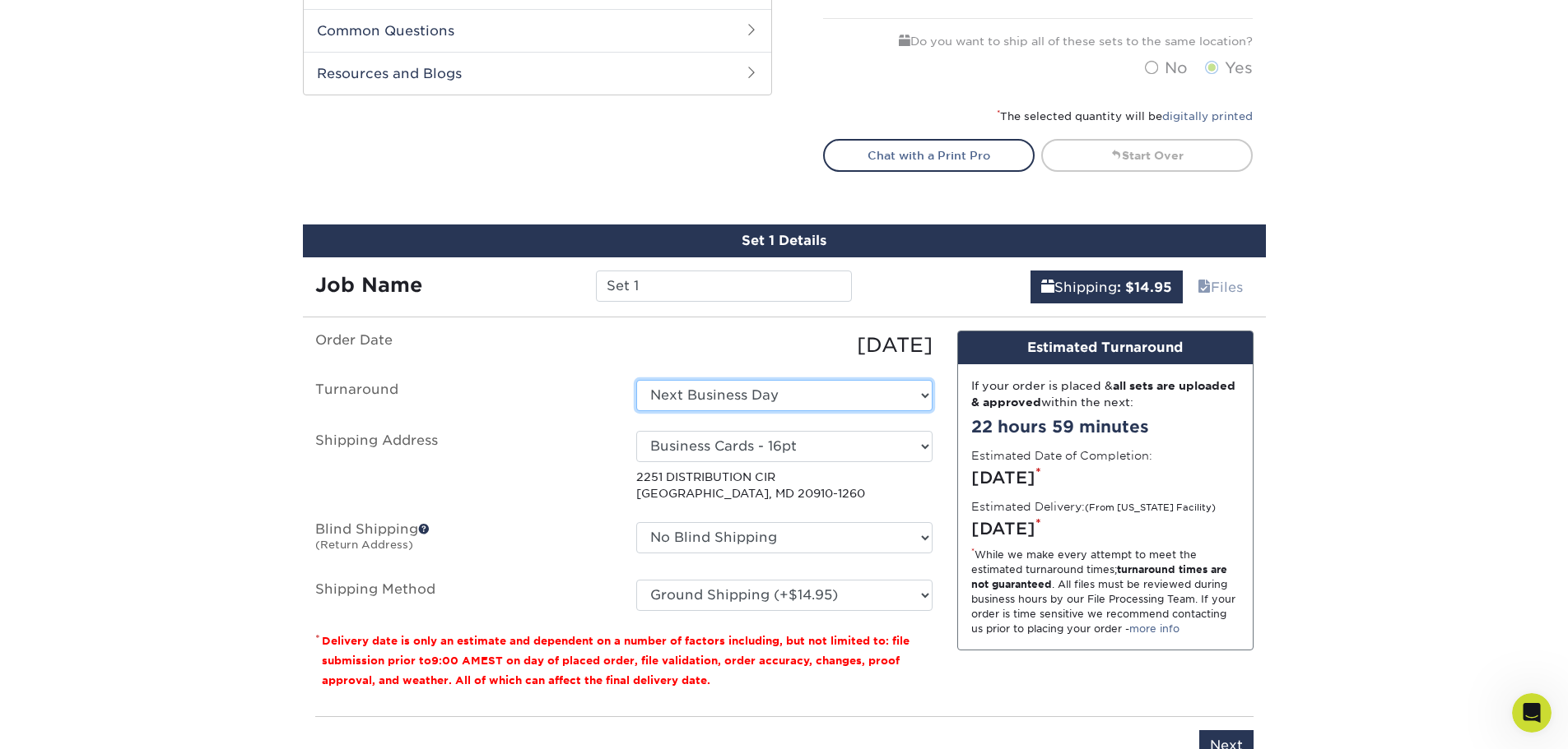
click at [808, 398] on select "Select One 2-4 Business Days 2 Day Next Business Day" at bounding box center [784, 395] width 296 height 31
click at [805, 402] on select "Select One 2-4 Business Days 2 Day Next Business Day" at bounding box center [784, 395] width 296 height 31
select select "9fe09f74-13a8-4433-b0c6-7e0e9829344b"
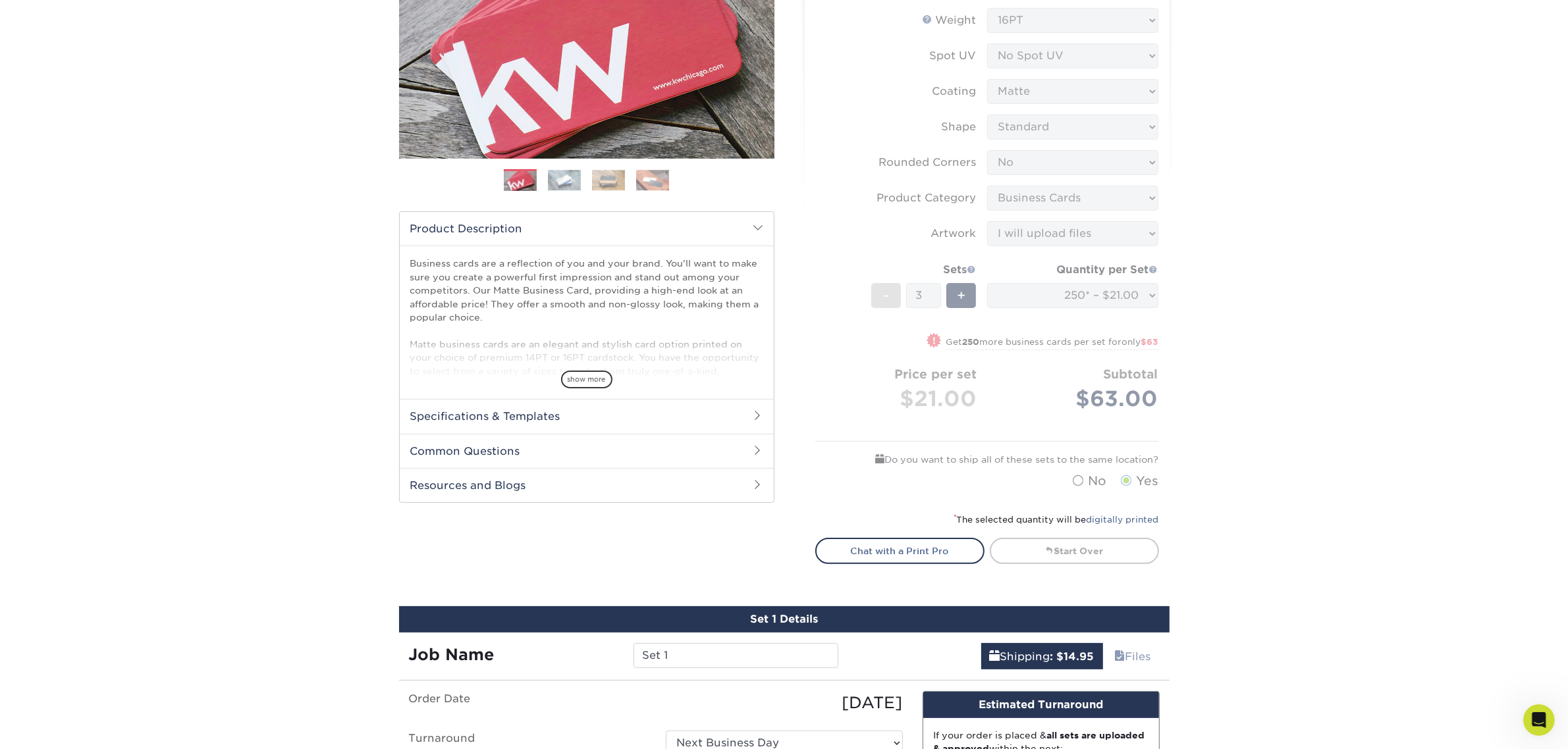
scroll to position [247, 0]
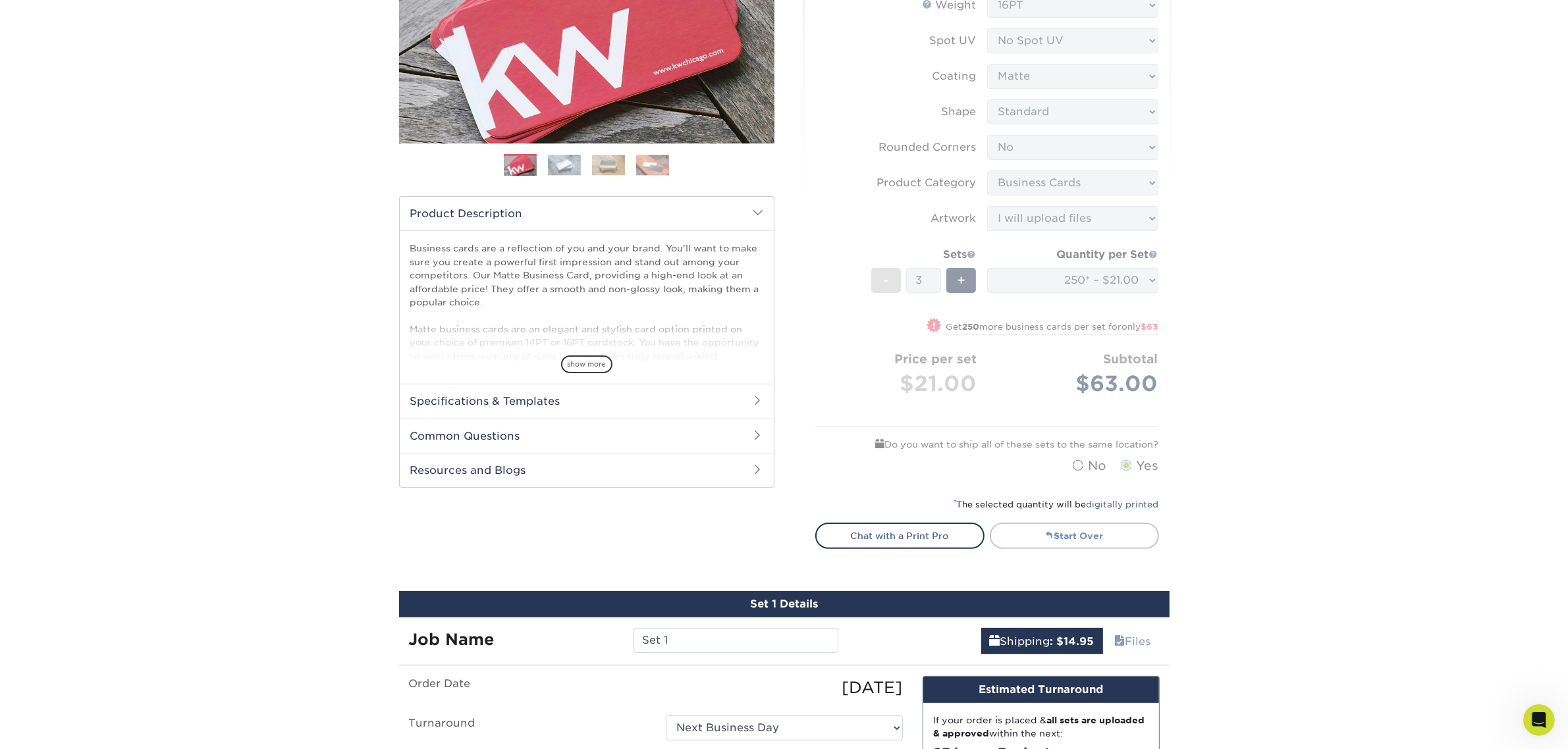
click at [1079, 528] on link "Start Over" at bounding box center [1075, 536] width 170 height 26
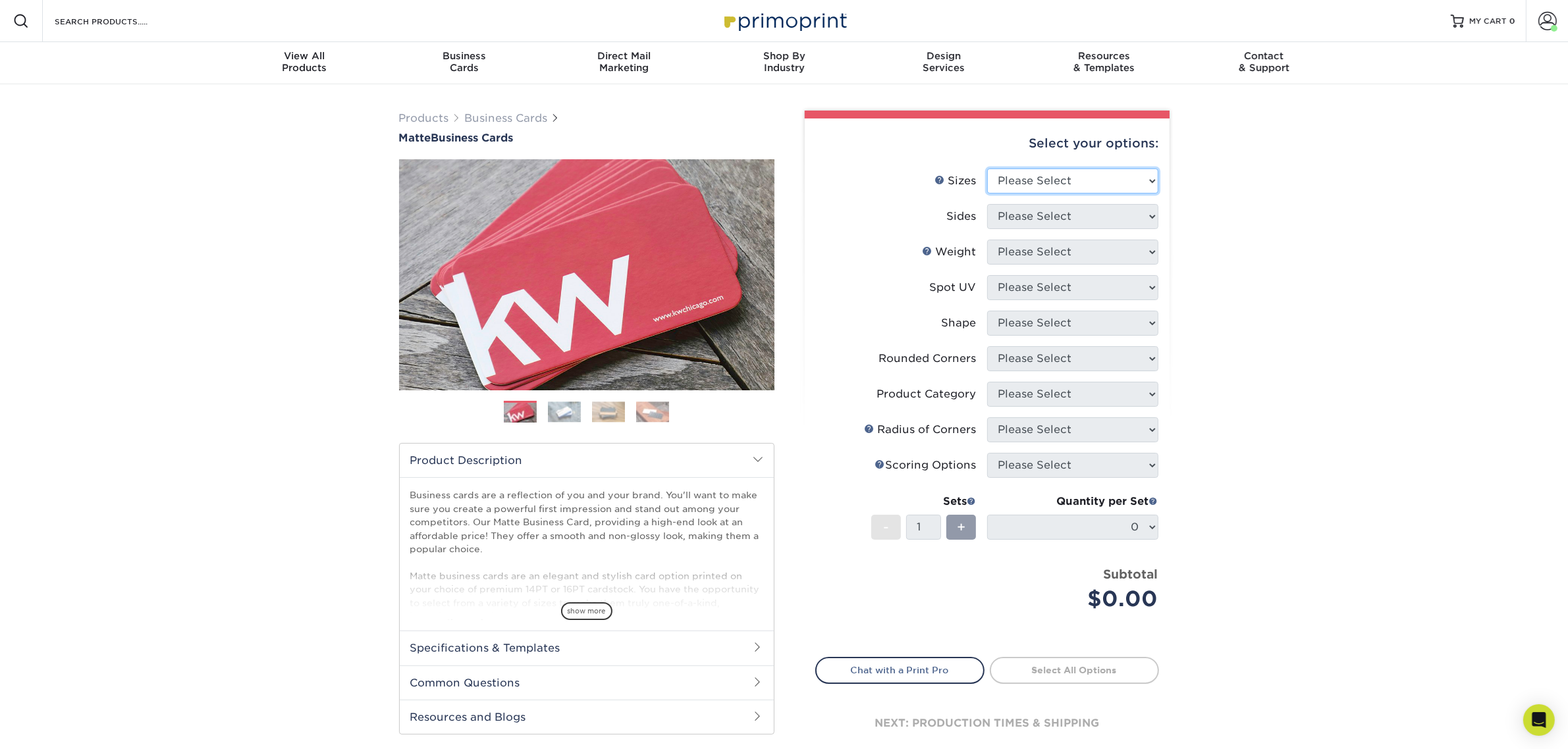
click at [1065, 171] on select "Please Select 1.5" x 3.5" - Mini 1.75" x 3.5" - Mini 2" x 2" - Square 2" x 3" -…" at bounding box center [1073, 181] width 171 height 25
select select "2.00x3.50"
click at [987, 169] on select "Please Select 1.5" x 3.5" - Mini 1.75" x 3.5" - Mini 2" x 2" - Square 2" x 3" -…" at bounding box center [1073, 181] width 171 height 25
click at [1072, 221] on select "Please Select Print Both Sides Print Front Only" at bounding box center [1073, 216] width 171 height 25
select select "13abbda7-1d64-4f25-8bb2-c179b224825d"
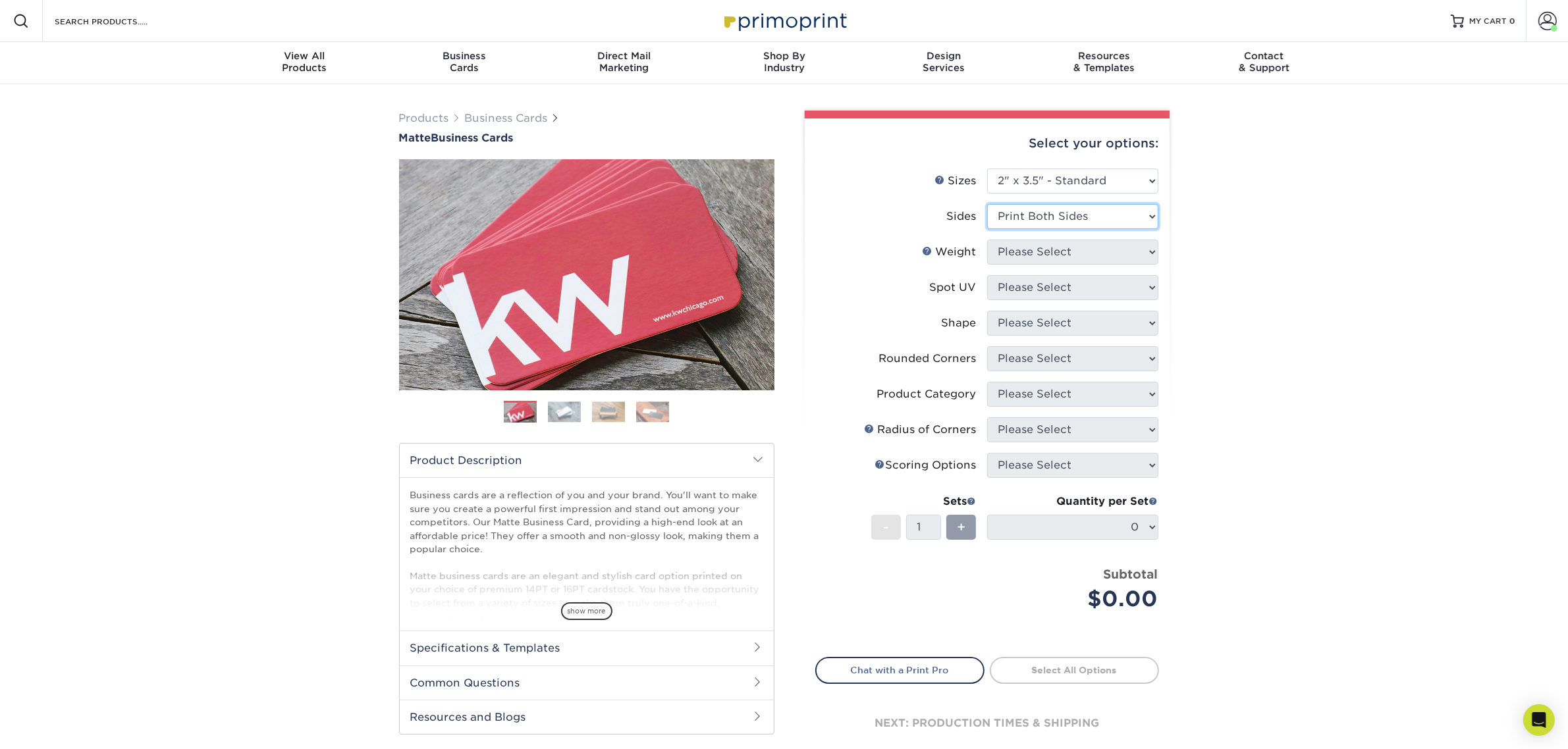
click at [987, 204] on select "Please Select Print Both Sides Print Front Only" at bounding box center [1073, 216] width 171 height 25
click at [1072, 247] on select "Please Select 16PT 14PT" at bounding box center [1073, 252] width 171 height 25
select select "16PT"
click at [987, 240] on select "Please Select 16PT 14PT" at bounding box center [1073, 252] width 171 height 25
click at [1043, 278] on select "Please Select No Spot UV Front and Back (Both Sides) Front Only Back Only" at bounding box center [1073, 288] width 171 height 25
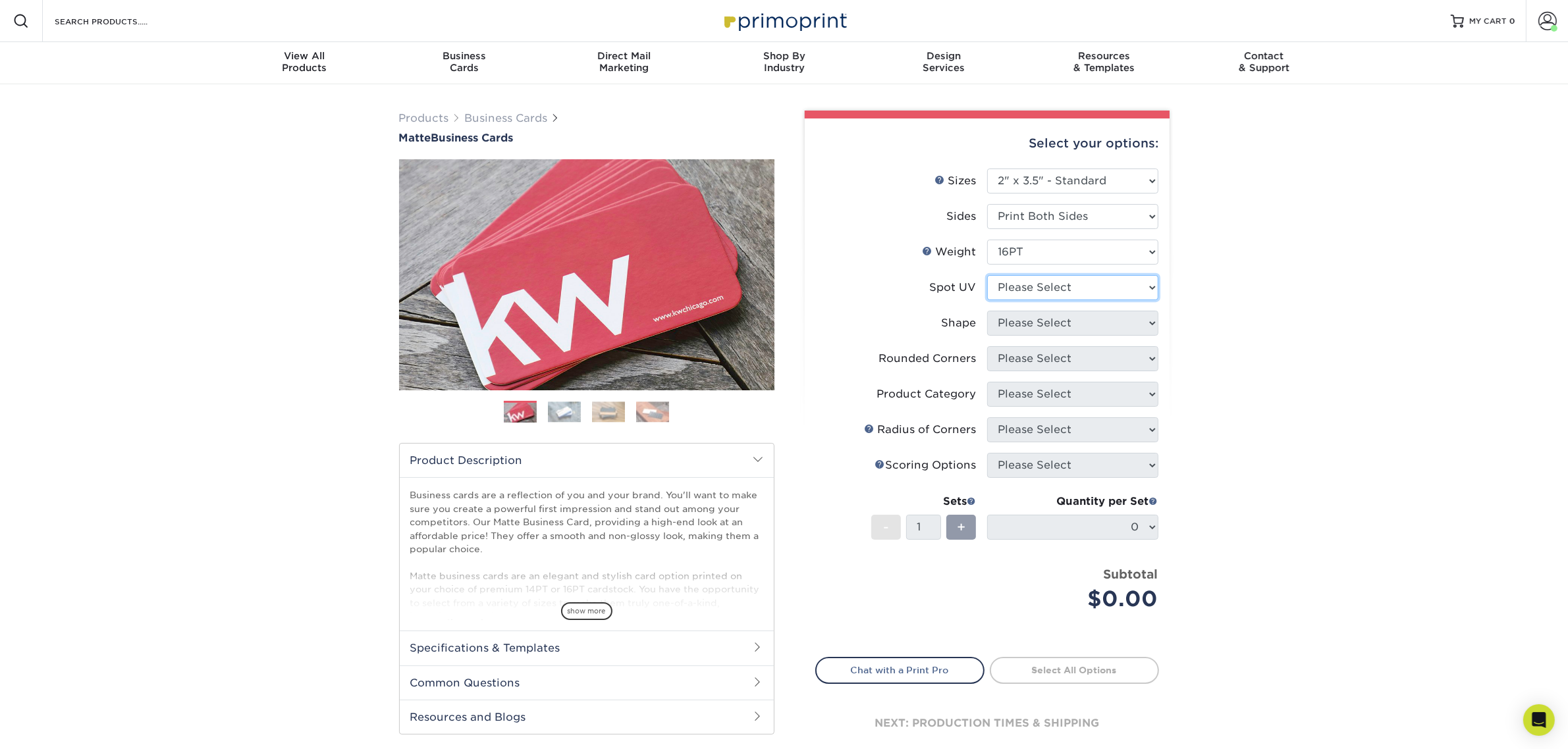
select select "3"
click at [987, 275] on select "Please Select No Spot UV Front and Back (Both Sides) Front Only Back Only" at bounding box center [1073, 288] width 171 height 25
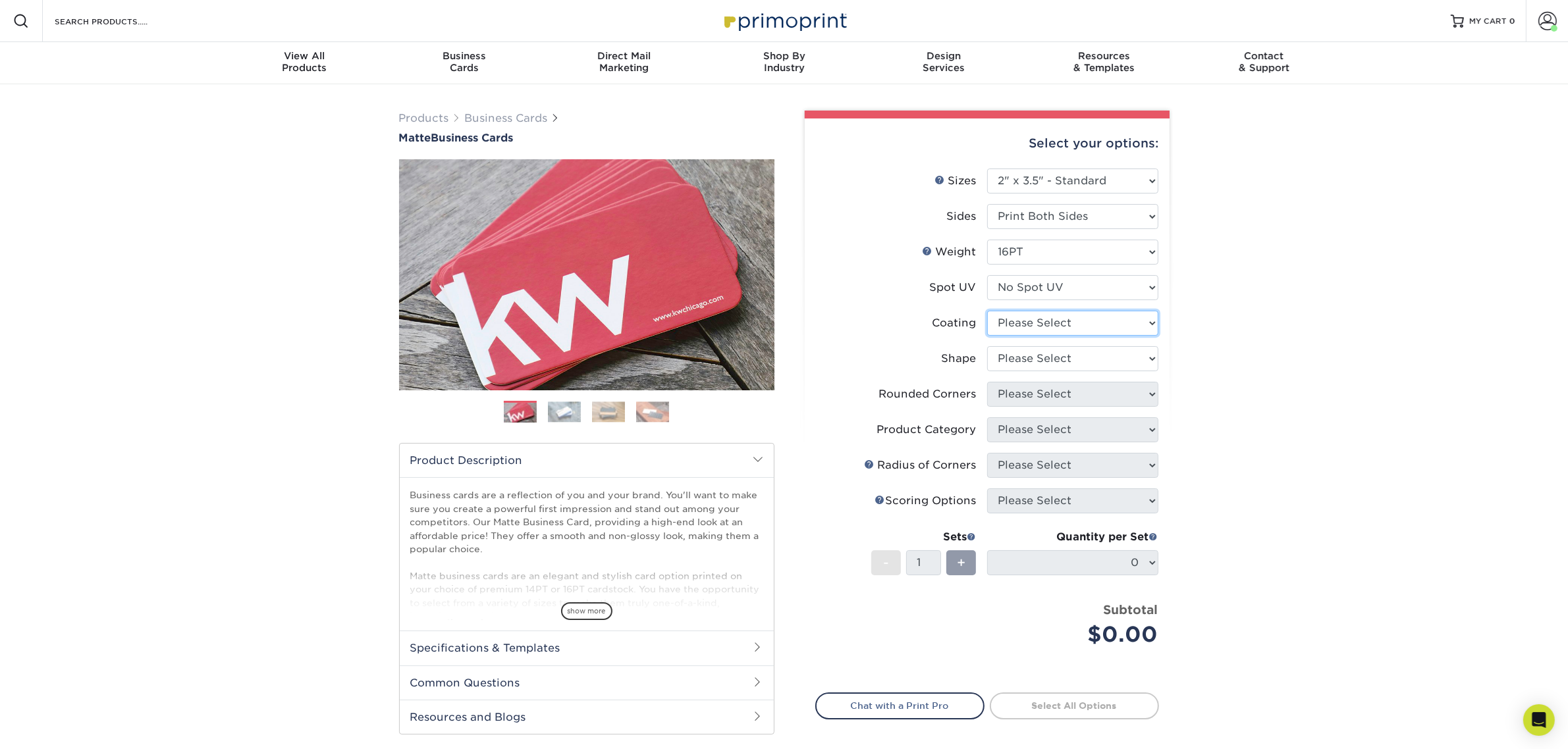
click at [1047, 320] on select at bounding box center [1073, 324] width 171 height 25
select select "121bb7b5-3b4d-429f-bd8d-bbf80e953313"
click at [987, 311] on select at bounding box center [1073, 324] width 171 height 25
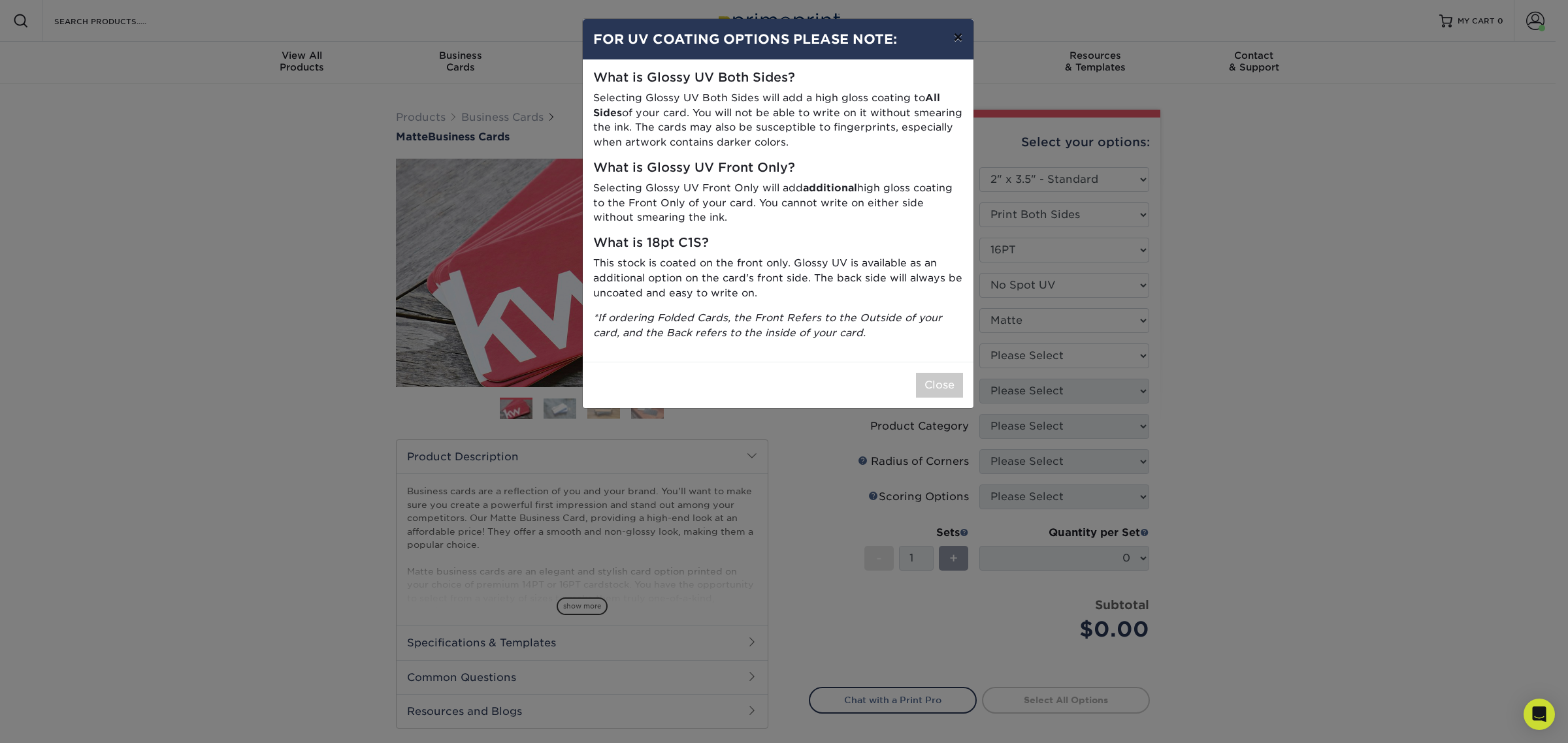
click at [948, 42] on button "×" at bounding box center [957, 37] width 30 height 36
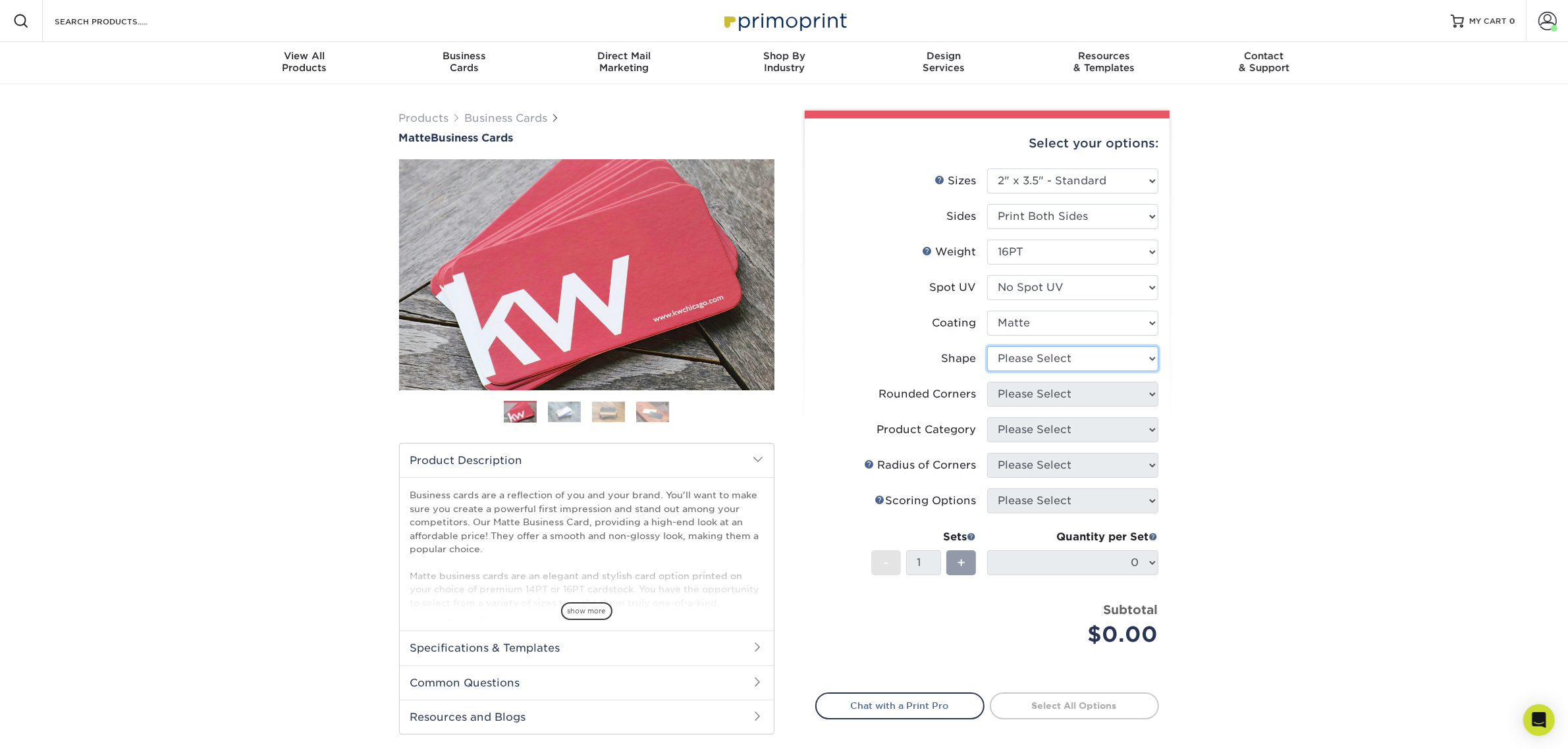
click at [1039, 356] on select "Please Select Standard Oval" at bounding box center [1073, 359] width 171 height 25
select select "standard"
click at [987, 346] on select "Please Select Standard Oval" at bounding box center [1073, 359] width 171 height 25
drag, startPoint x: 1040, startPoint y: 390, endPoint x: 1036, endPoint y: 398, distance: 8.9
click at [1040, 390] on select "Please Select Yes - Round 2 Corners Yes - Round 4 Corners No" at bounding box center [1073, 394] width 171 height 25
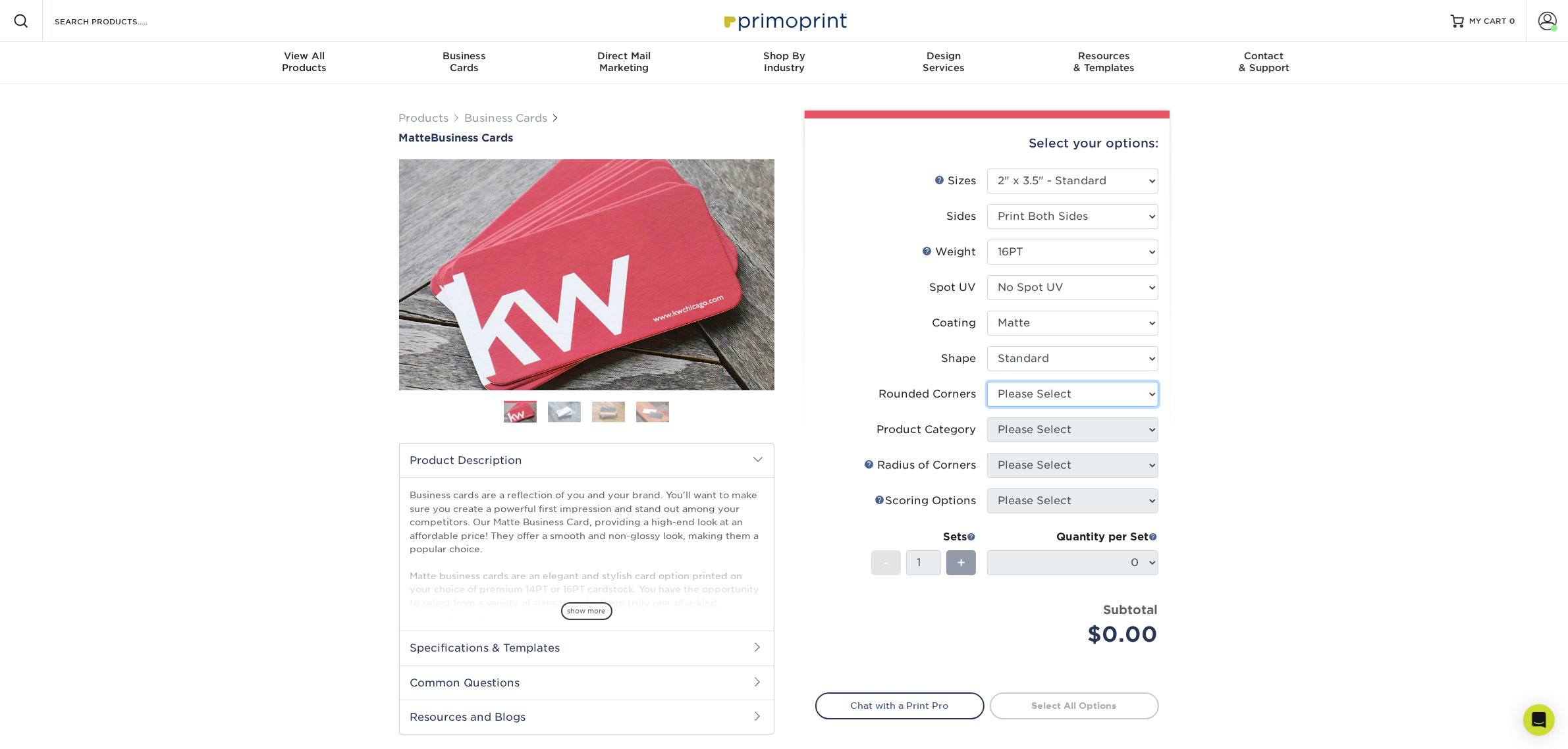
select select "0"
click at [987, 382] on select "Please Select Yes - Round 2 Corners Yes - Round 4 Corners No" at bounding box center [1073, 394] width 171 height 25
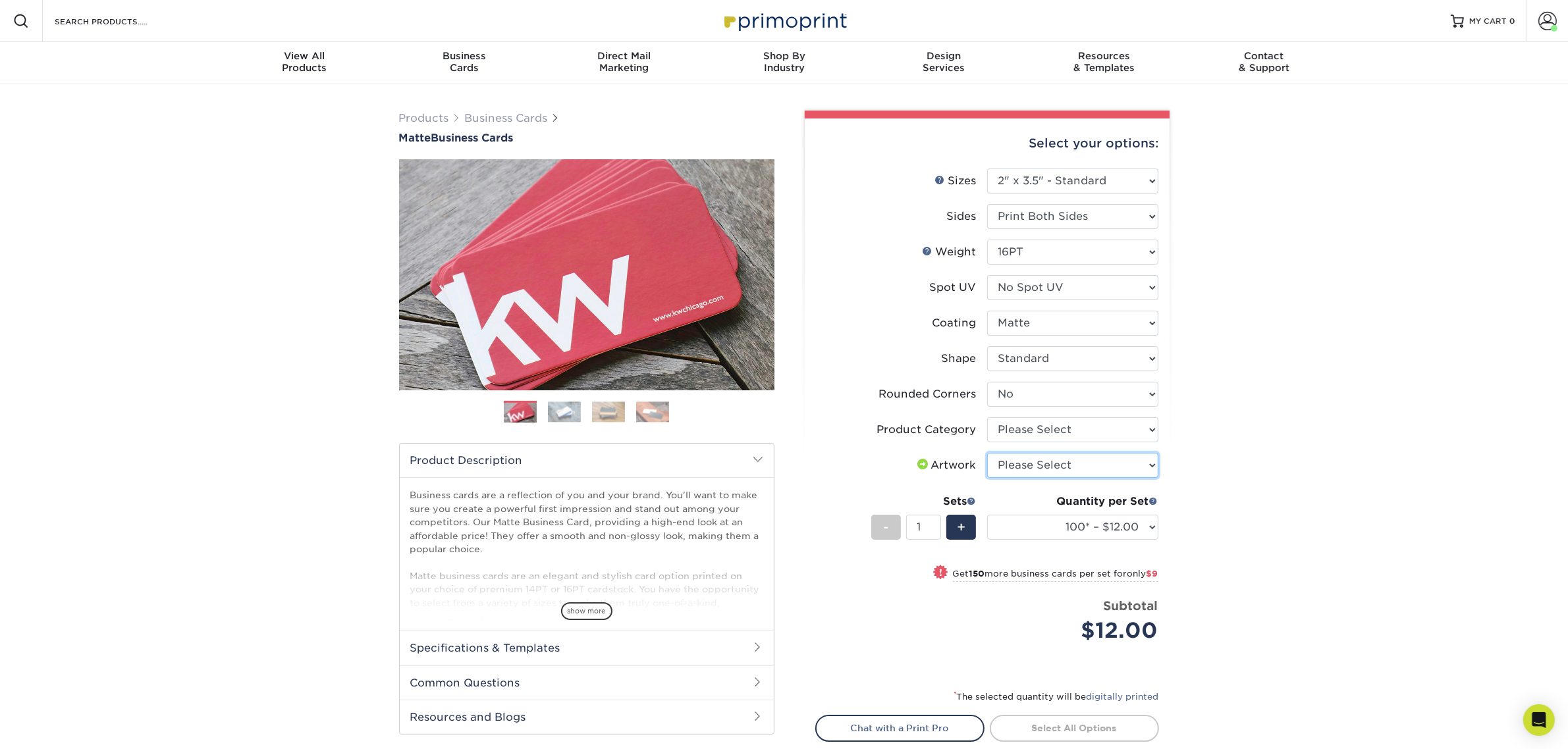
click at [1071, 458] on select "Please Select I will upload files I need a design - $100" at bounding box center [1073, 465] width 171 height 25
select select "upload"
click at [987, 453] on select "Please Select I will upload files I need a design - $100" at bounding box center [1073, 465] width 171 height 25
click at [1065, 436] on select "Please Select Business Cards" at bounding box center [1073, 430] width 171 height 25
select select "3b5148f1-0588-4f88-a218-97bcfdce65c1"
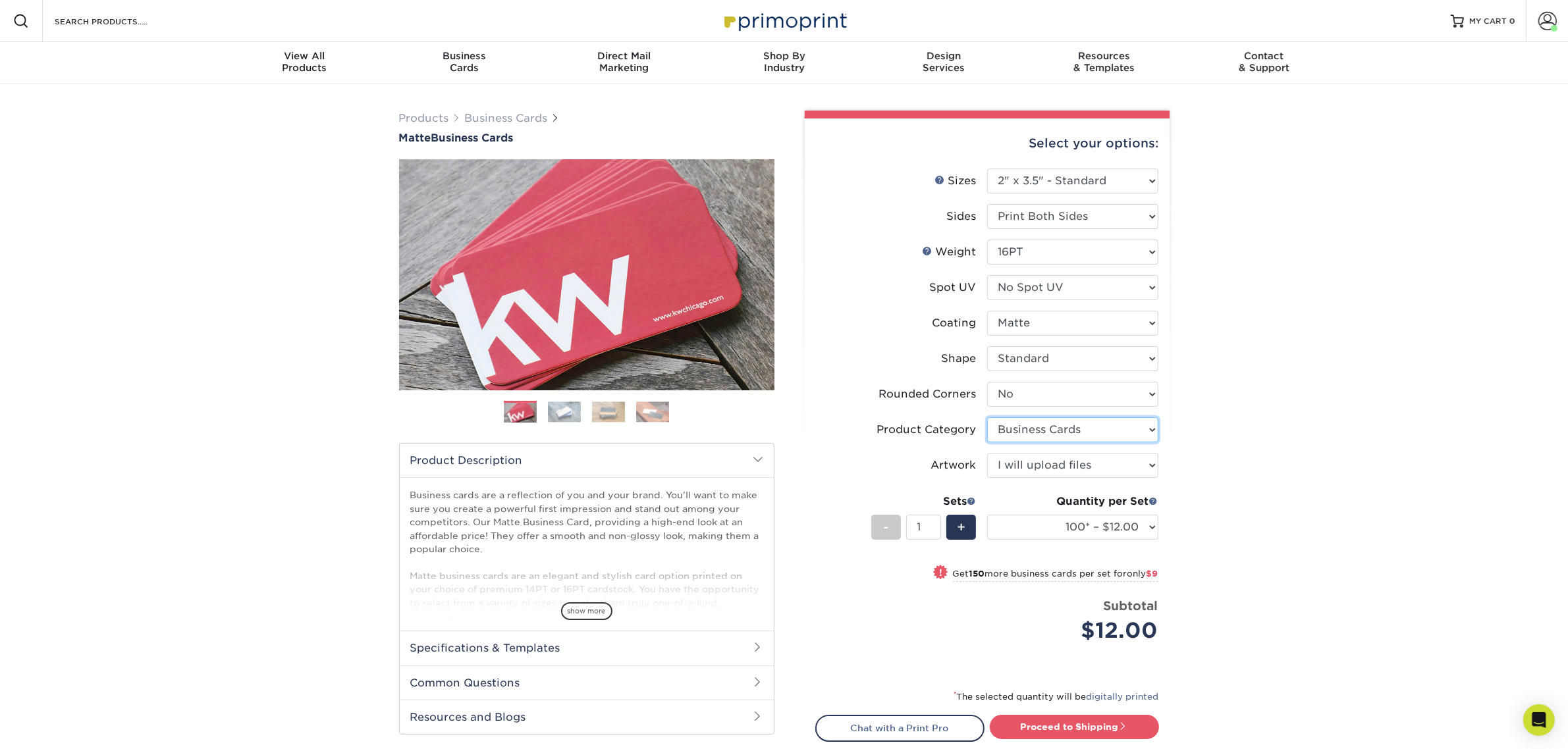
click at [987, 418] on select "Please Select Business Cards" at bounding box center [1073, 430] width 171 height 25
click at [1059, 520] on select "100* – $12.00 250* – $21.00 500 – $42.00 1000 – $53.00 2500 – $95.00 5000 – $18…" at bounding box center [1073, 527] width 171 height 25
select select "250* – $21.00"
click at [987, 515] on select "100* – $12.00 250* – $21.00 500 – $42.00 1000 – $53.00 2500 – $95.00 5000 – $18…" at bounding box center [1073, 527] width 171 height 25
